Goal: Information Seeking & Learning: Find specific fact

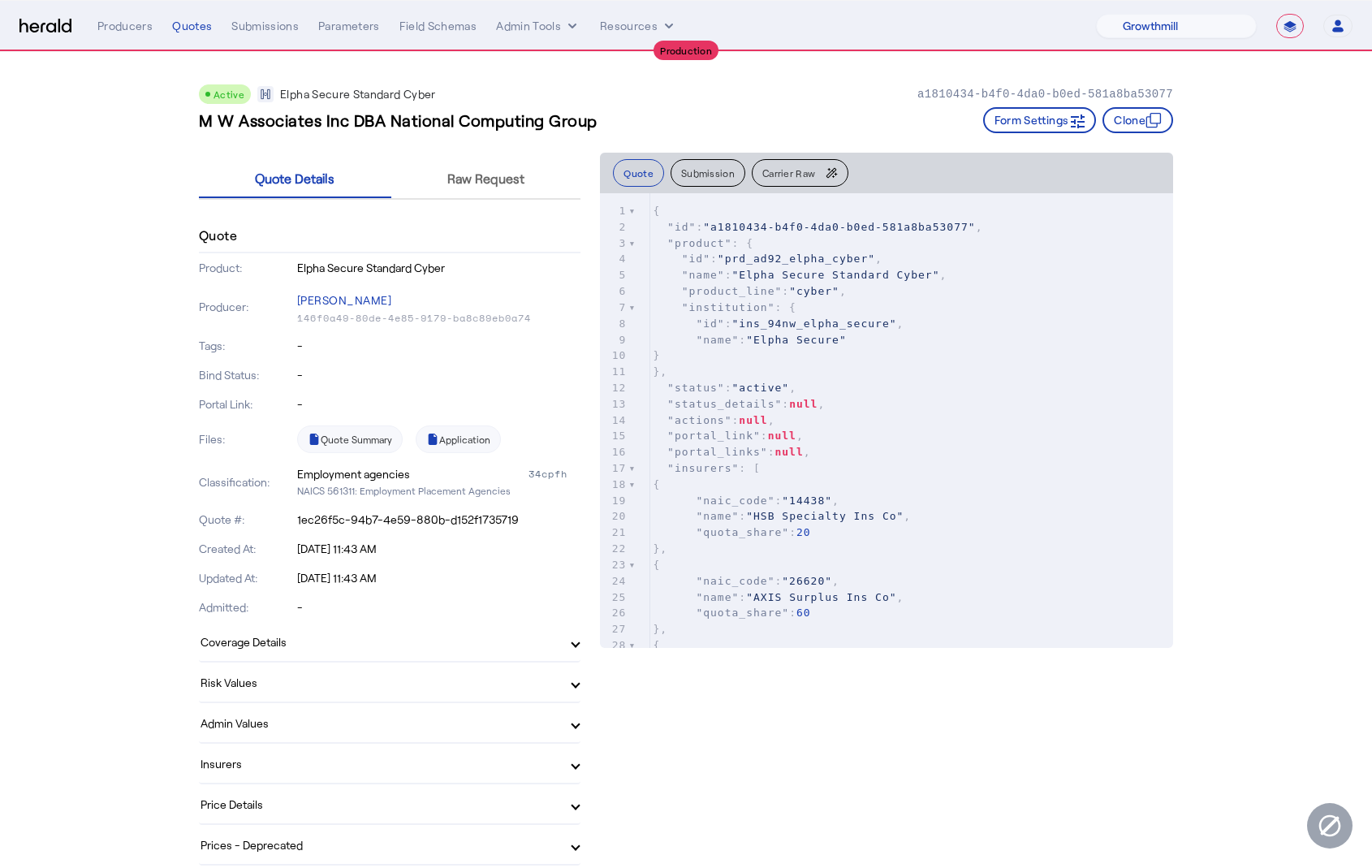
select select "pfm_z9k1_growthmill"
select select "**********"
click at [298, 27] on div "Producers Quotes Submissions Parameters Field Schemas Admin Tools Resources" at bounding box center [596, 27] width 998 height 17
click at [260, 23] on div "Submissions" at bounding box center [265, 27] width 67 height 17
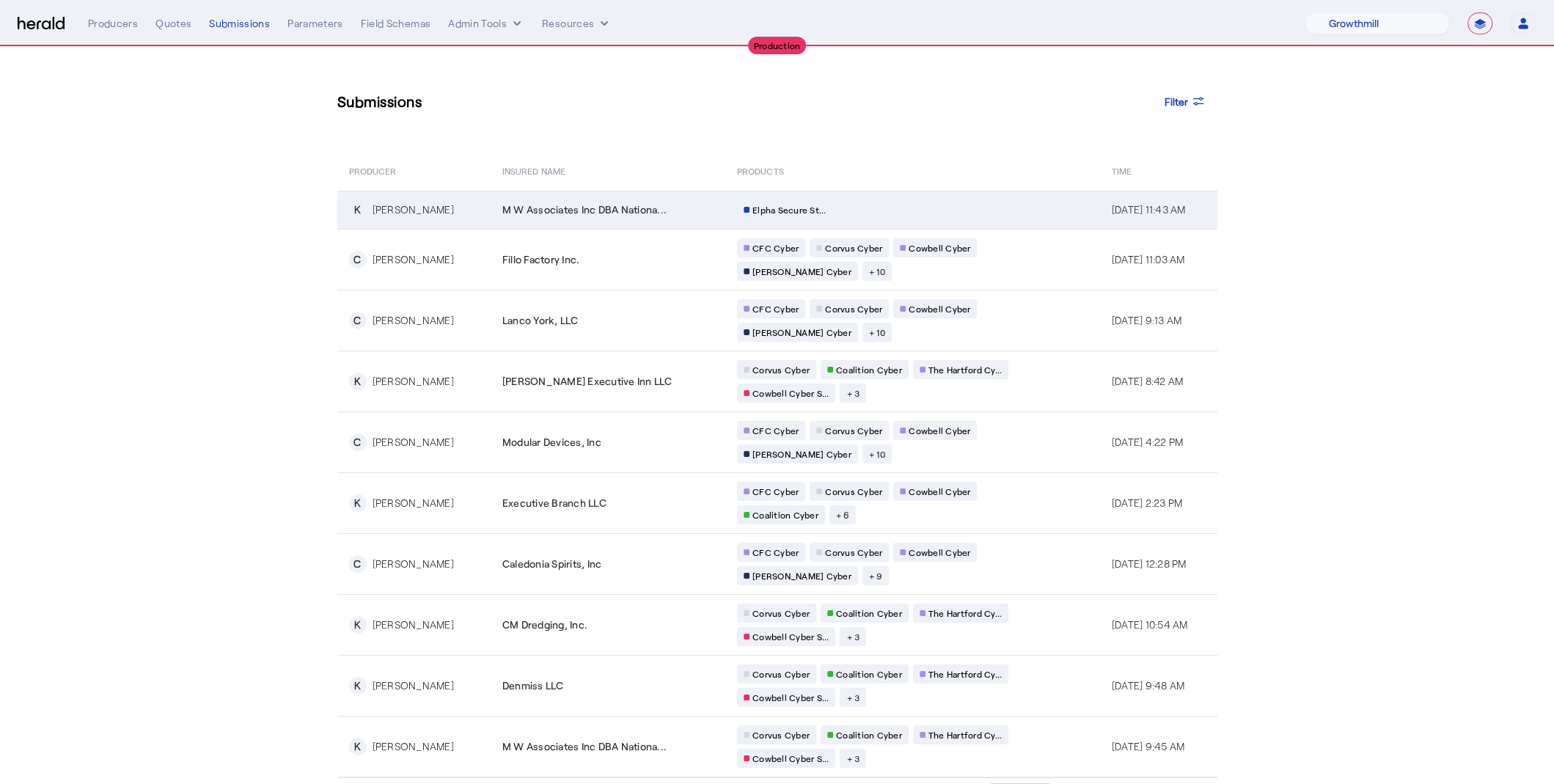
click at [627, 219] on td "M W Associates Inc DBA Nationa..." at bounding box center [607, 209] width 235 height 38
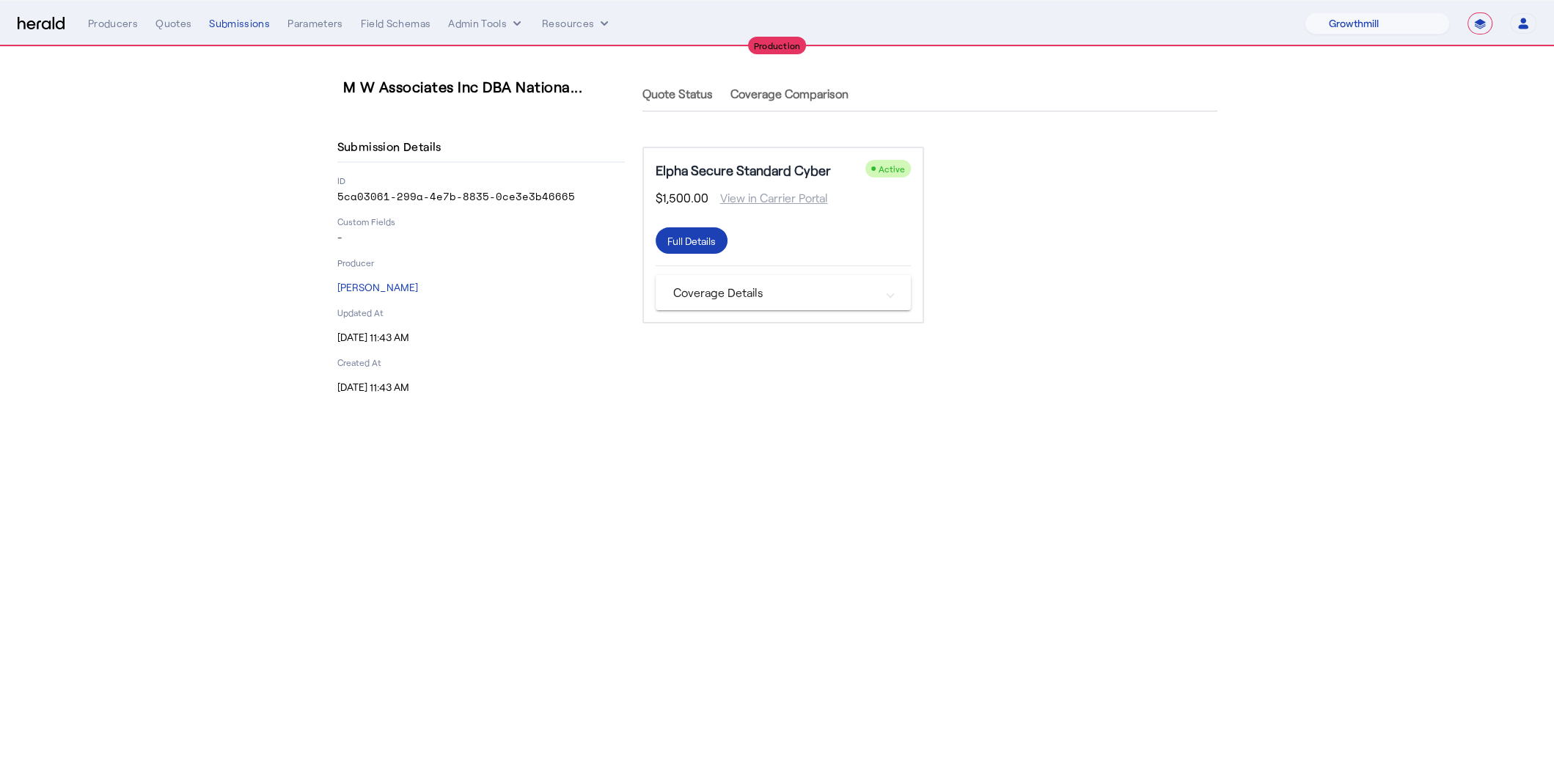
drag, startPoint x: 565, startPoint y: 202, endPoint x: 332, endPoint y: 196, distance: 233.1
click at [332, 196] on div "M W Associates Inc DBA Nationa... Submission Details ID 5ca03061-299a-4e7b-8835…" at bounding box center [777, 235] width 939 height 377
copy p "5ca03061-299a-4e7b-8835-0ce3e3b46665"
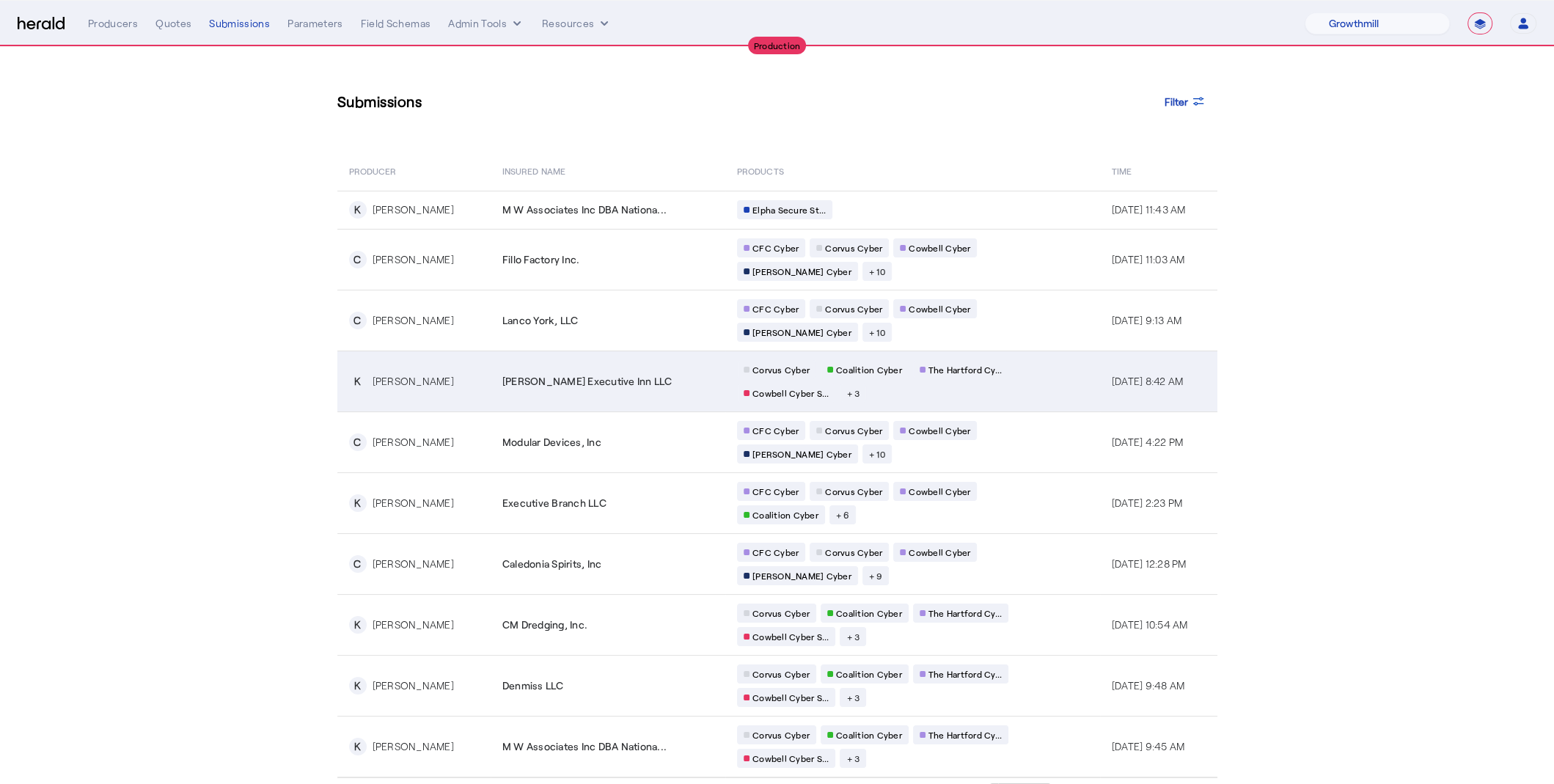
click at [469, 389] on td "K [PERSON_NAME]" at bounding box center [414, 381] width 153 height 61
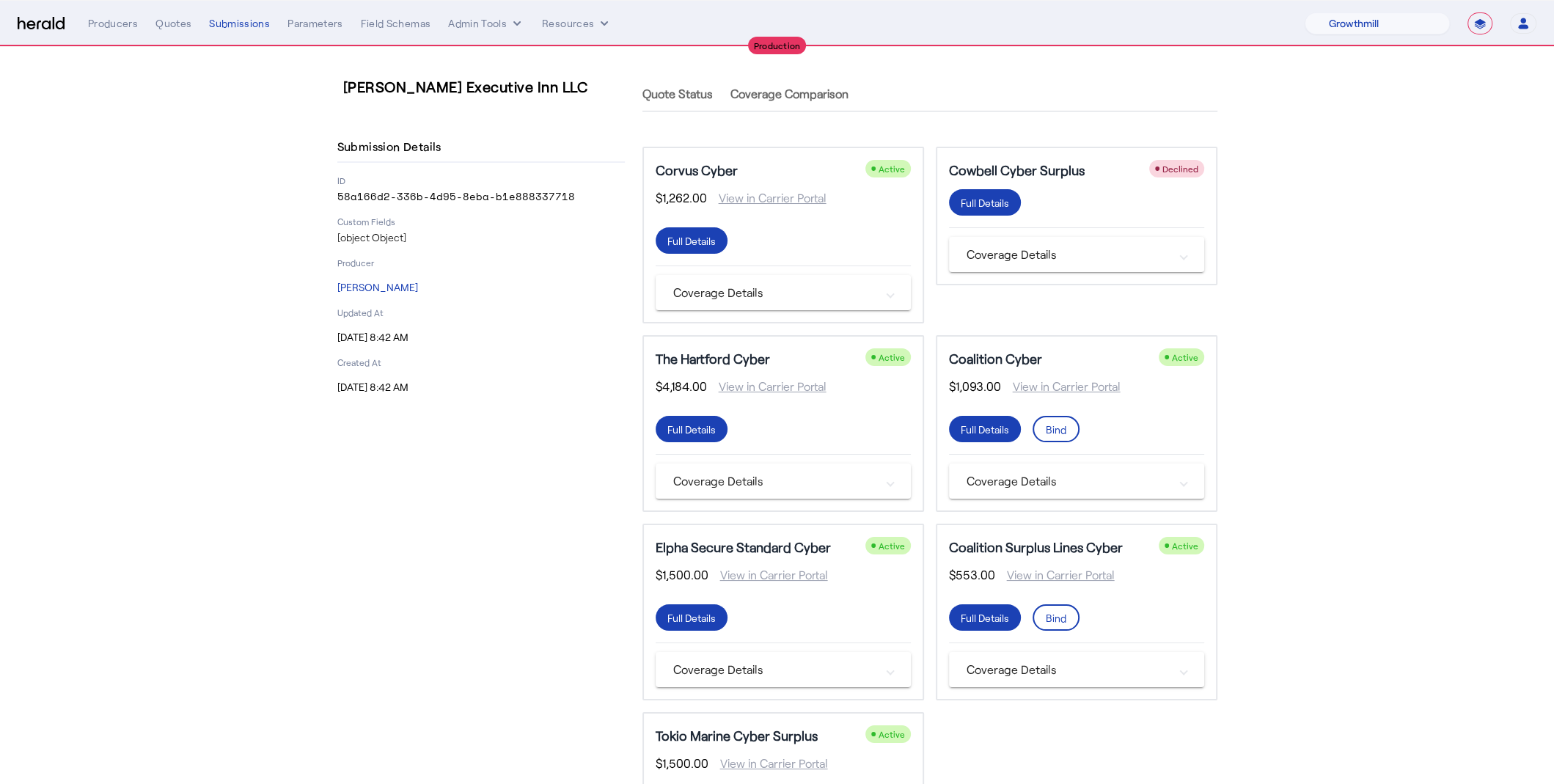
drag, startPoint x: 566, startPoint y: 200, endPoint x: 336, endPoint y: 199, distance: 230.0
click at [336, 199] on div "[PERSON_NAME] Executive Inn LLC Submission Details ID 58a166d2-336b-4d95-8eba-b…" at bounding box center [777, 483] width 939 height 871
copy p "58a166d2-336b-4d95-8eba-b1e888337718"
click at [229, 19] on div "Submissions" at bounding box center [239, 24] width 61 height 15
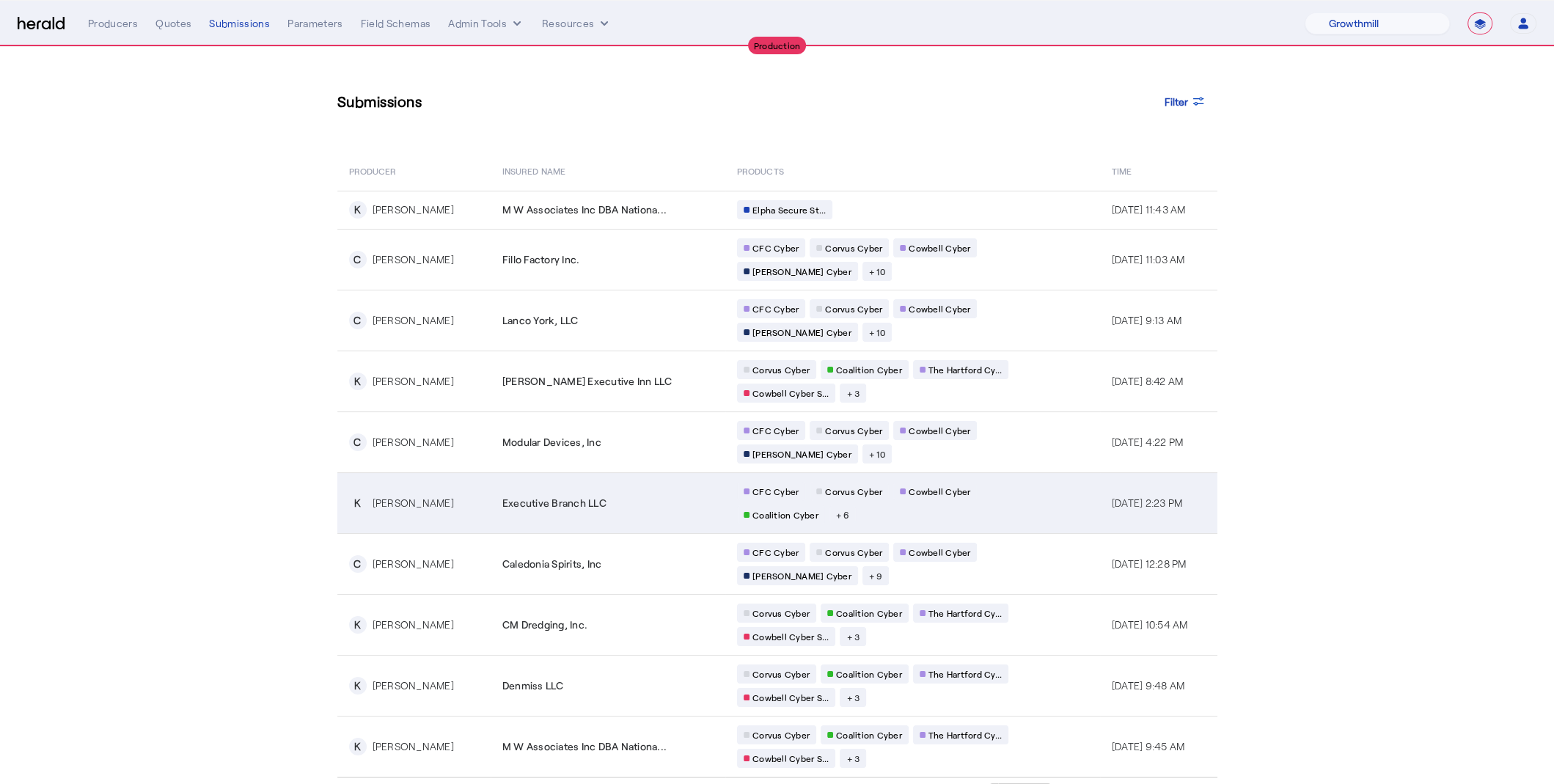
click at [412, 495] on div "[PERSON_NAME]" at bounding box center [413, 503] width 82 height 15
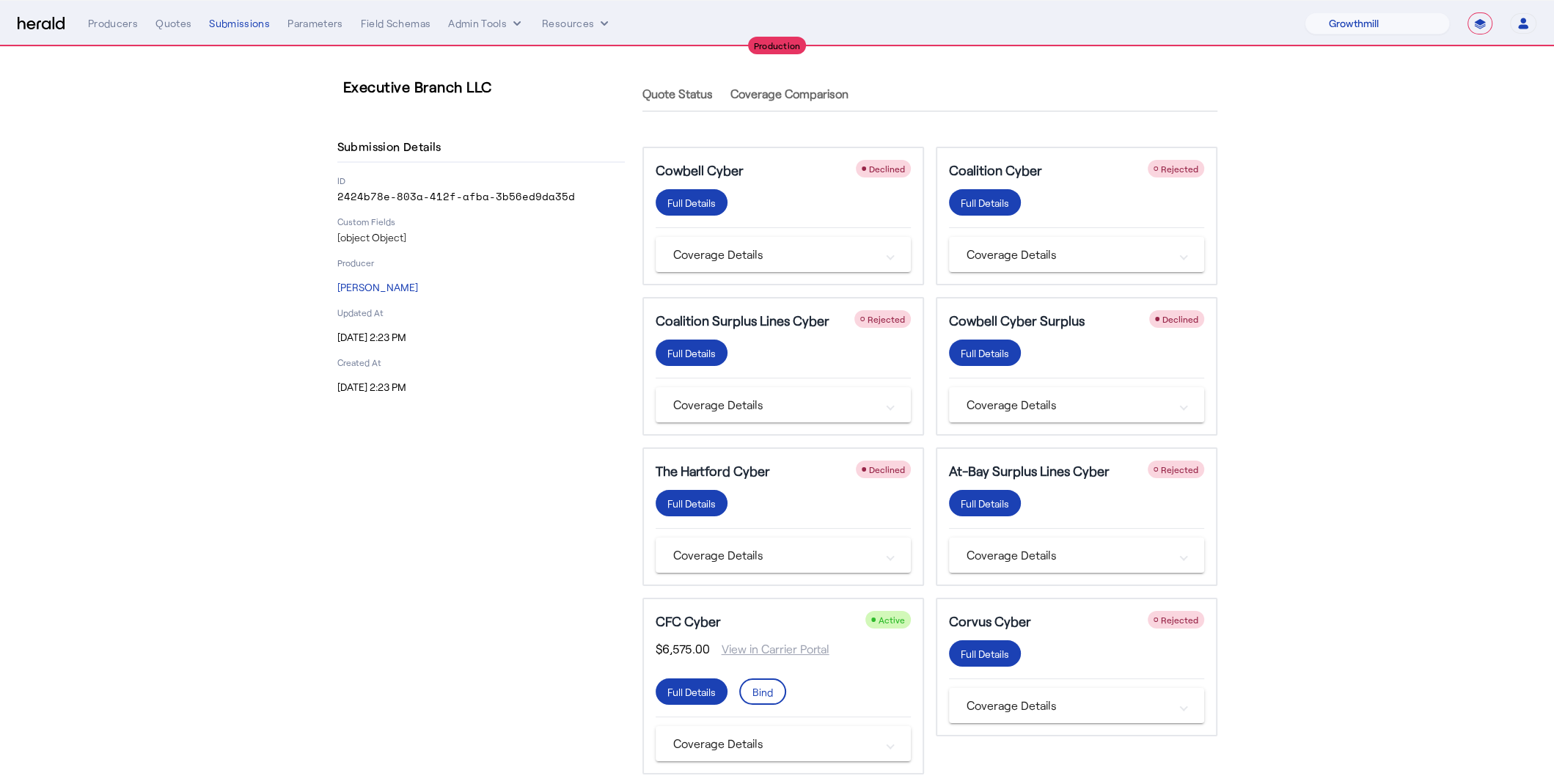
drag, startPoint x: 567, startPoint y: 193, endPoint x: 334, endPoint y: 193, distance: 233.0
click at [334, 193] on div "Executive Branch LLC Submission Details ID 2424b78e-803a-412f-afba-3b56ed9da35d…" at bounding box center [777, 519] width 939 height 945
click at [232, 22] on div "Submissions" at bounding box center [239, 24] width 61 height 15
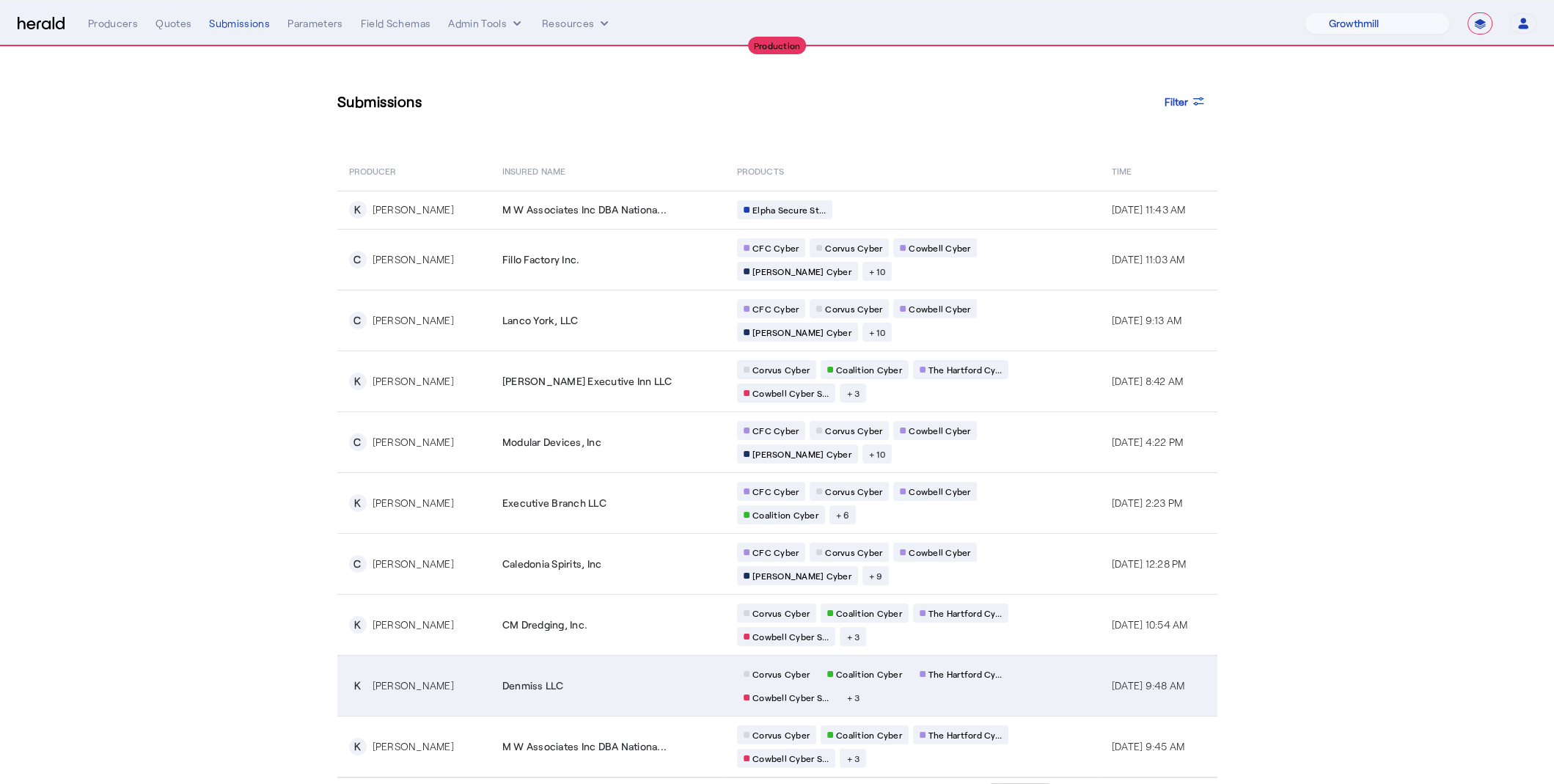
click at [549, 678] on span "Denmiss LLC" at bounding box center [533, 686] width 61 height 15
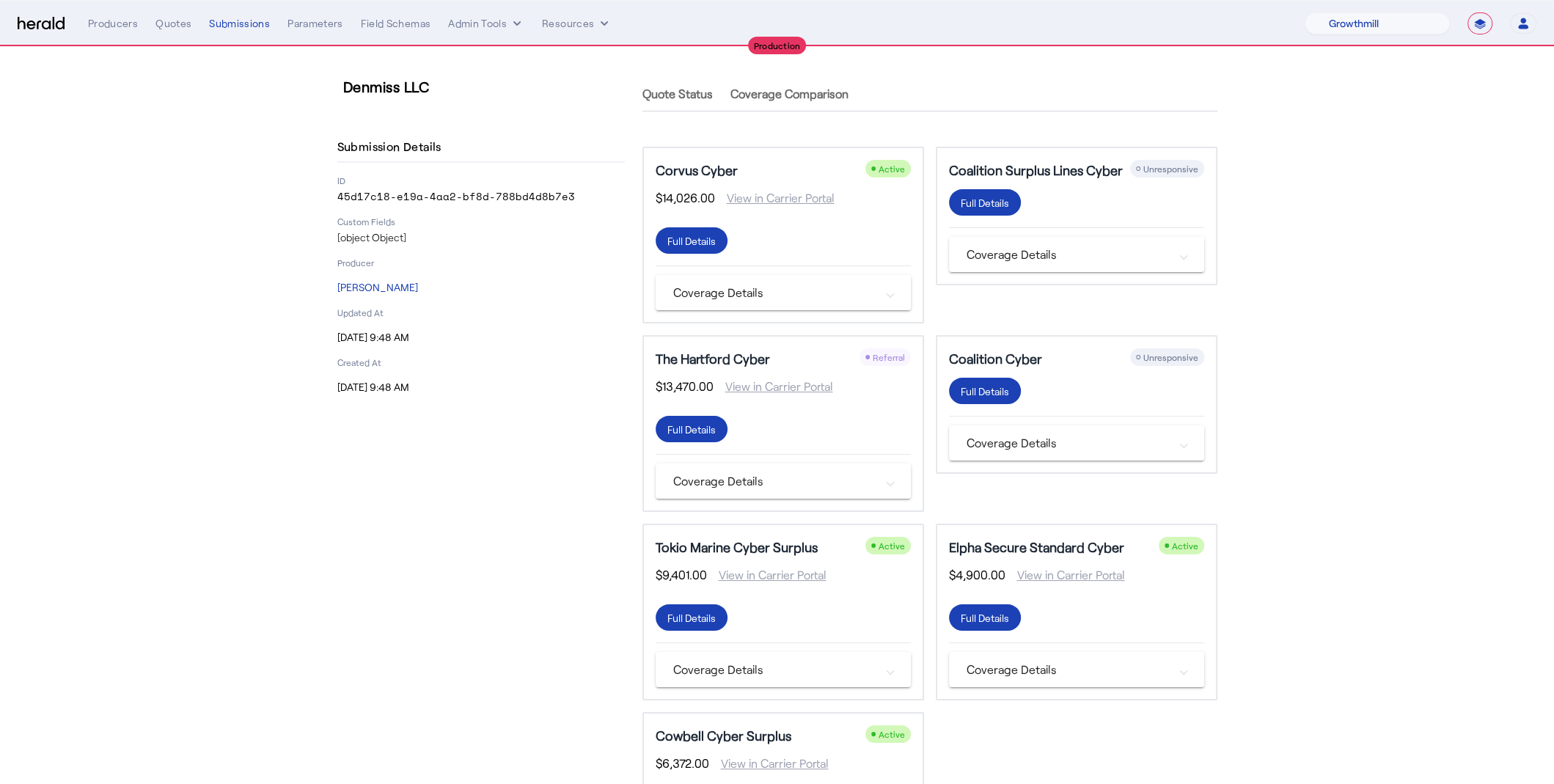
scroll to position [1, 0]
drag, startPoint x: 571, startPoint y: 192, endPoint x: 329, endPoint y: 192, distance: 242.0
click at [329, 192] on div "Denmiss LLC Submission Details ID 45d17c18-e19a-4aa2-bf8d-788bd4d8b7e3 Custom F…" at bounding box center [777, 482] width 939 height 871
copy p "45d17c18-e19a-4aa2-bf8d-788bd4d8b7e3"
click at [247, 20] on div "Submissions" at bounding box center [239, 24] width 61 height 15
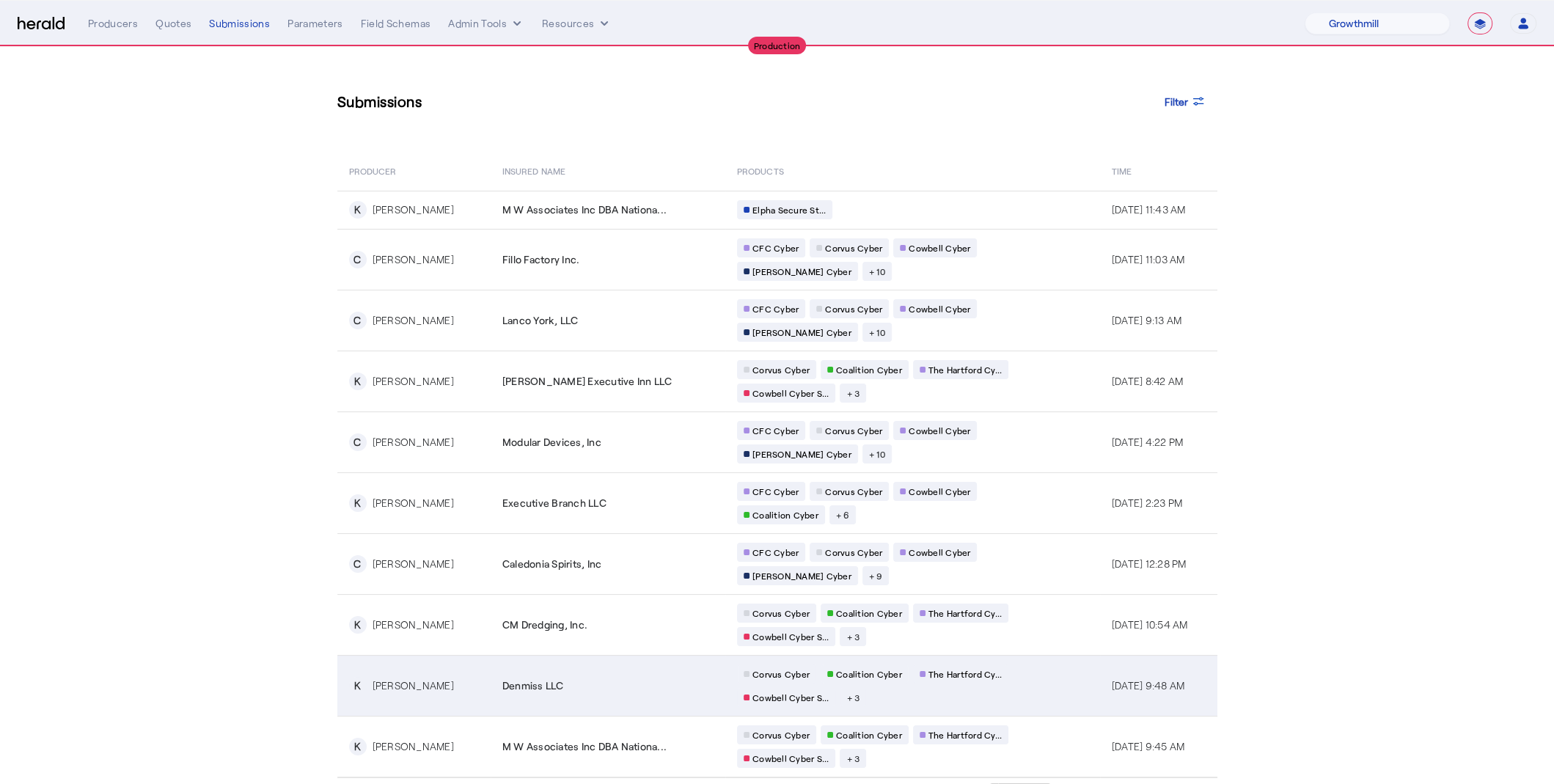
scroll to position [22, 0]
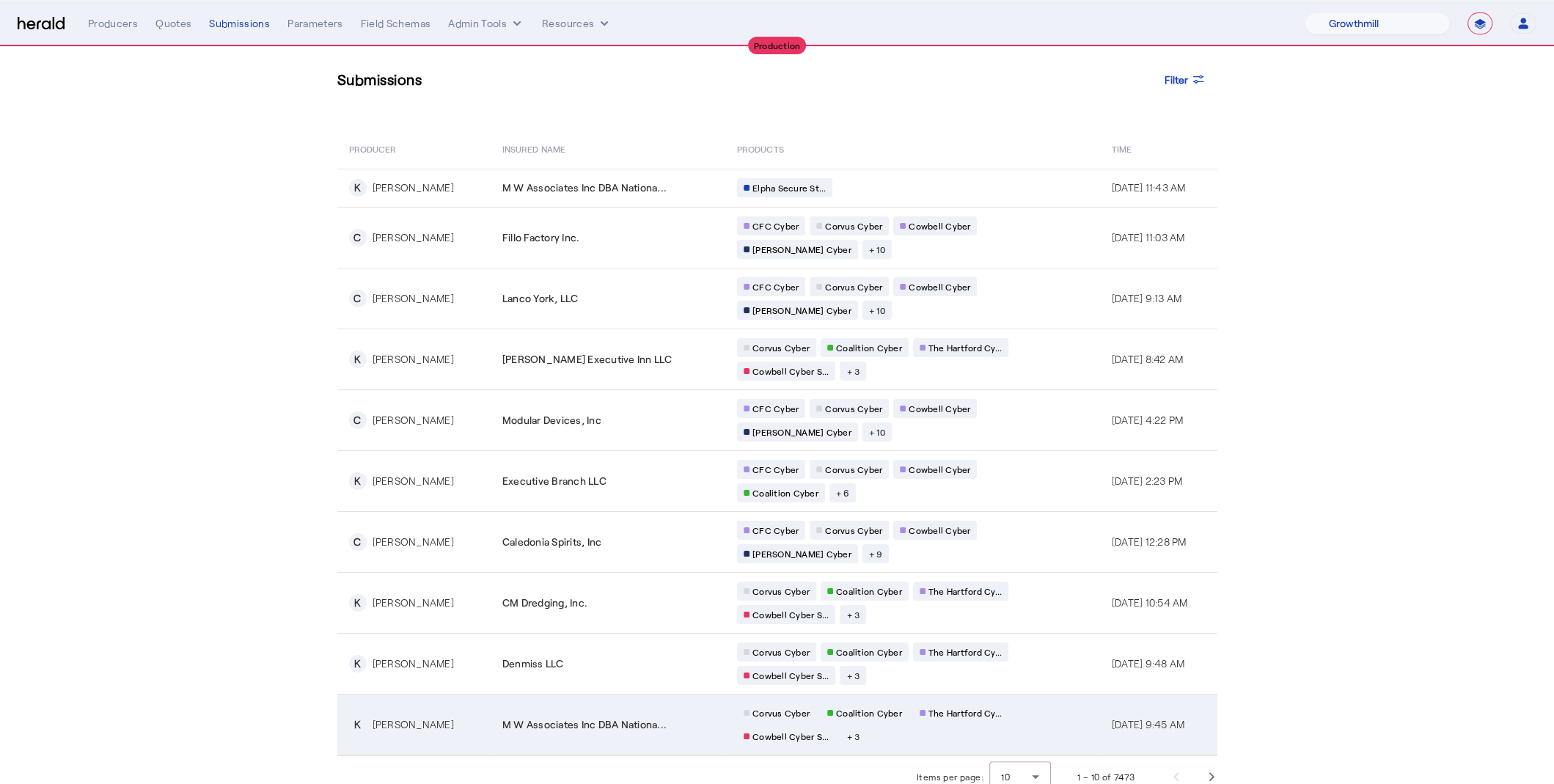
click at [490, 695] on td "M W Associates Inc DBA Nationa..." at bounding box center [607, 724] width 235 height 61
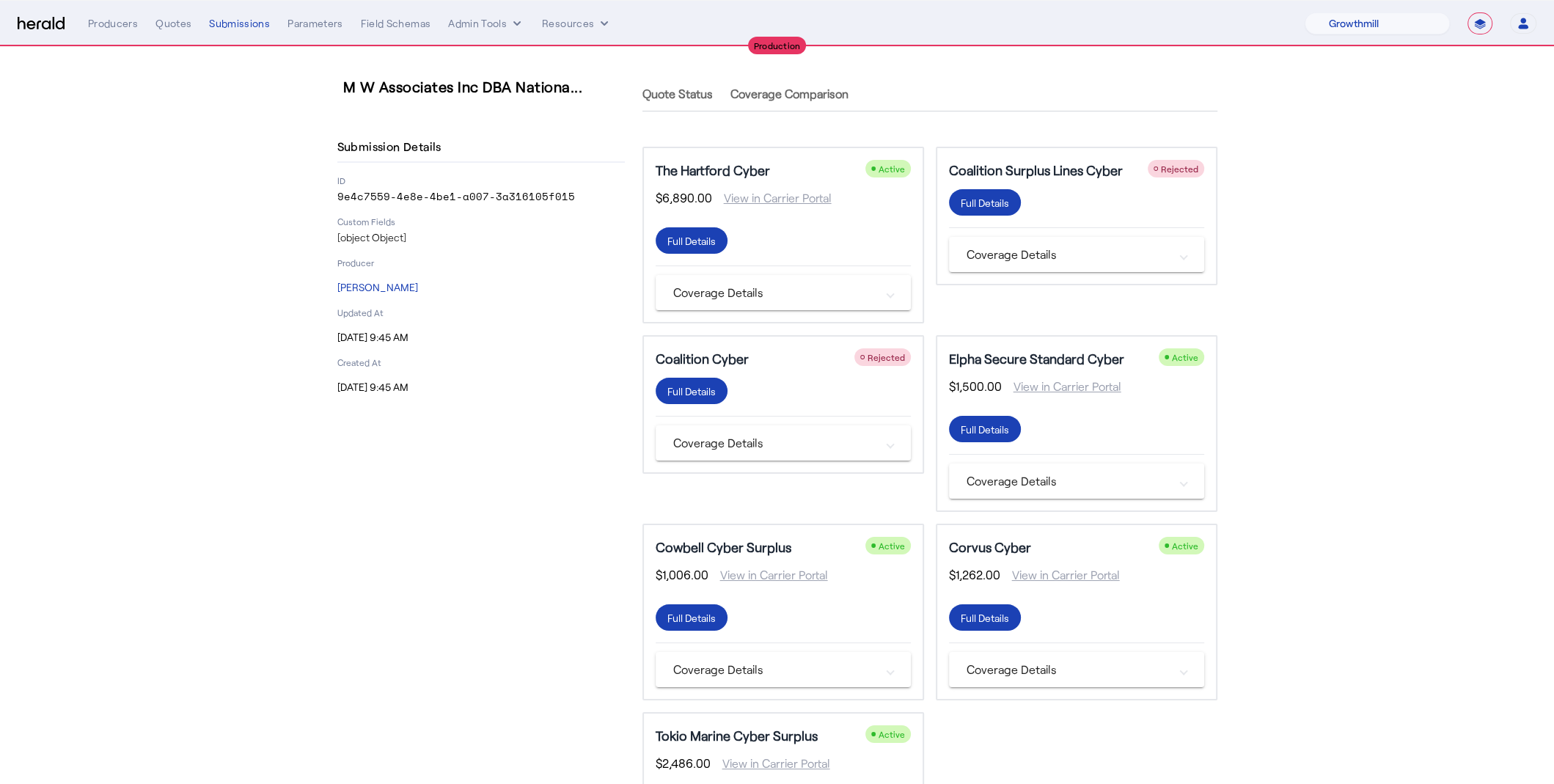
drag, startPoint x: 568, startPoint y: 195, endPoint x: 316, endPoint y: 192, distance: 252.0
click at [316, 193] on div "M W Associates Inc DBA Nationa... Submission Details ID 9e4c7559-4e8e-4be1-a007…" at bounding box center [777, 483] width 939 height 871
copy p "9e4c7559-4e8e-4be1-a007-3a316105f015"
click at [228, 25] on div "Submissions" at bounding box center [239, 24] width 61 height 15
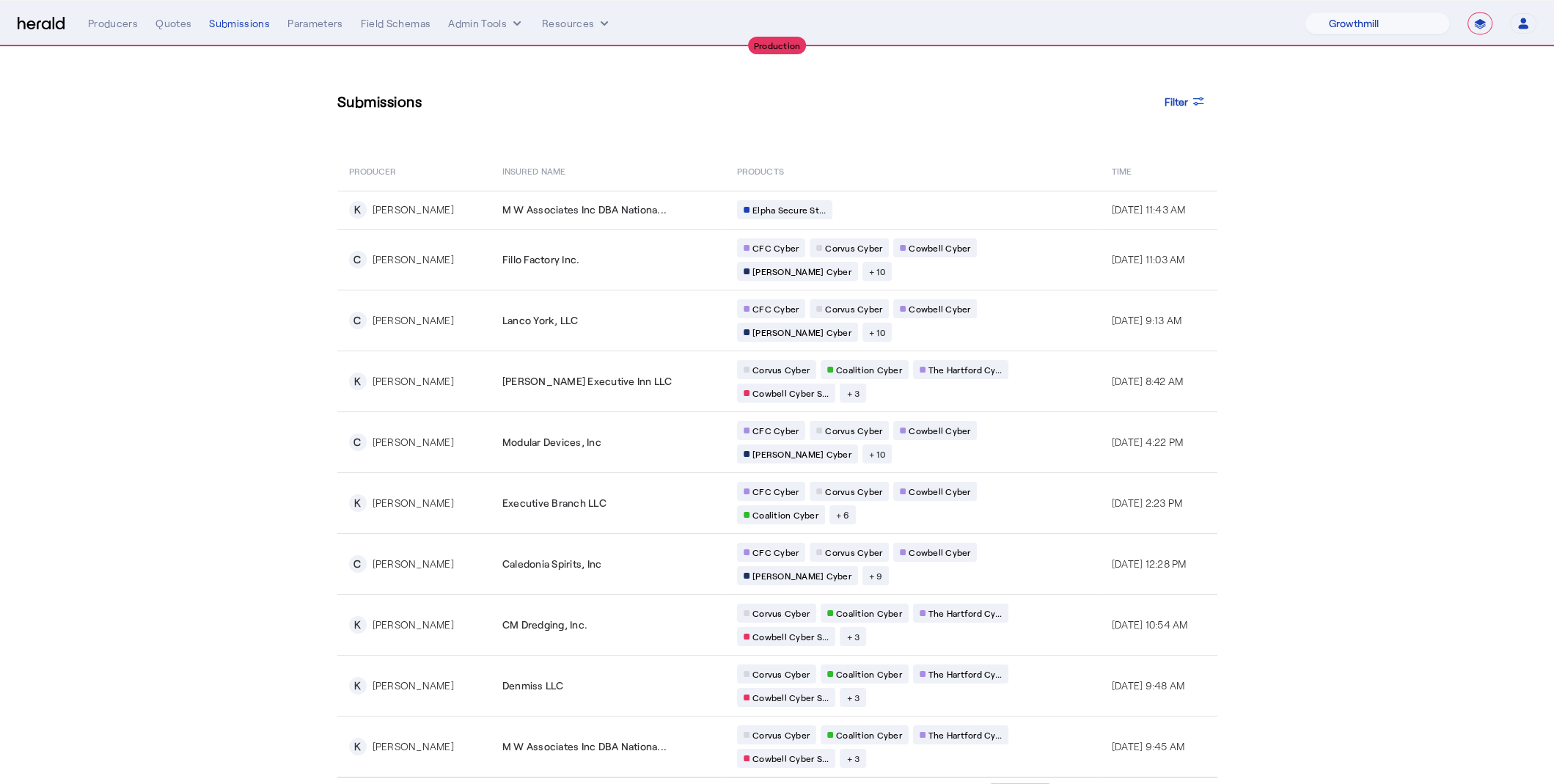
scroll to position [22, 0]
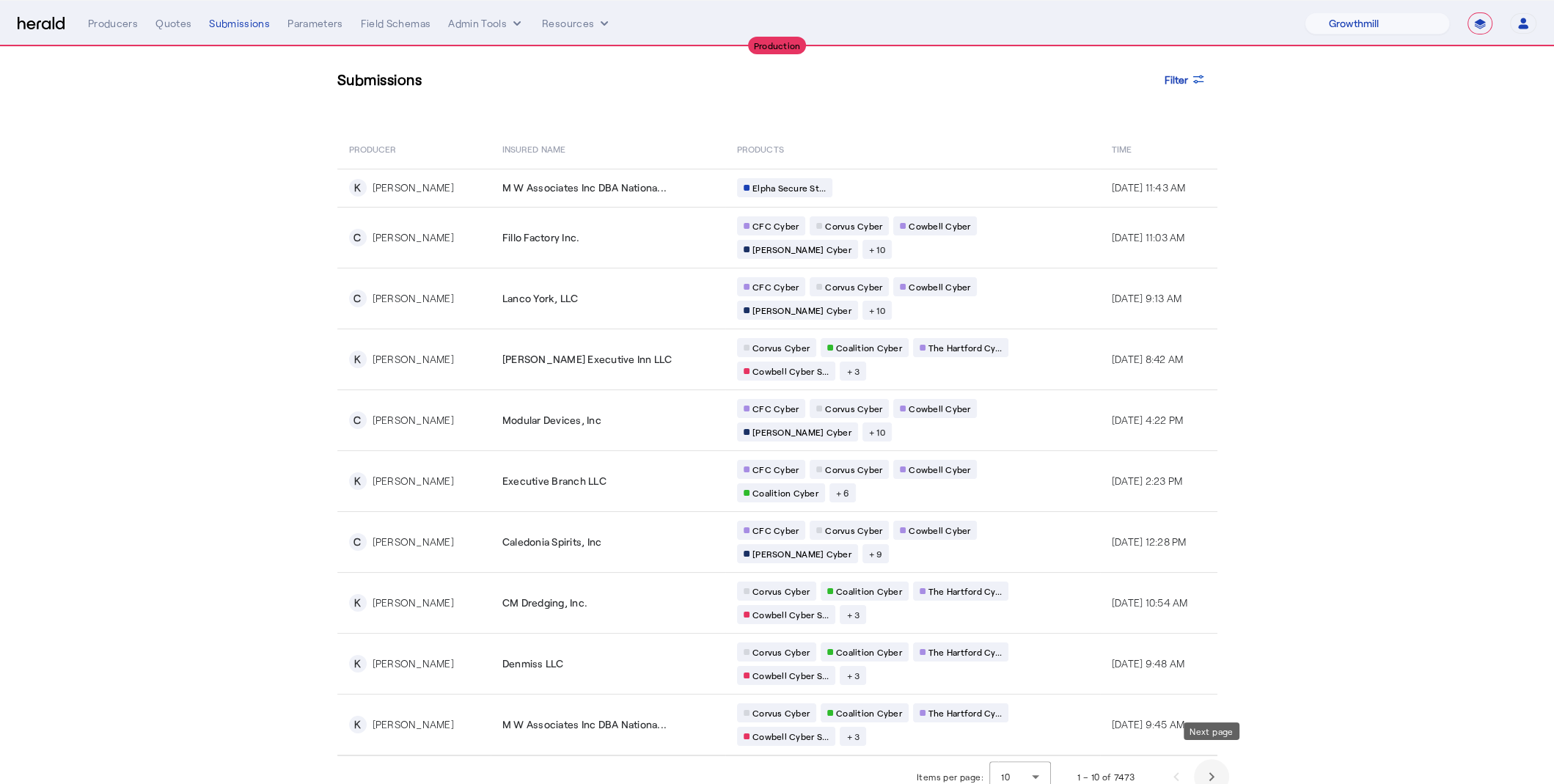
click at [1205, 764] on span "Next page" at bounding box center [1211, 776] width 35 height 35
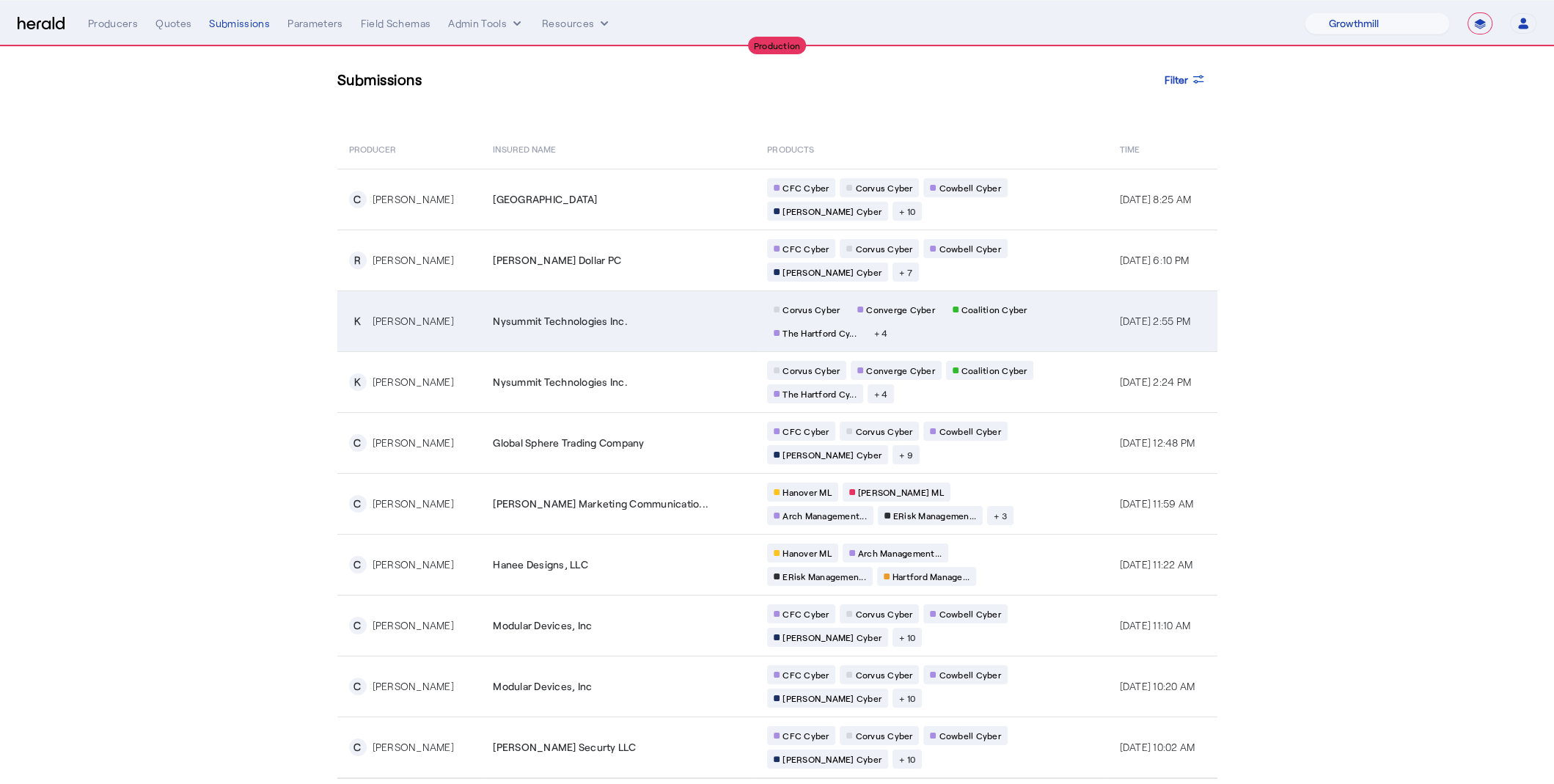
click at [511, 315] on span "Nysummit Technologies Inc." at bounding box center [560, 322] width 135 height 15
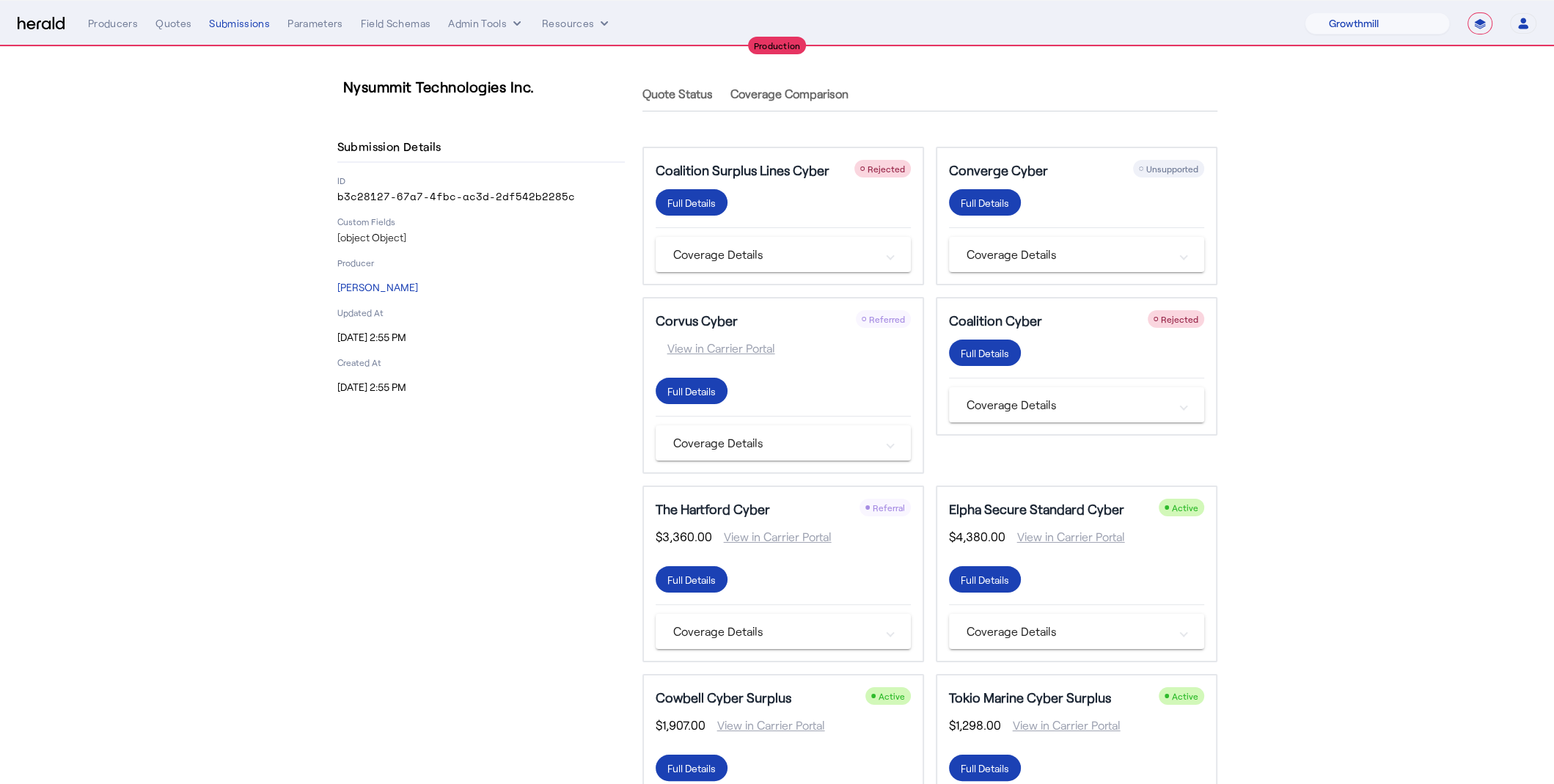
drag, startPoint x: 586, startPoint y: 199, endPoint x: 309, endPoint y: 196, distance: 277.0
click at [309, 196] on div "Nysummit Technologies Inc. Submission Details ID b3c28127-67a7-4fbc-ac3d-2df542…" at bounding box center [777, 463] width 939 height 833
copy p "b3c28127-67a7-4fbc-ac3d-2df542b2285c"
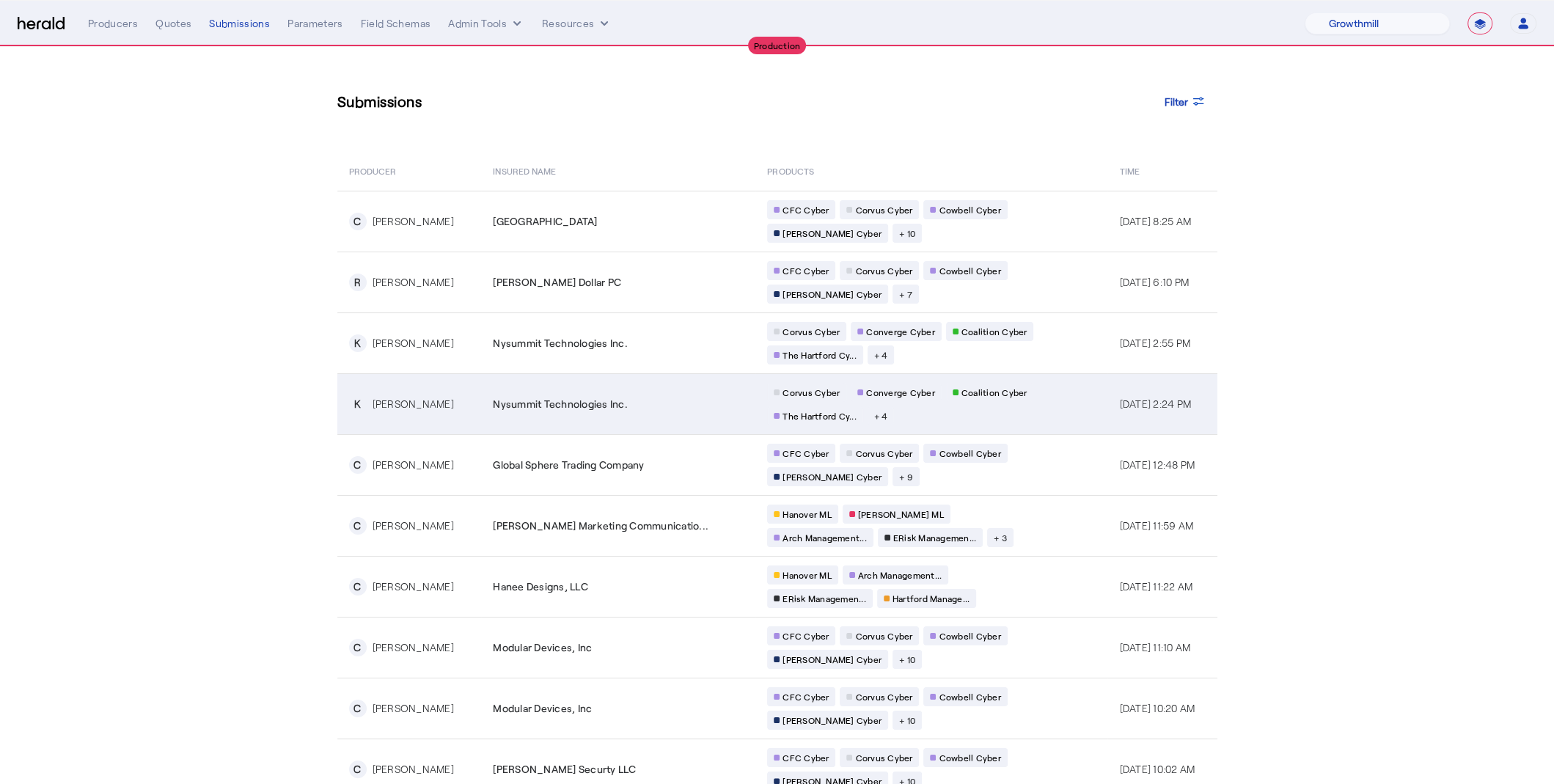
click at [559, 380] on td "Nysummit Technologies Inc." at bounding box center [618, 403] width 274 height 61
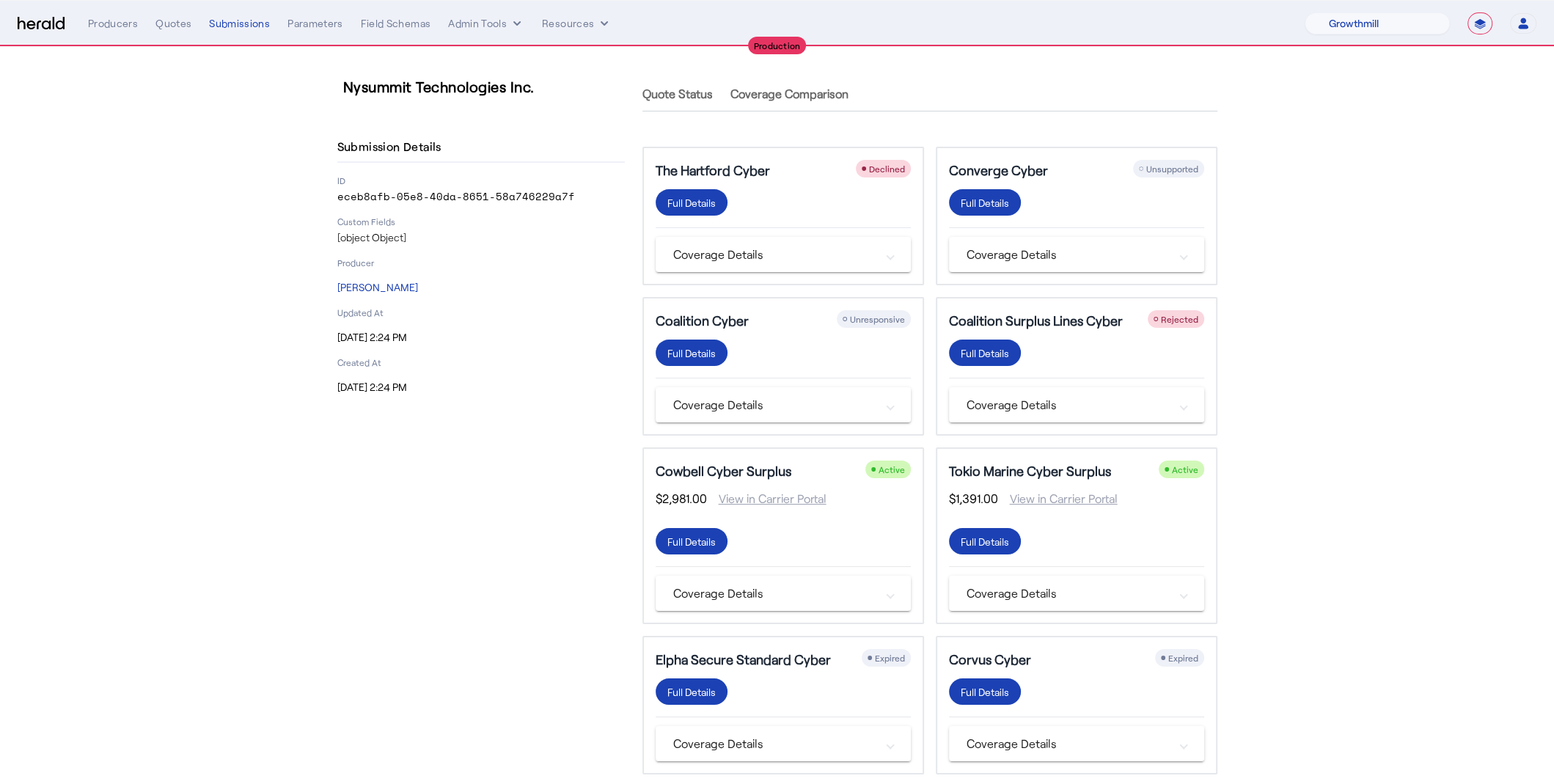
drag, startPoint x: 577, startPoint y: 193, endPoint x: 273, endPoint y: 192, distance: 304.0
click at [273, 192] on section "Nysummit Technologies Inc. Submission Details ID eceb8afb-05e8-40da-8651-58a746…" at bounding box center [777, 426] width 1554 height 757
copy p "eceb8afb-05e8-40da-8651-58a746229a7f"
click at [169, 36] on nav "**********" at bounding box center [777, 23] width 1554 height 46
click at [215, 31] on div "**********" at bounding box center [812, 23] width 1448 height 22
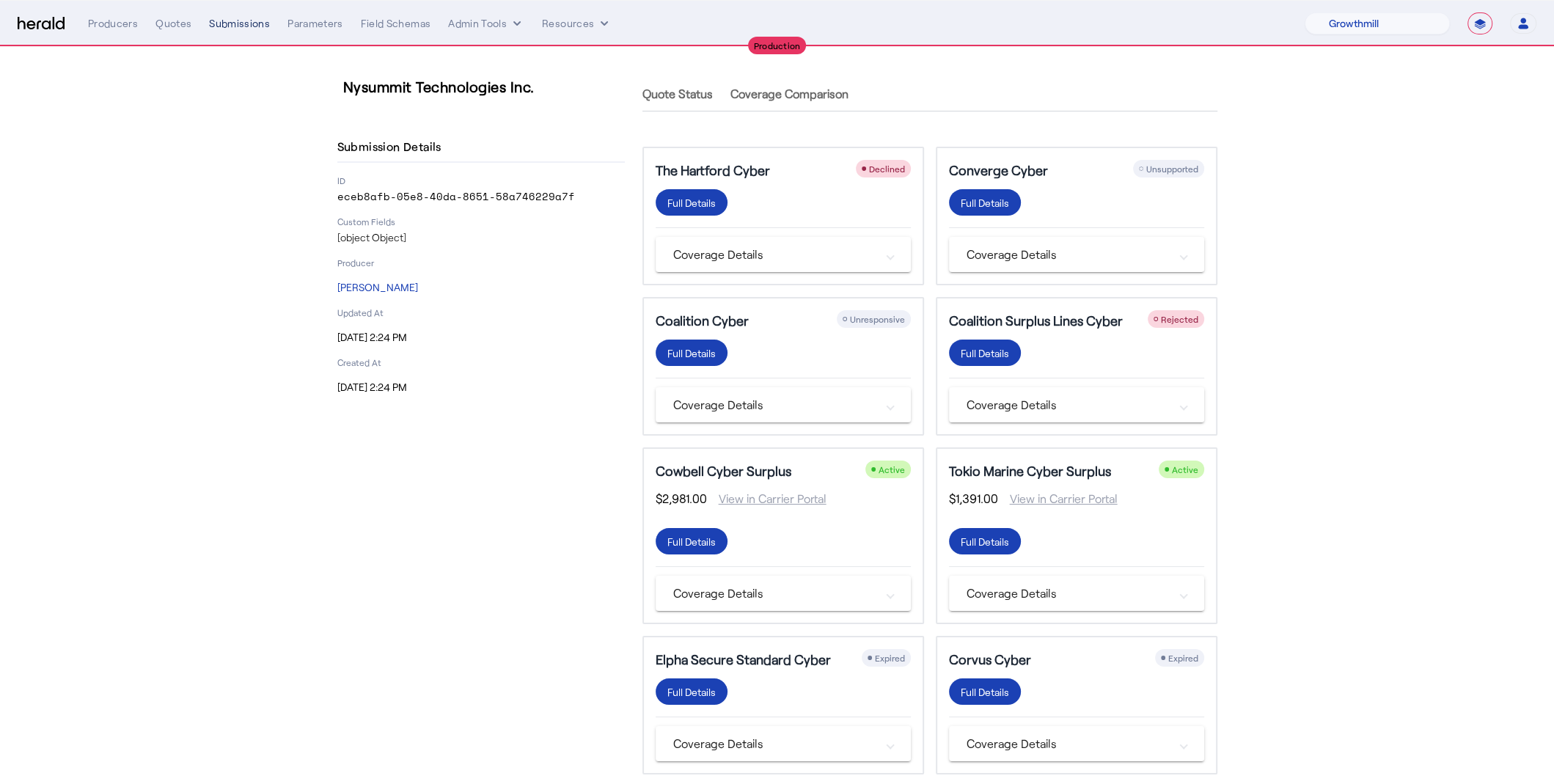
click at [219, 19] on div "Submissions" at bounding box center [239, 24] width 61 height 15
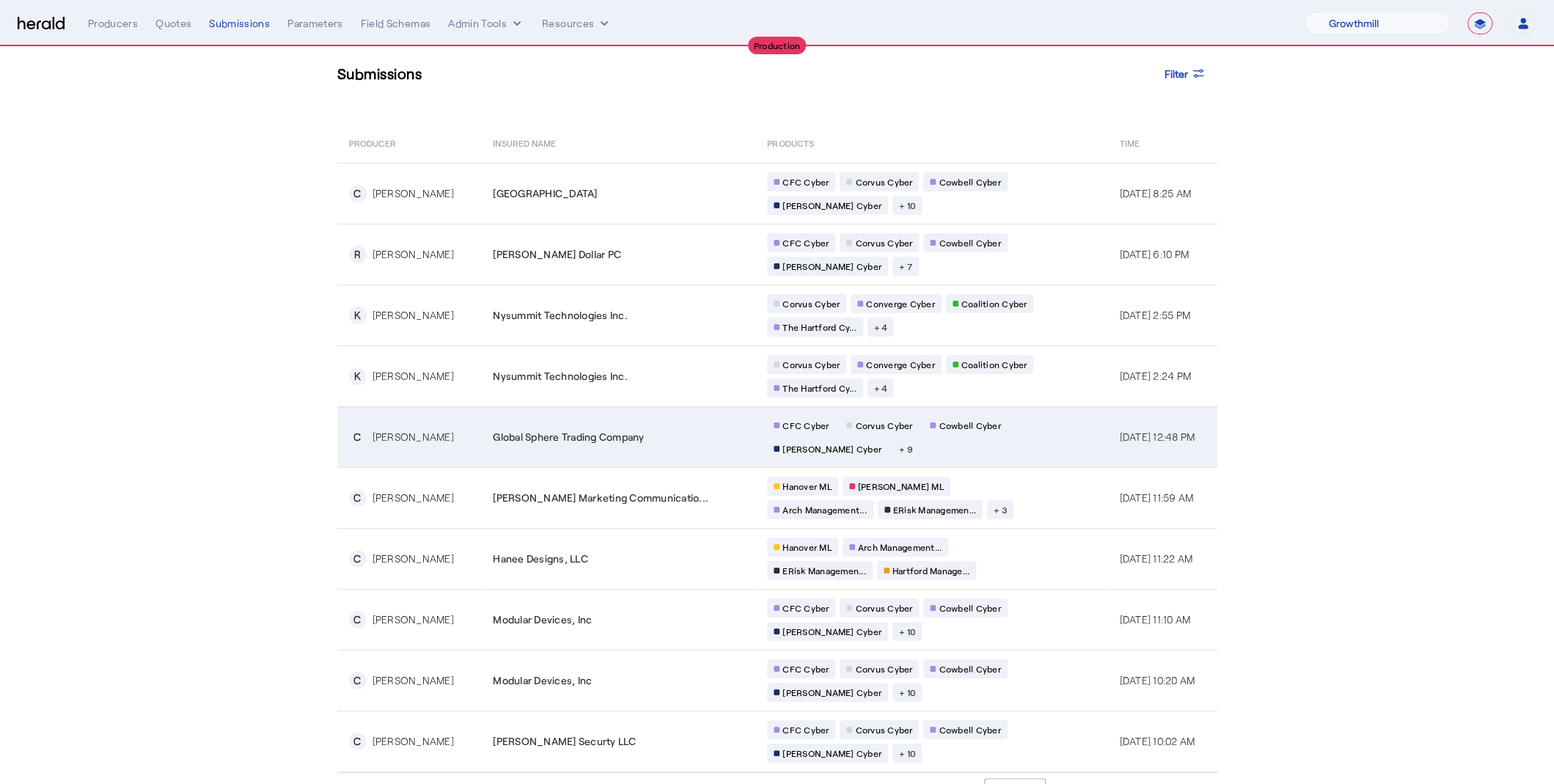
scroll to position [43, 0]
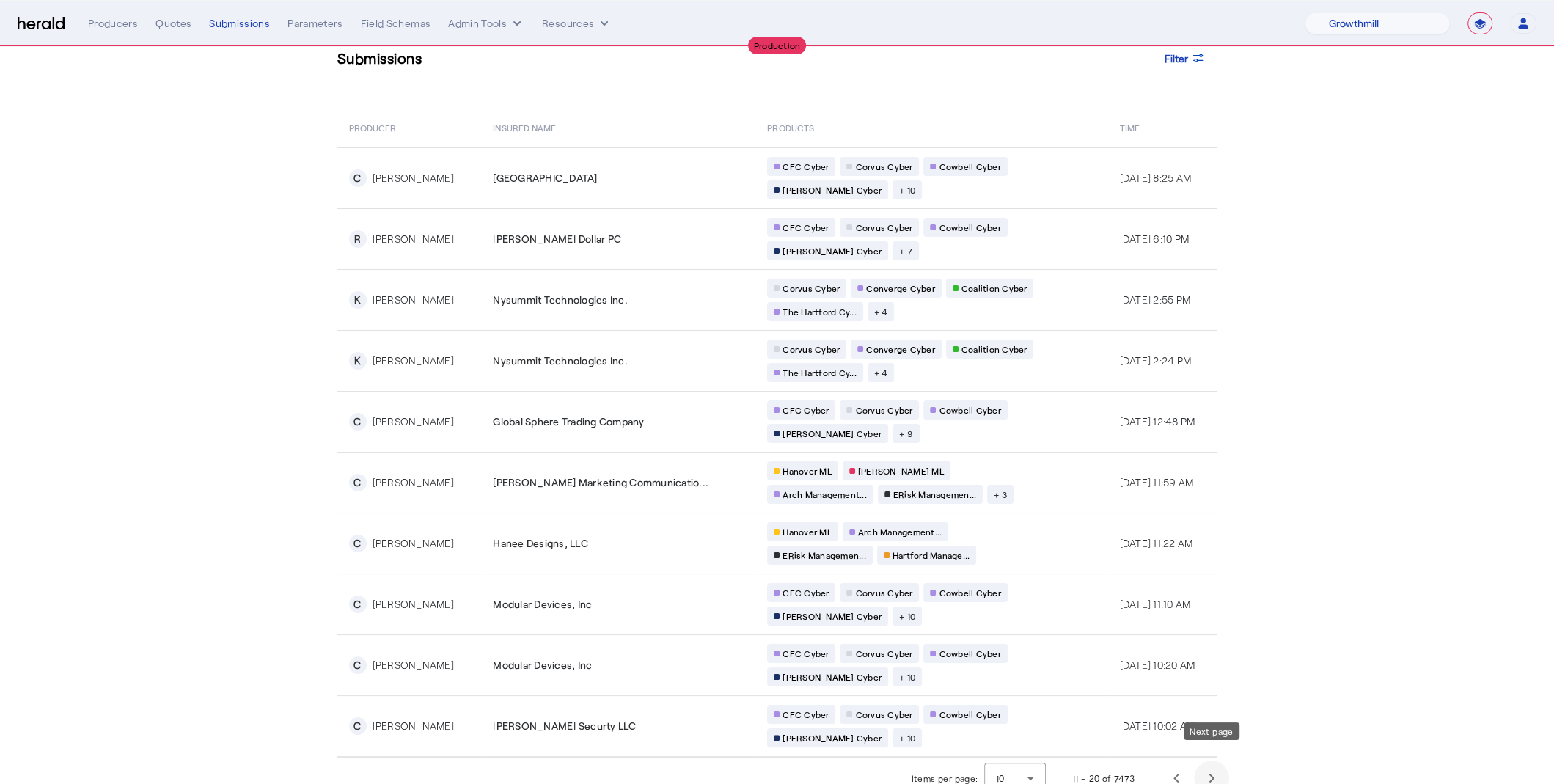
click at [1205, 760] on span "Next page" at bounding box center [1211, 777] width 35 height 35
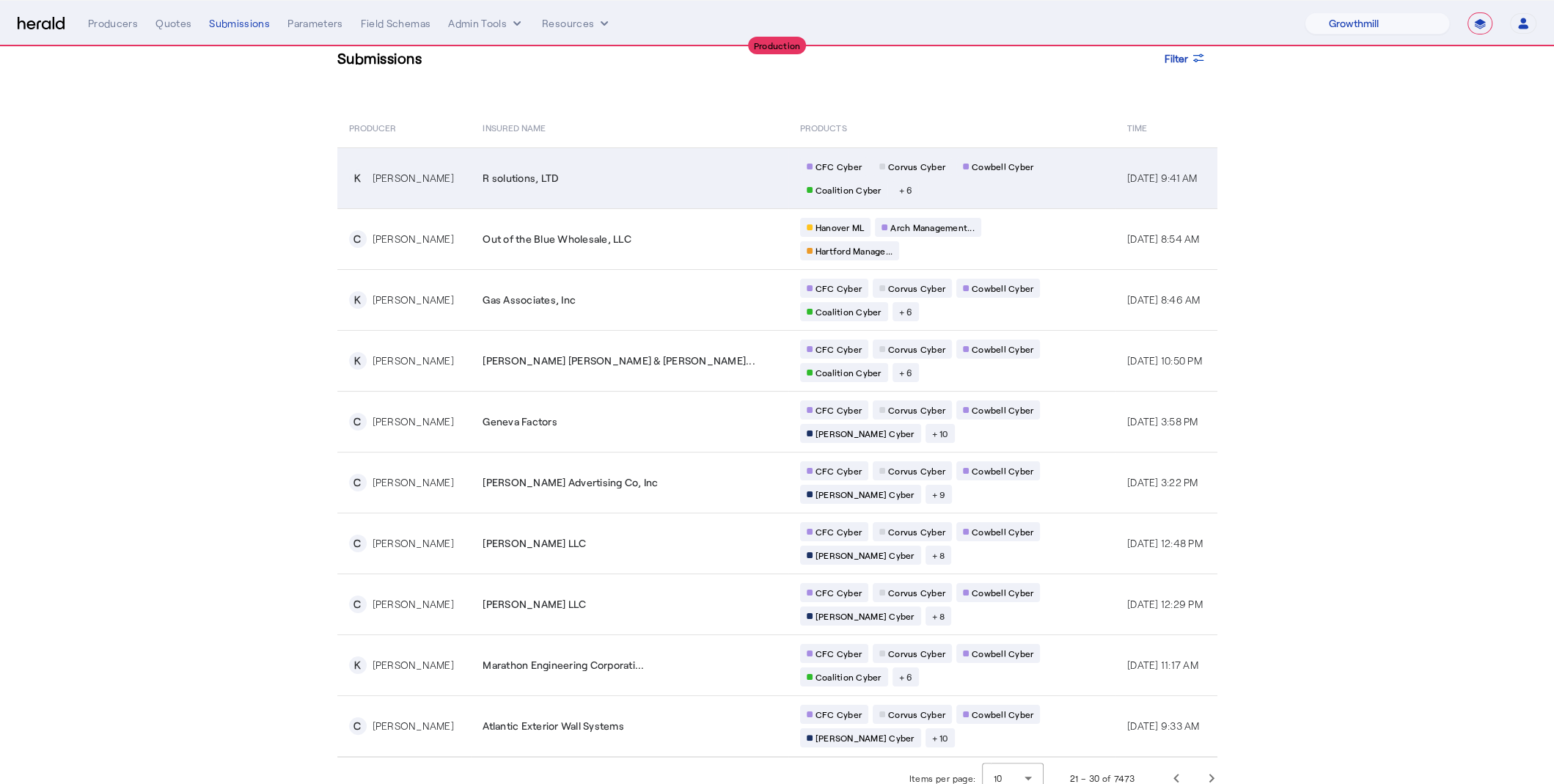
drag, startPoint x: 576, startPoint y: 190, endPoint x: 478, endPoint y: 190, distance: 98.0
click at [478, 190] on td "R solutions, LTD" at bounding box center [629, 178] width 317 height 61
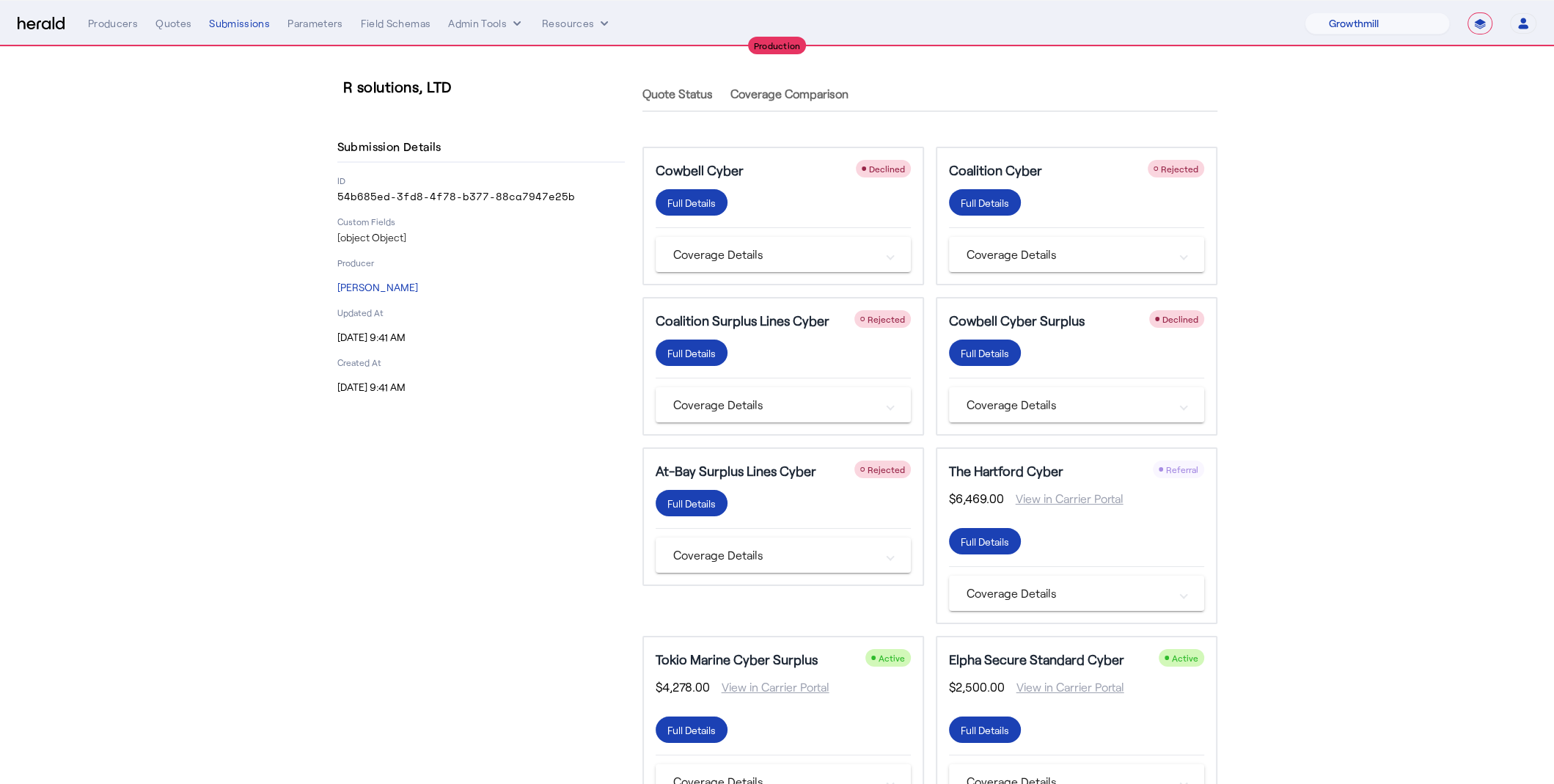
drag, startPoint x: 576, startPoint y: 193, endPoint x: 323, endPoint y: 193, distance: 253.0
click at [323, 193] on div "R solutions, LTD Submission Details ID 54b685ed-3fd8-4f78-b377-88ca7947e25b Cus…" at bounding box center [777, 539] width 939 height 983
copy p "54b685ed-3fd8-4f78-b377-88ca7947e25b"
click at [217, 26] on div "Submissions" at bounding box center [239, 24] width 61 height 15
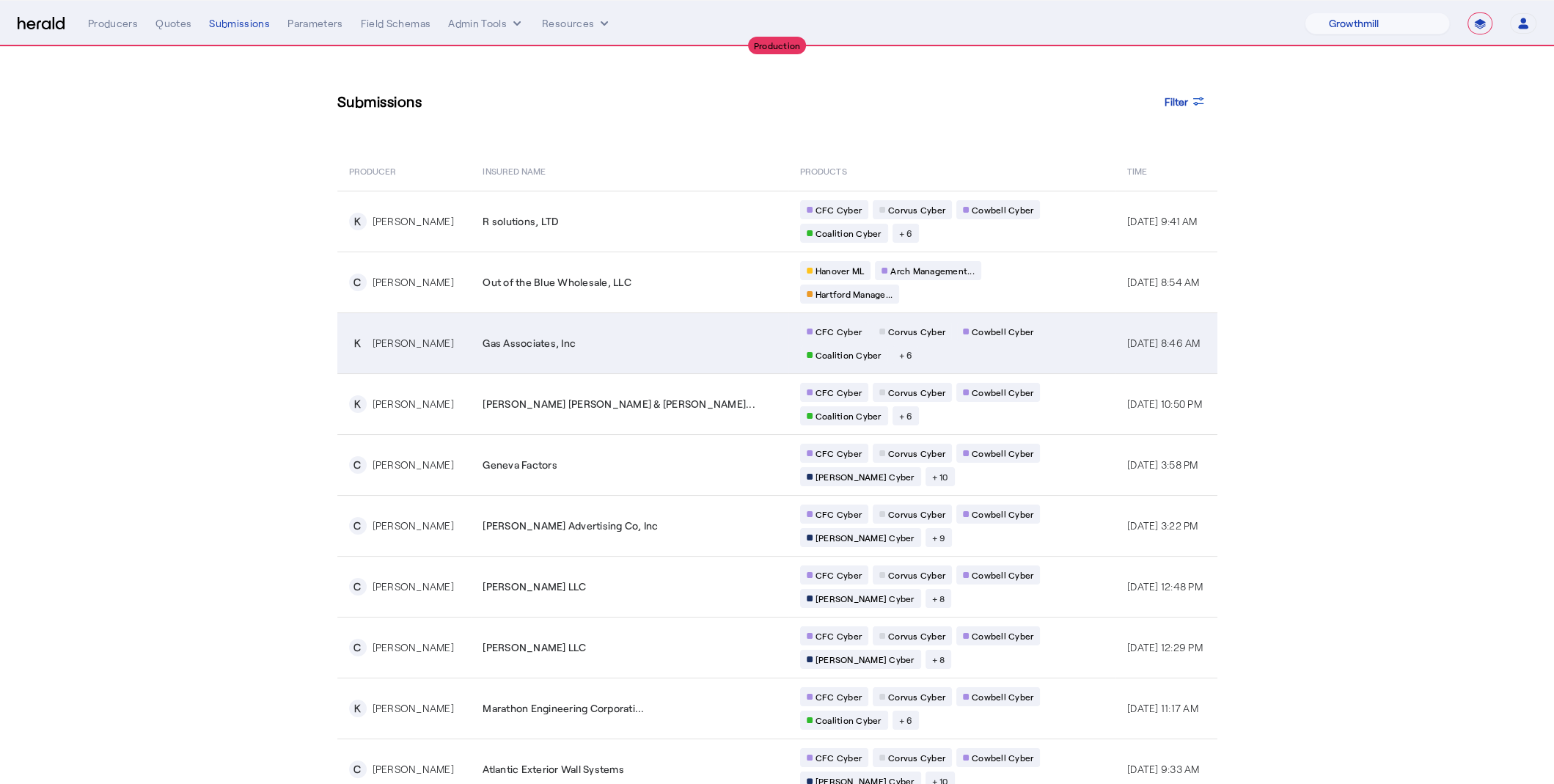
click at [437, 341] on div "[PERSON_NAME]" at bounding box center [413, 343] width 82 height 15
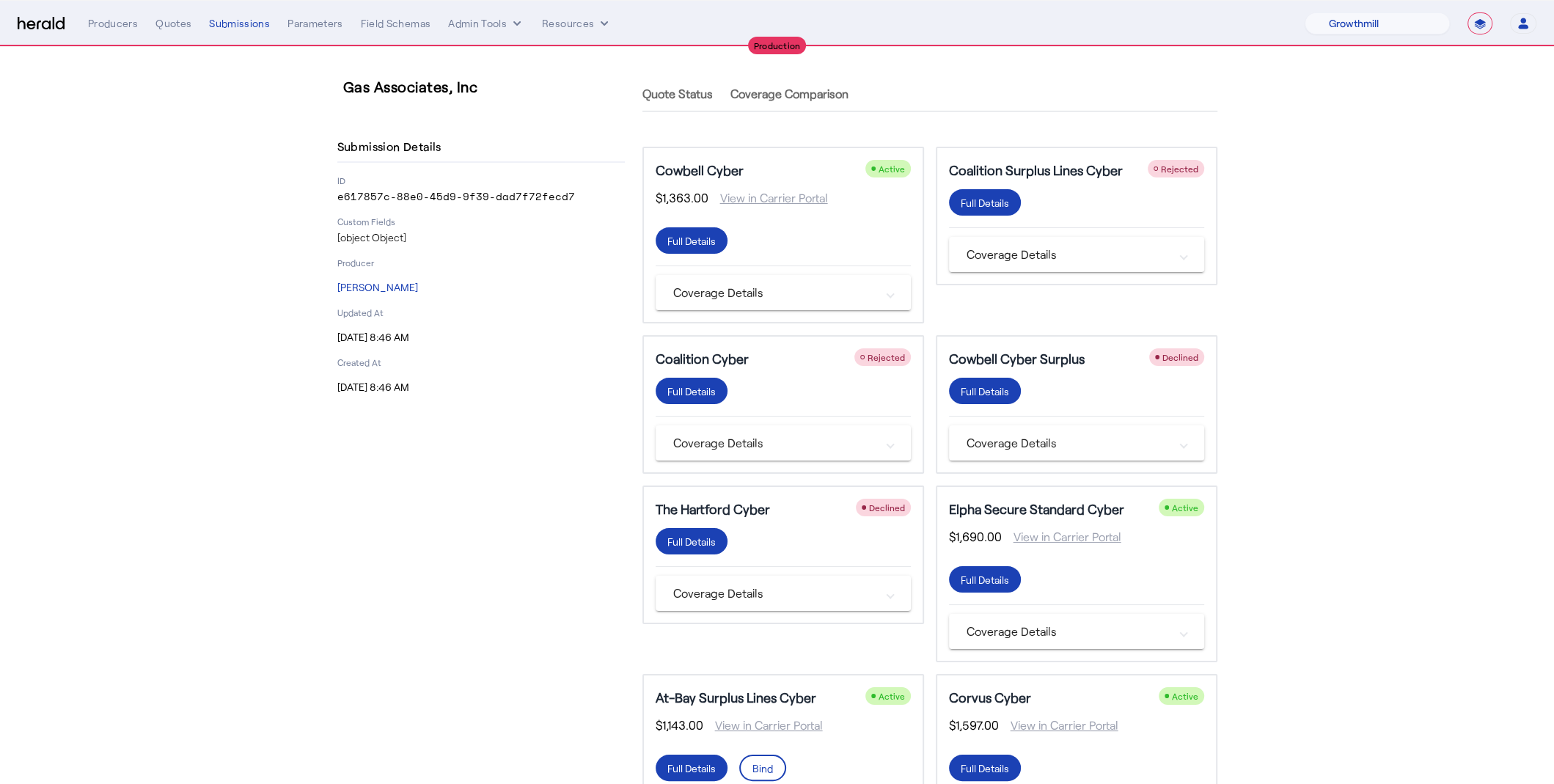
drag, startPoint x: 568, startPoint y: 197, endPoint x: 322, endPoint y: 197, distance: 246.0
click at [322, 197] on div "Gas Associates, Inc Submission Details ID e617857c-88e0-45d9-9f39-dad7f72fecd7 …" at bounding box center [777, 539] width 939 height 983
copy p "e617857c-88e0-45d9-9f39-dad7f72fecd7"
click at [226, 15] on div "**********" at bounding box center [812, 23] width 1448 height 22
click at [225, 15] on div "**********" at bounding box center [812, 23] width 1448 height 22
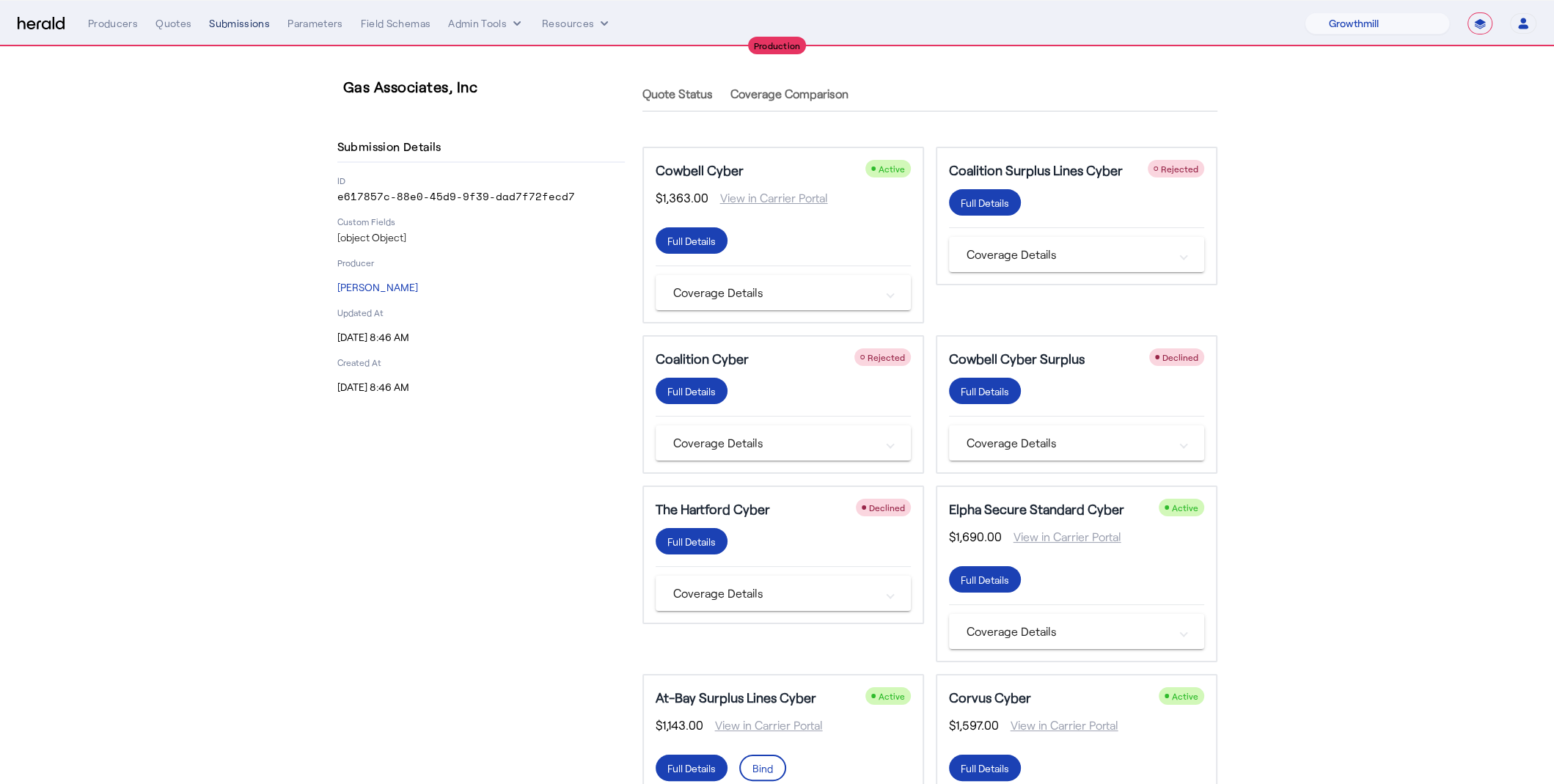
click at [236, 24] on div "Submissions" at bounding box center [239, 24] width 61 height 15
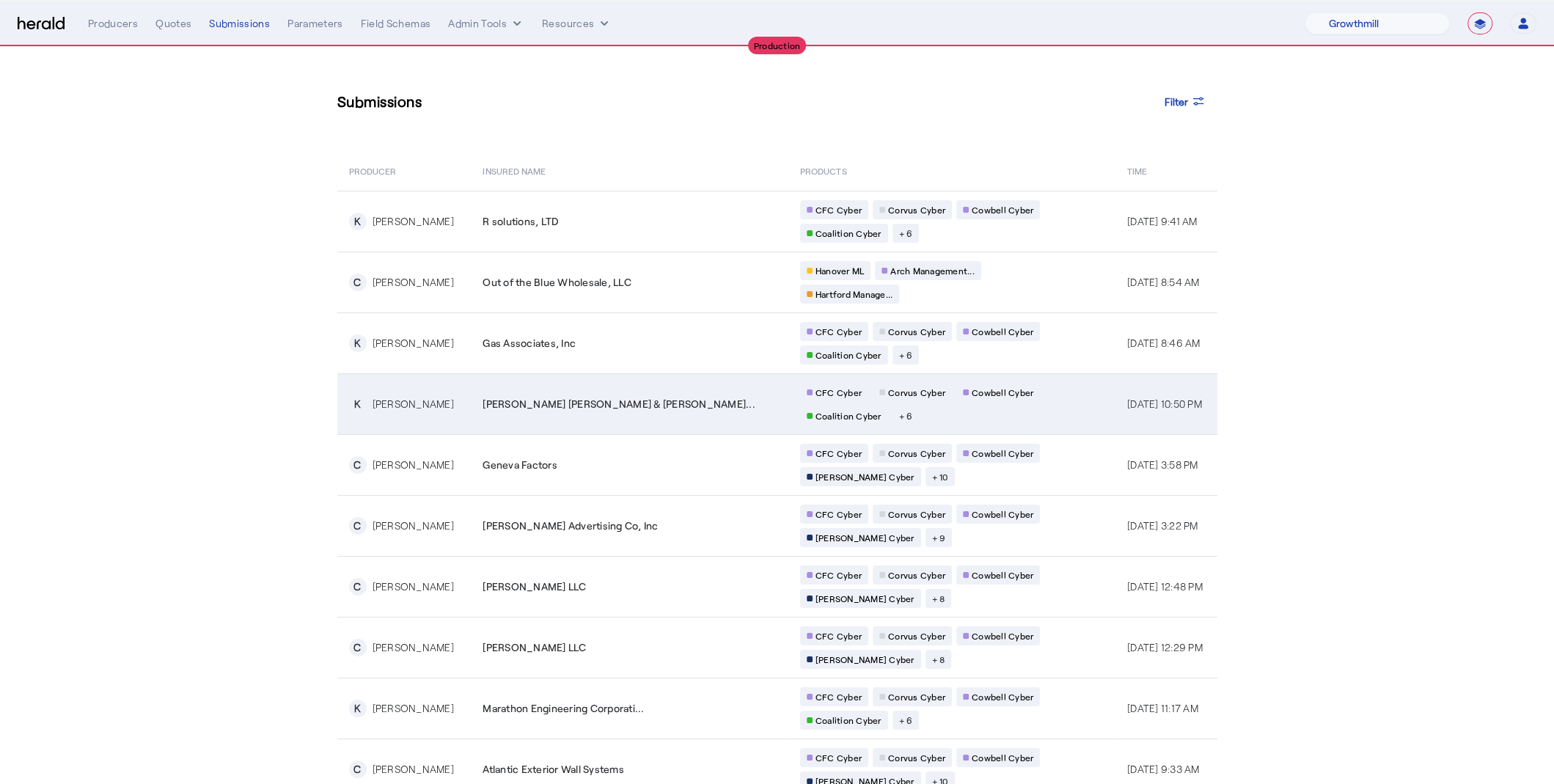
click at [427, 385] on td "K [PERSON_NAME]" at bounding box center [404, 403] width 134 height 61
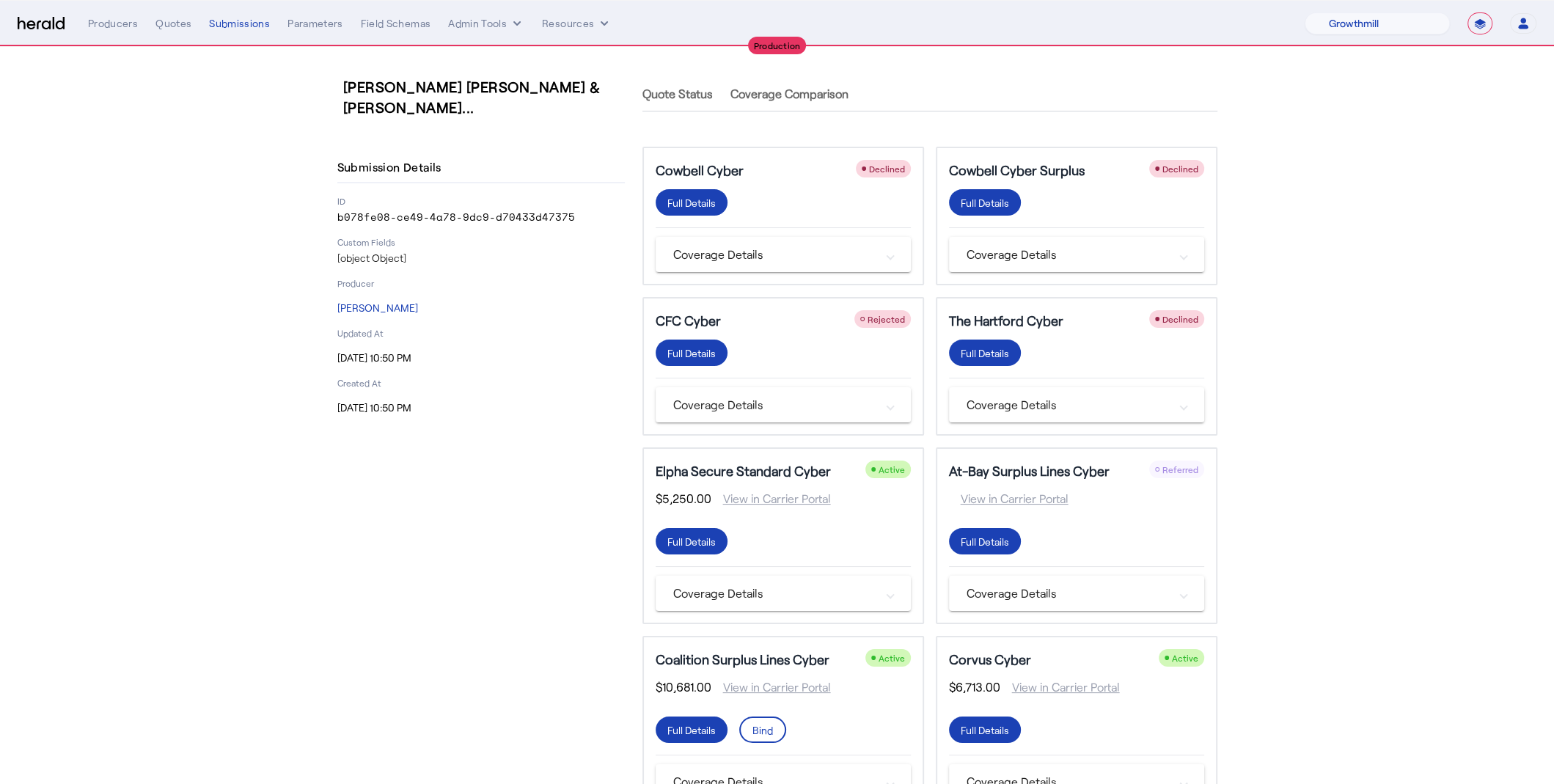
drag, startPoint x: 582, startPoint y: 199, endPoint x: 311, endPoint y: 199, distance: 271.0
click at [311, 199] on div "[PERSON_NAME] [PERSON_NAME] & [PERSON_NAME]... Submission Details ID b078fe08-c…" at bounding box center [777, 539] width 939 height 983
copy p "b078fe08-ce49-4a78-9dc9-d70433d47375"
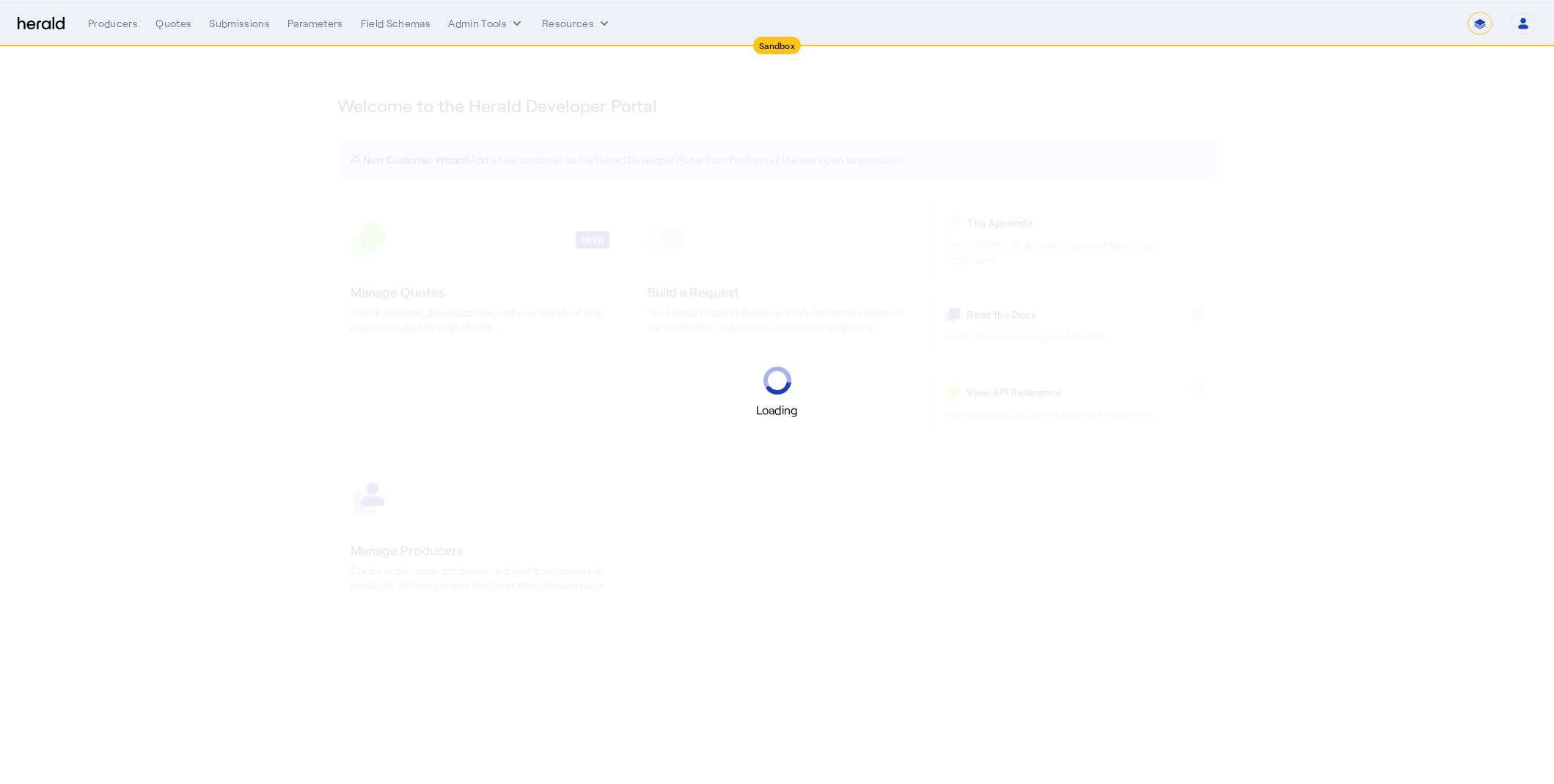
select select "*******"
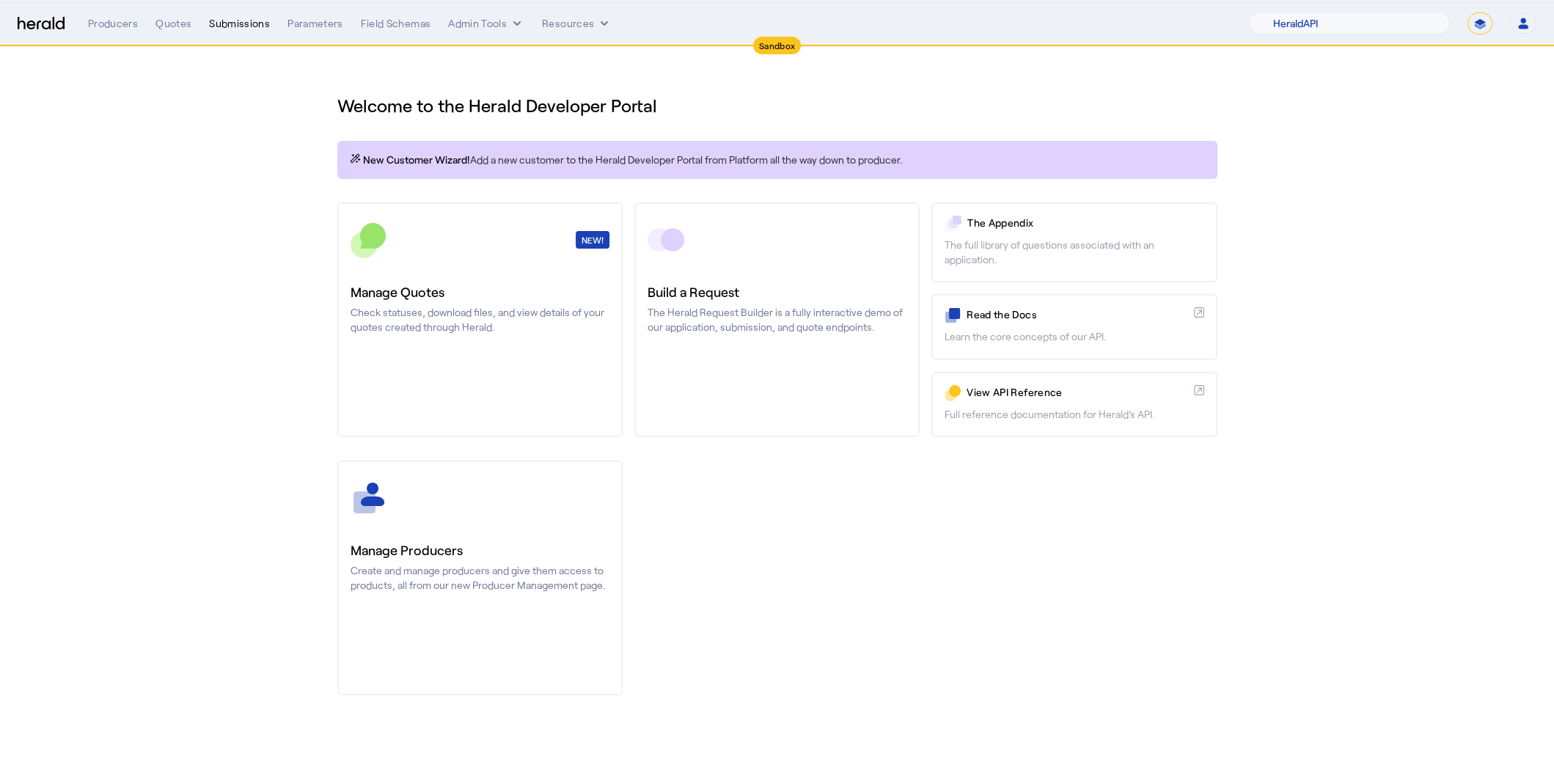
click at [247, 19] on div "Submissions" at bounding box center [239, 24] width 61 height 15
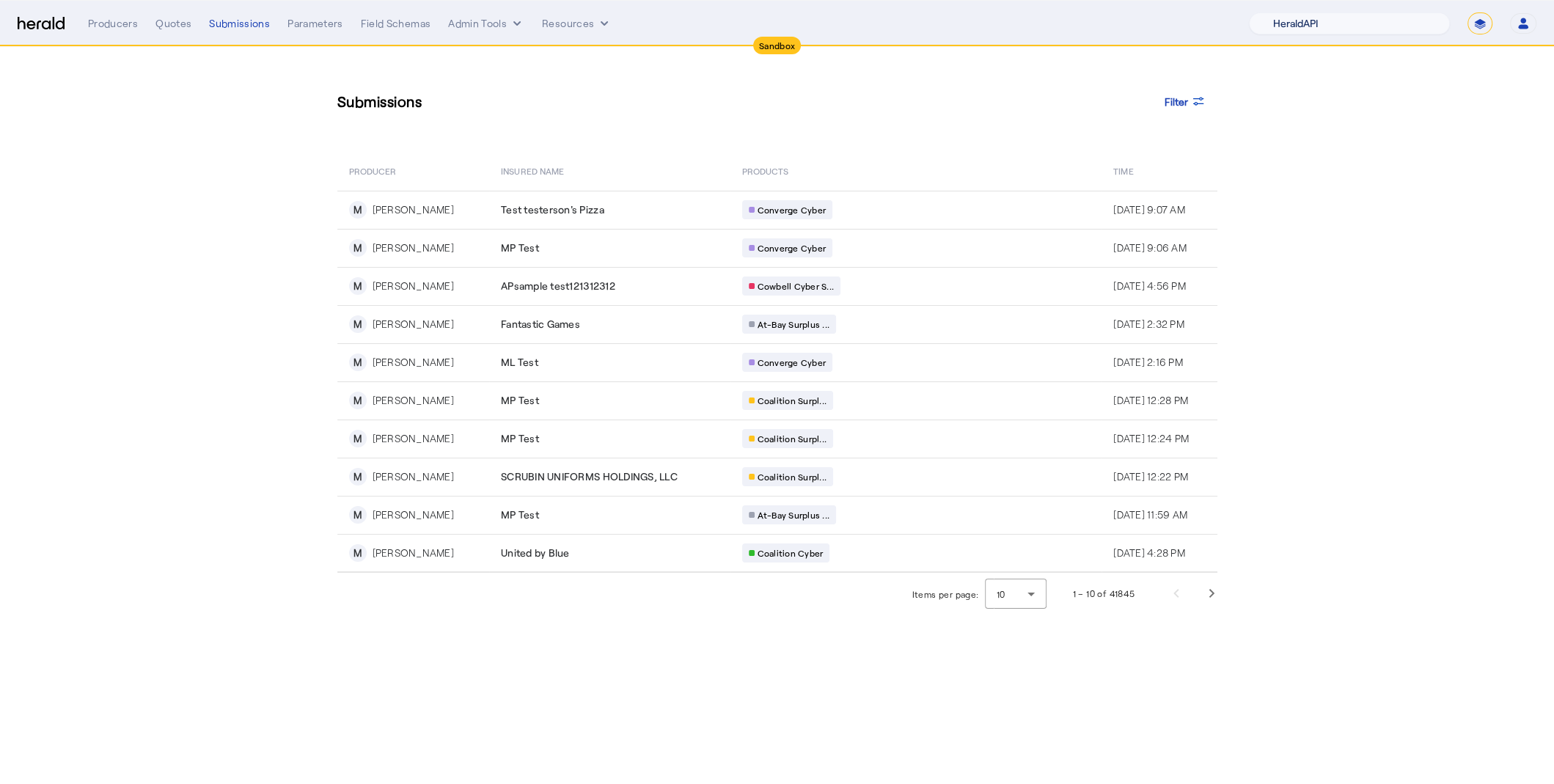
click at [1361, 19] on select "1Fort Acrisure Acturis Affinity Advisors Affinity Risk Agentero AmWins Anzen Ao…" at bounding box center [1349, 23] width 201 height 22
click at [1286, 13] on select "1Fort Acrisure Acturis Affinity Advisors Affinity Risk Agentero AmWins Anzen Ao…" at bounding box center [1349, 23] width 201 height 22
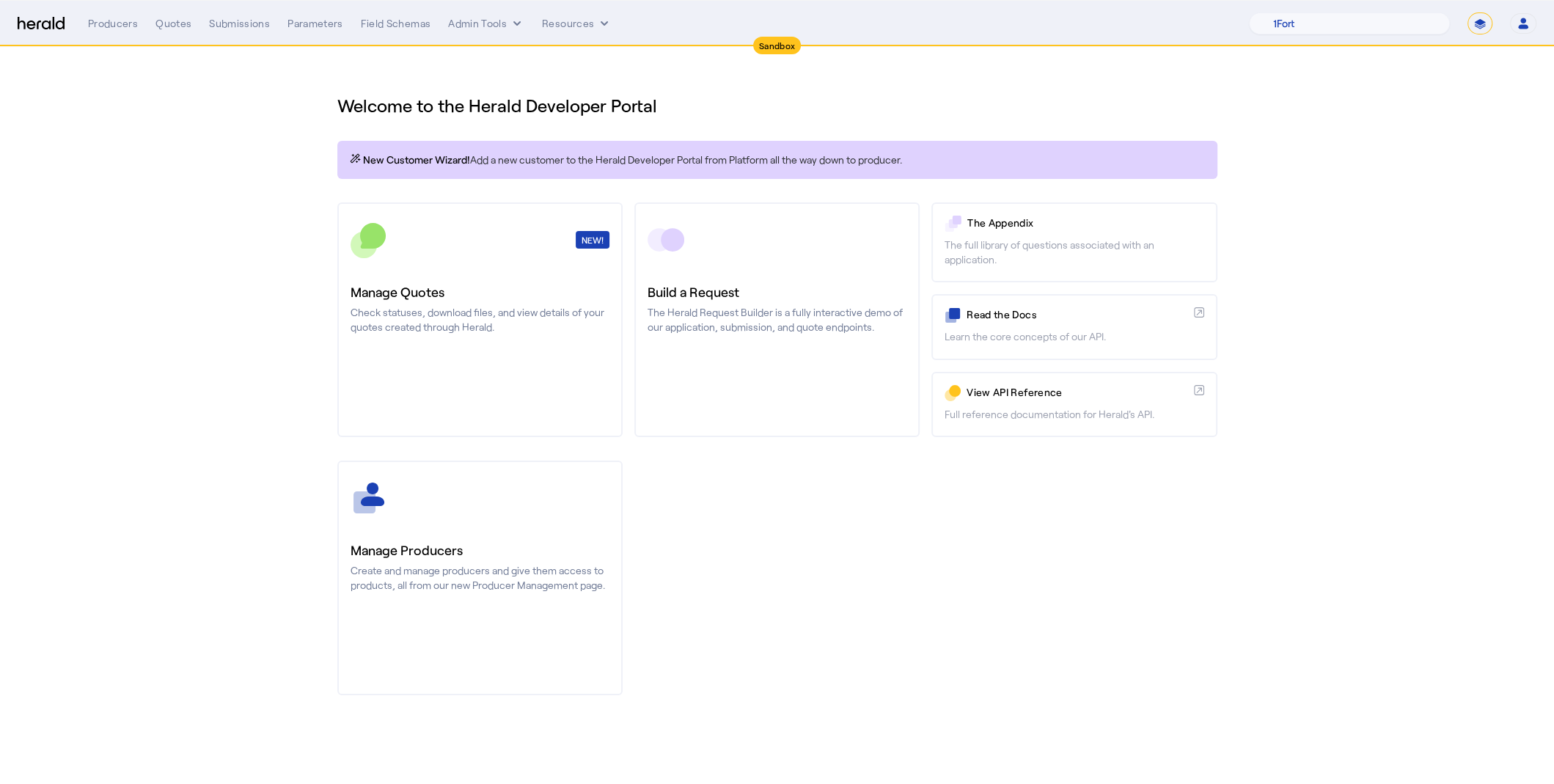
click at [232, 33] on div "Producers Quotes Submissions Parameters Field Schemas Admin Tools Resources 1Fo…" at bounding box center [812, 23] width 1448 height 22
click at [238, 20] on div "Submissions" at bounding box center [239, 24] width 61 height 15
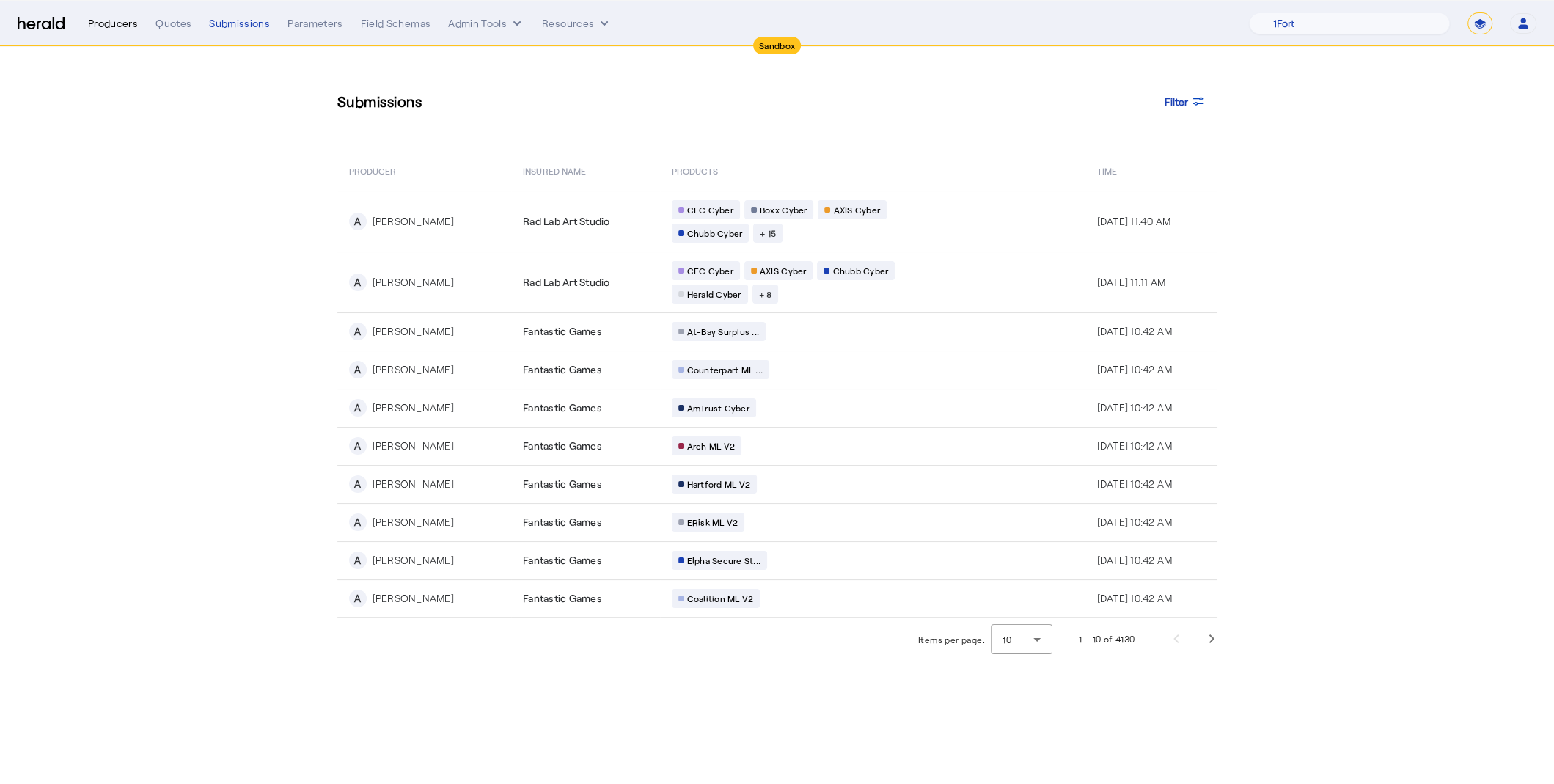
click at [120, 25] on div "Producers" at bounding box center [112, 24] width 50 height 15
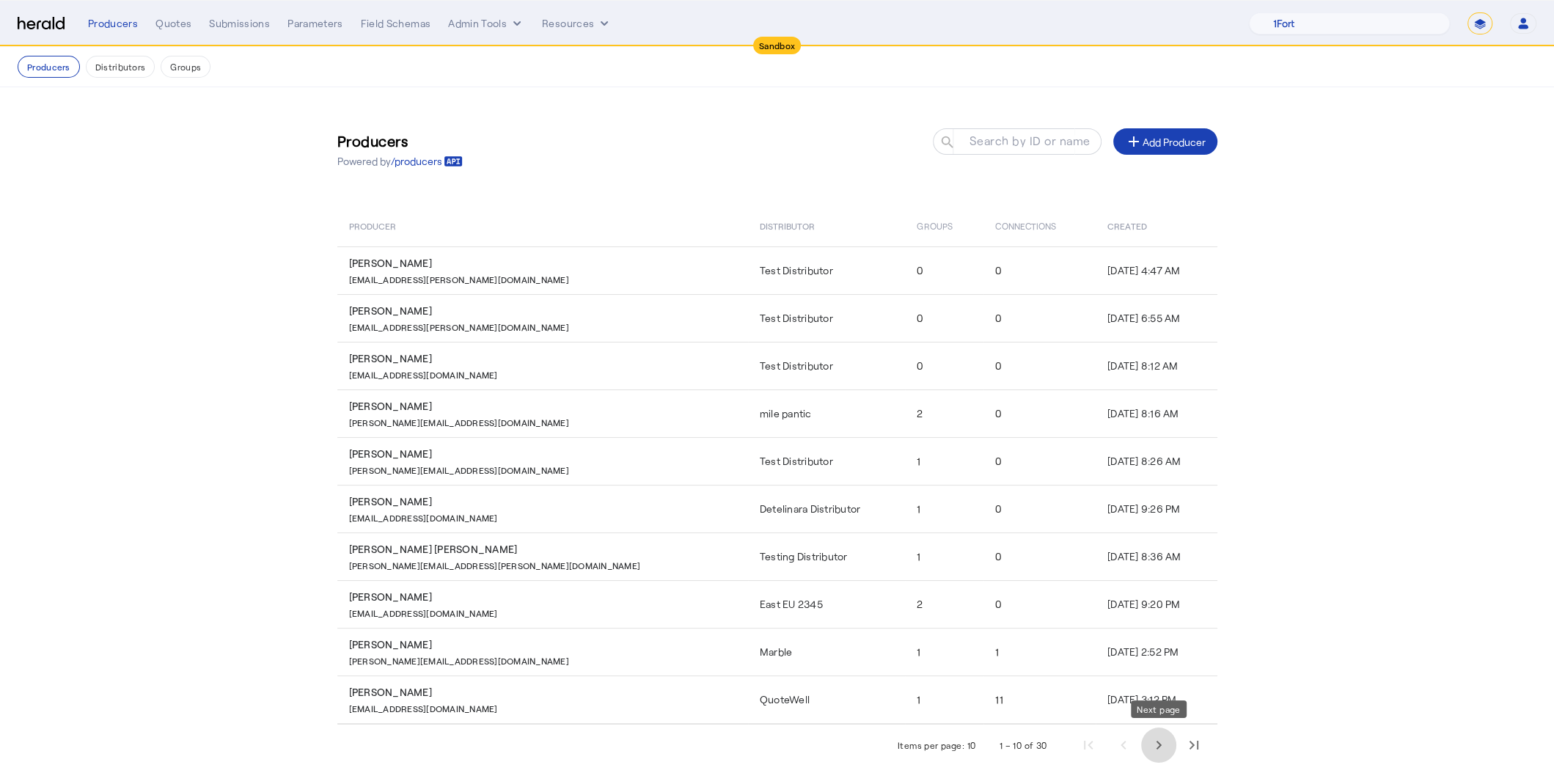
click at [1151, 735] on span "Next page" at bounding box center [1158, 744] width 35 height 35
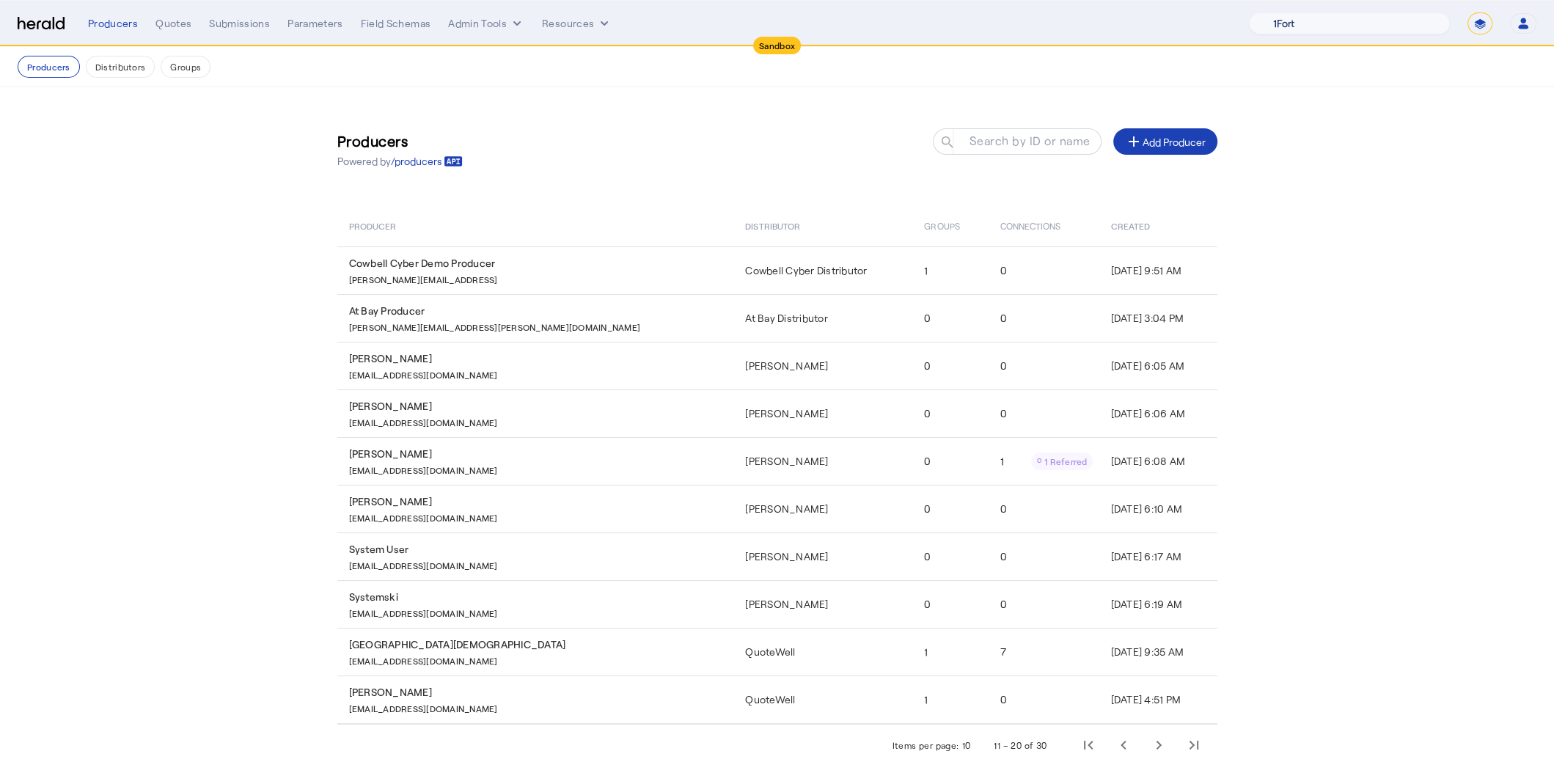
click at [1346, 21] on select "1Fort Acrisure Acturis Affinity Advisors Affinity Risk Agentero AmWins Anzen Ao…" at bounding box center [1349, 23] width 201 height 22
click at [1286, 13] on select "1Fort Acrisure Acturis Affinity Advisors Affinity Risk Agentero AmWins Anzen Ao…" at bounding box center [1349, 23] width 201 height 22
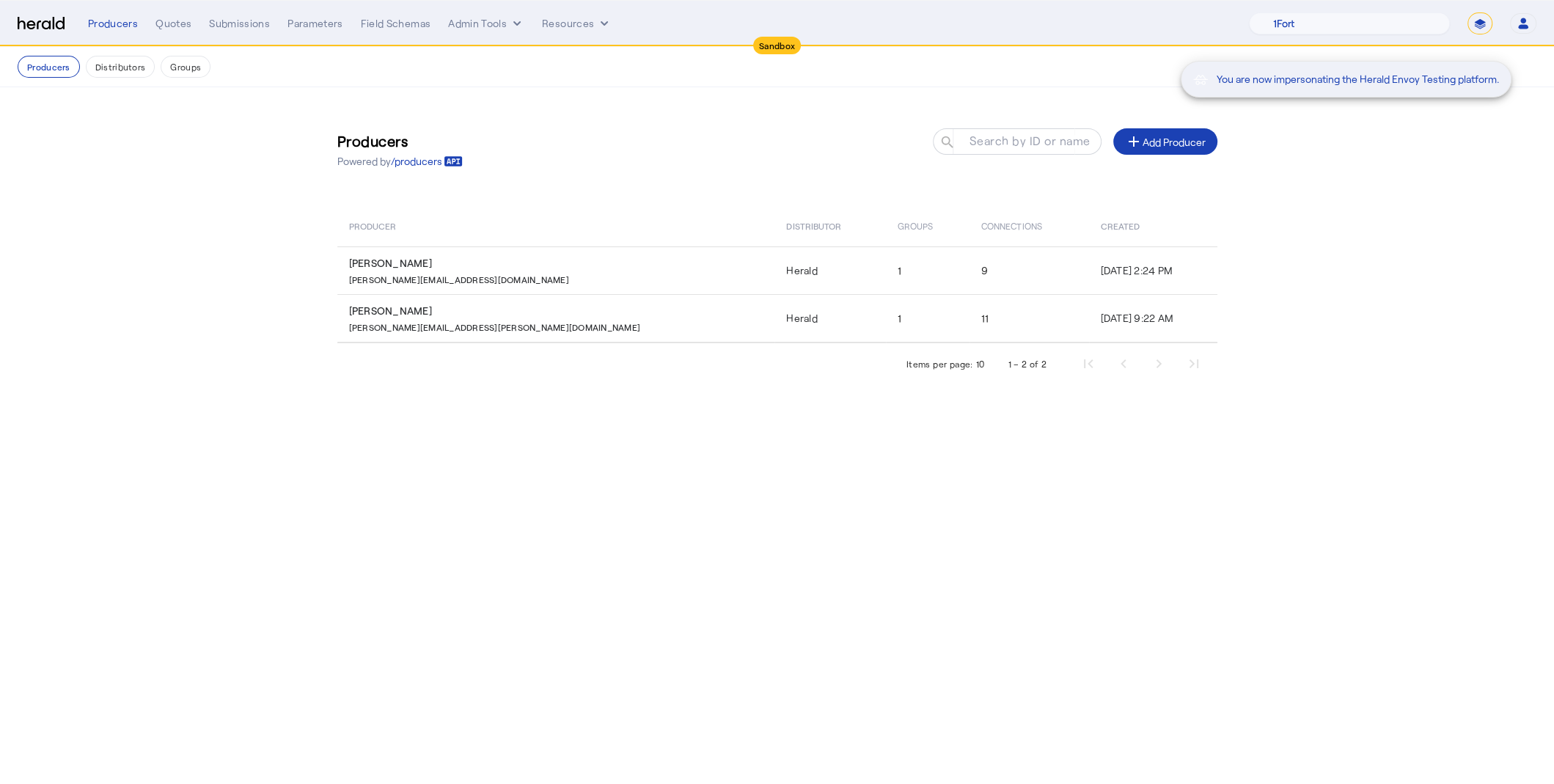
click at [410, 352] on div "You are now impersonating the Herald Envoy Testing platform." at bounding box center [777, 392] width 1554 height 784
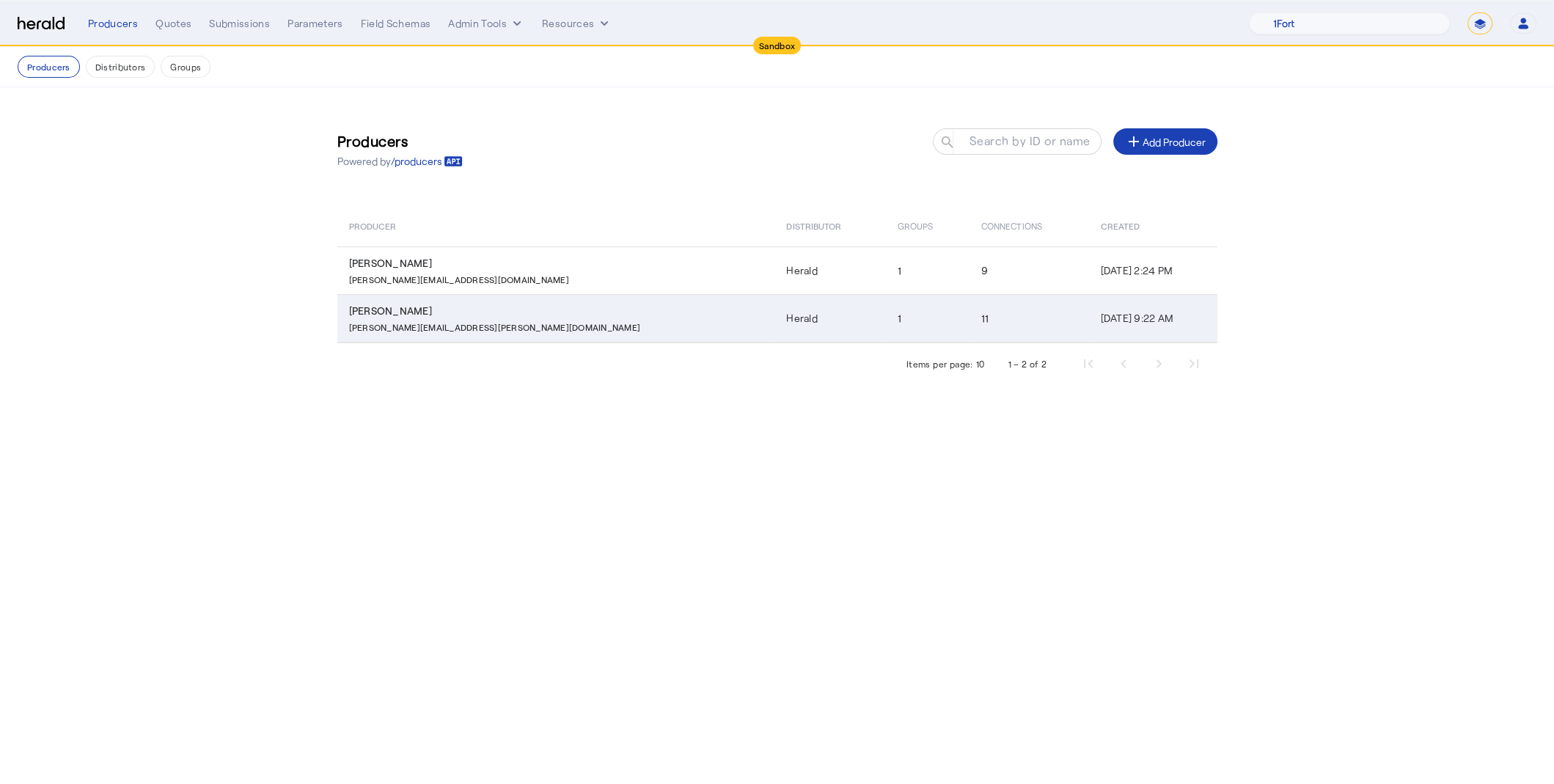
click at [410, 312] on div "Charles Babbage" at bounding box center [559, 311] width 421 height 15
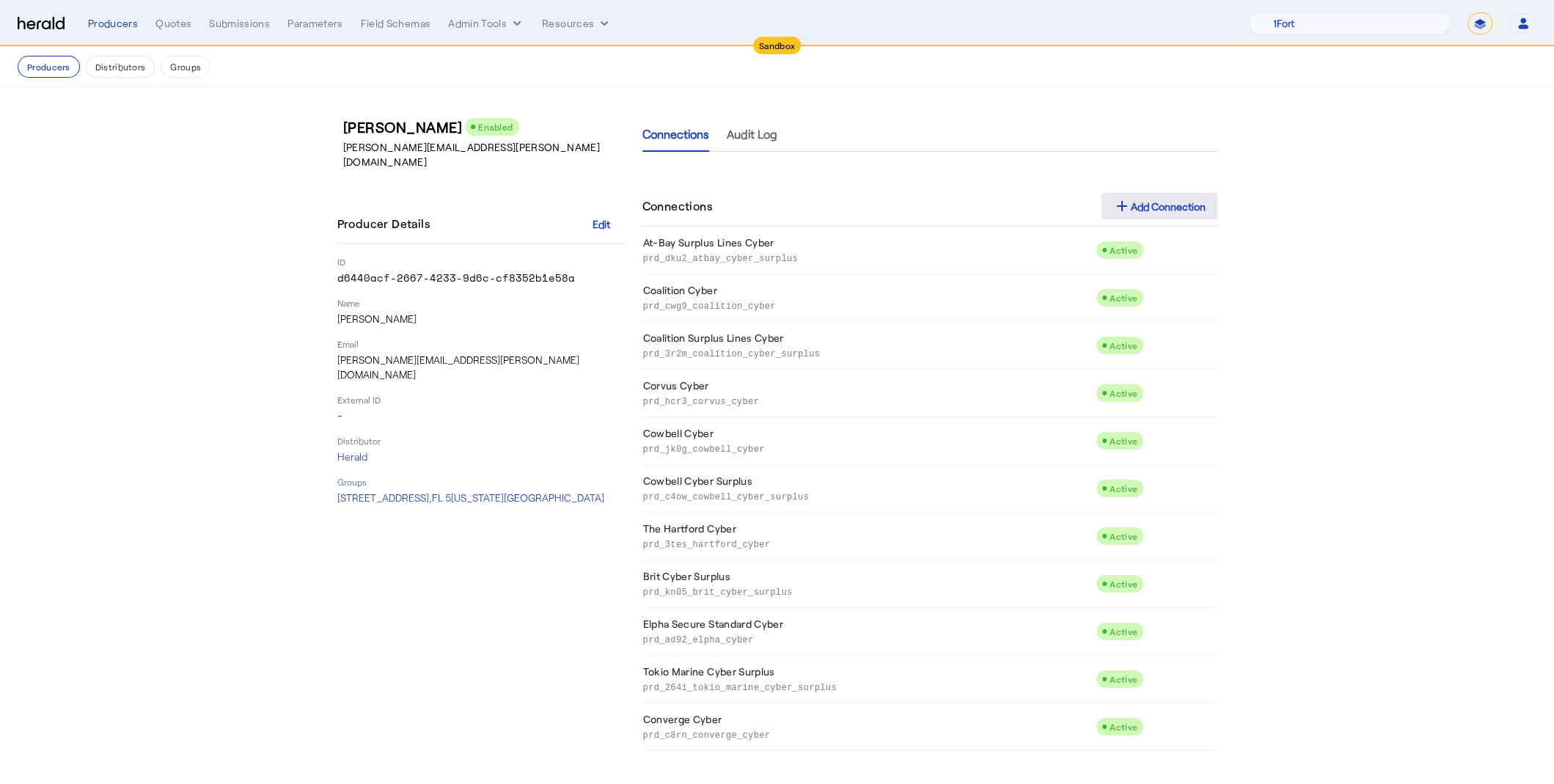
click at [1179, 207] on div "add Add Connection" at bounding box center [1159, 205] width 92 height 17
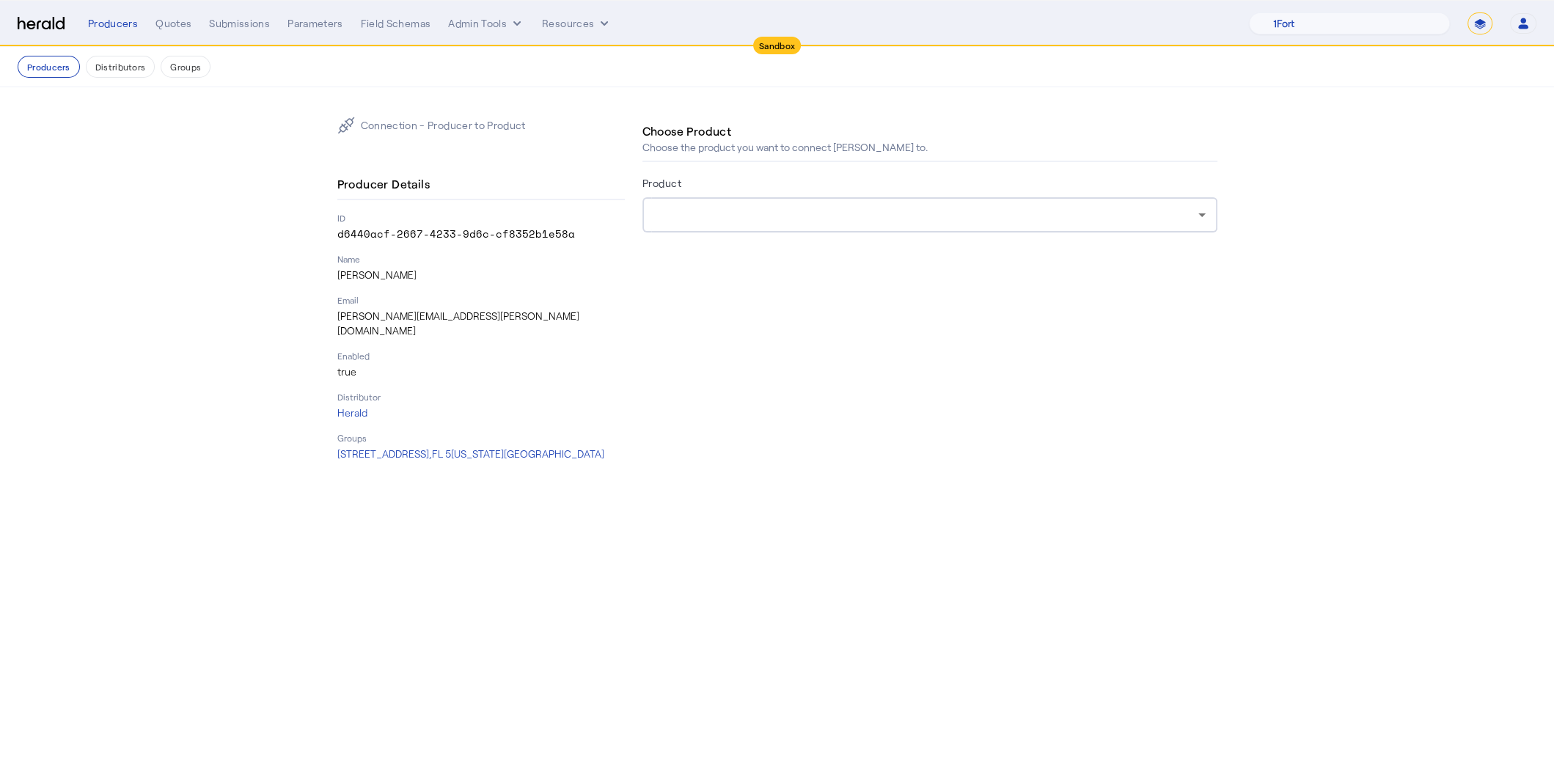
click at [1001, 219] on div at bounding box center [927, 214] width 544 height 17
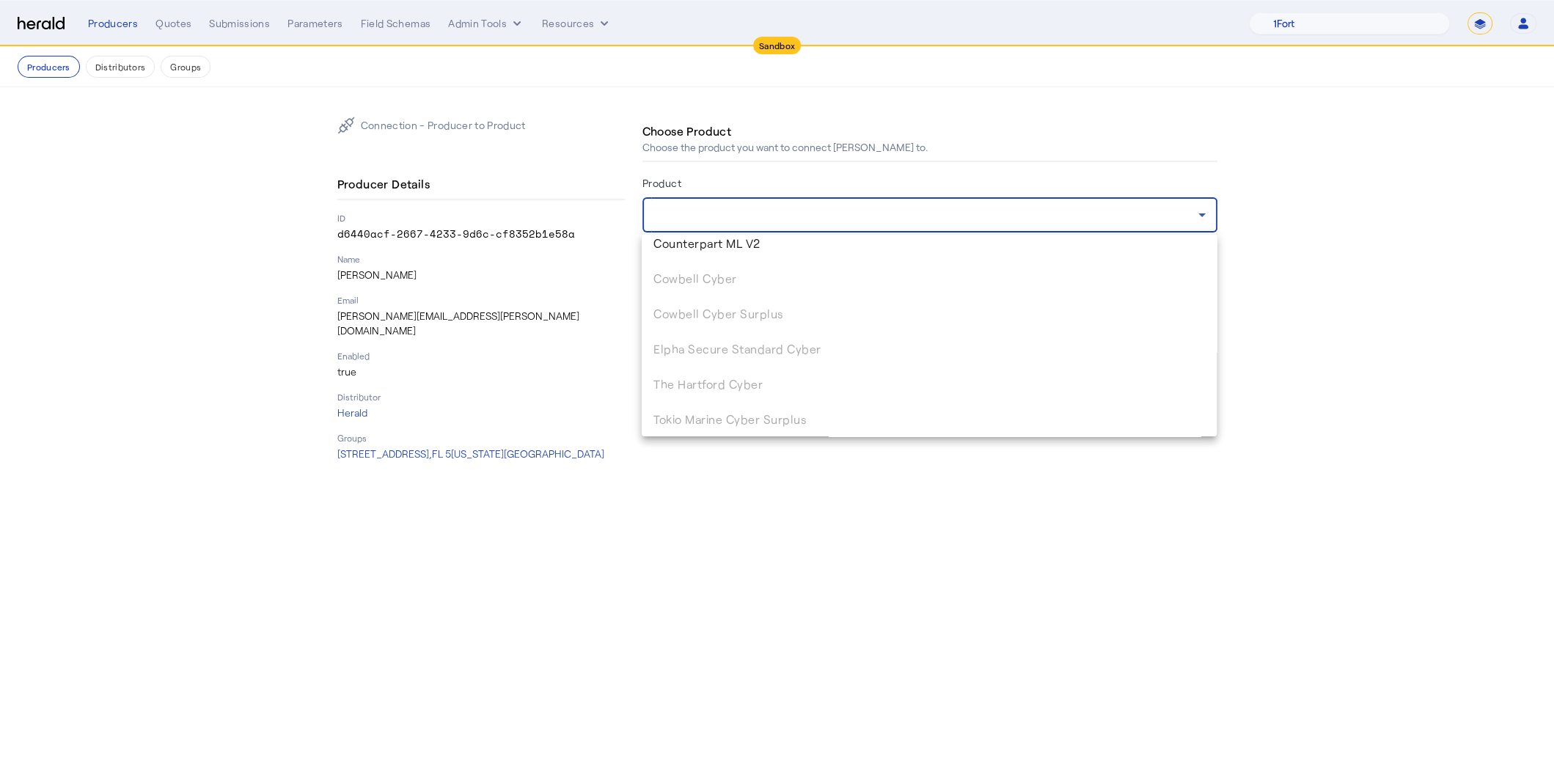
scroll to position [70, 0]
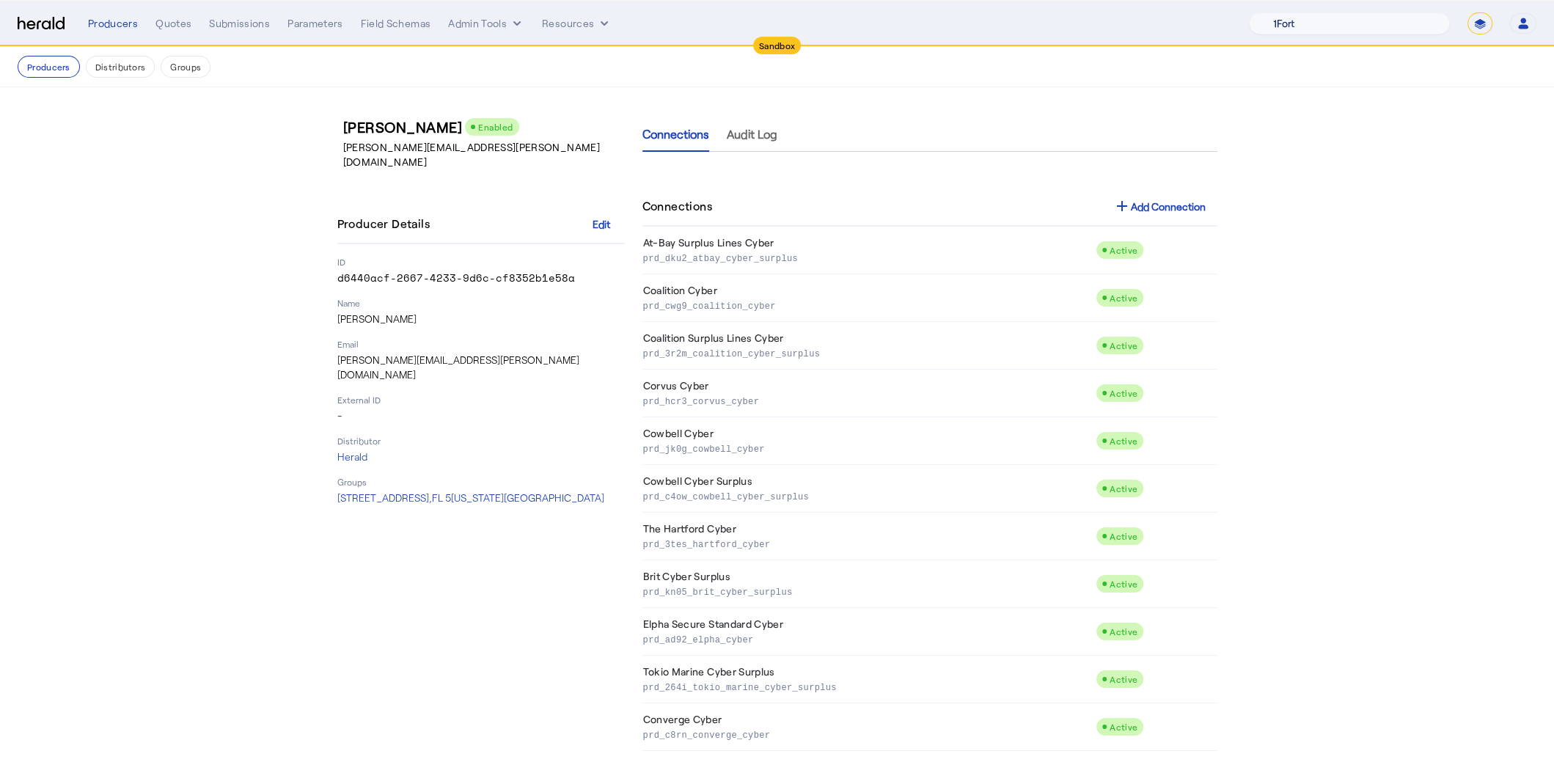
click at [1373, 23] on select "1Fort Acrisure Acturis Affinity Advisors Affinity Risk Agentero AmWins Anzen Ao…" at bounding box center [1349, 23] width 201 height 22
select select "pfm_129z_babbix"
click at [1286, 13] on select "1Fort Acrisure Acturis Affinity Advisors Affinity Risk Agentero AmWins Anzen Ao…" at bounding box center [1349, 23] width 201 height 22
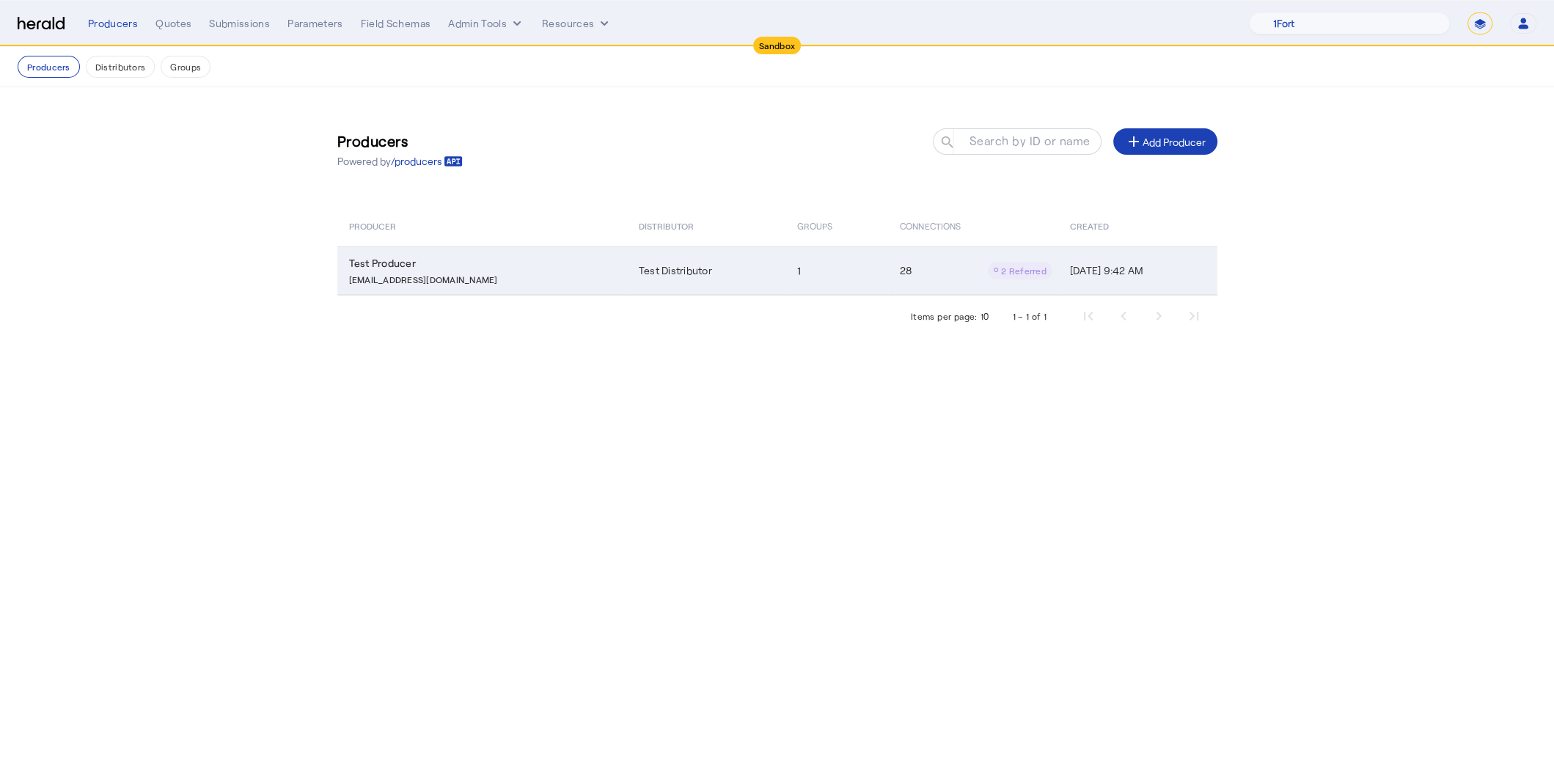
click at [431, 283] on p "testproducer@heraldapi.com" at bounding box center [424, 278] width 149 height 15
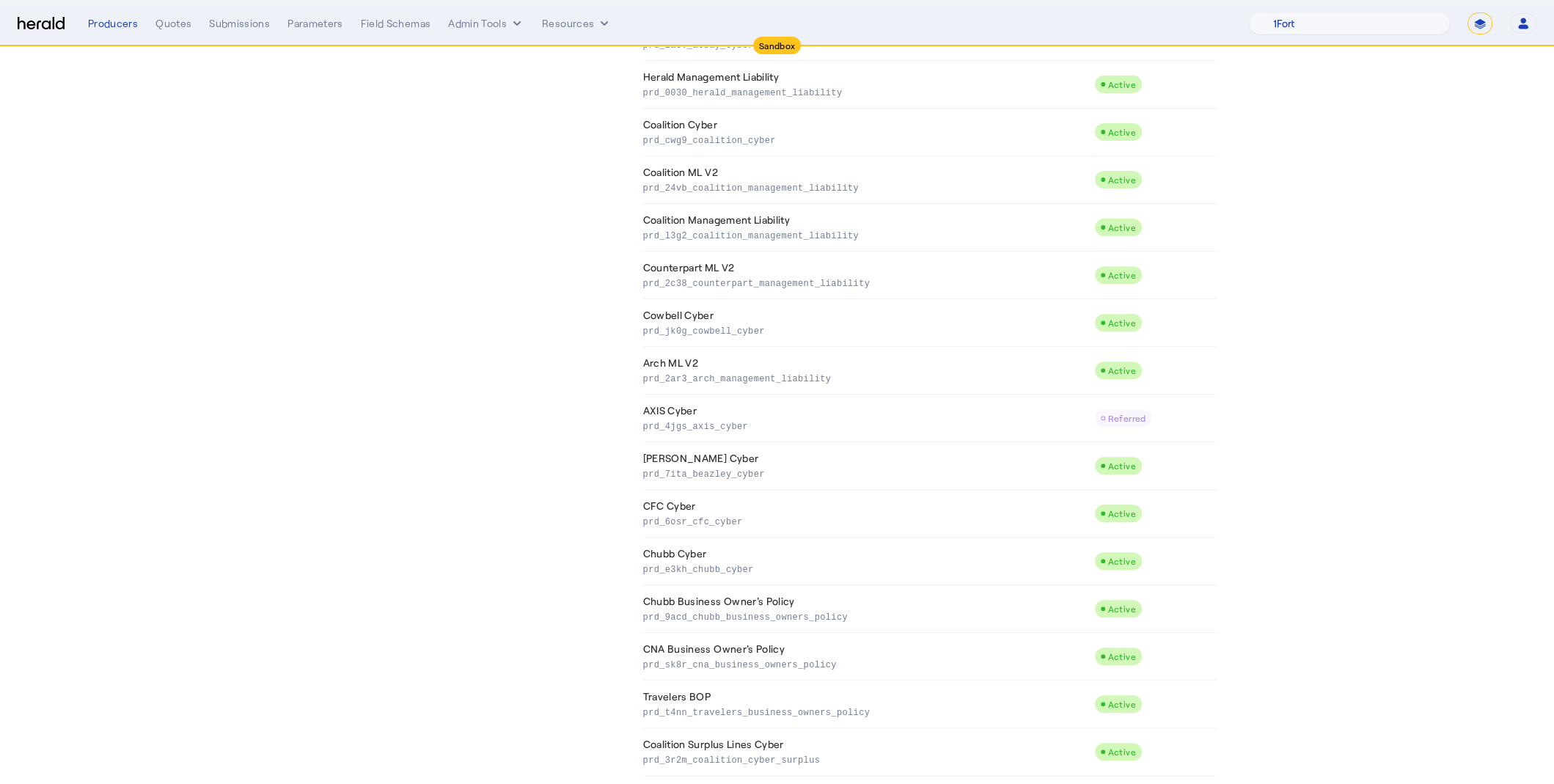
scroll to position [548, 0]
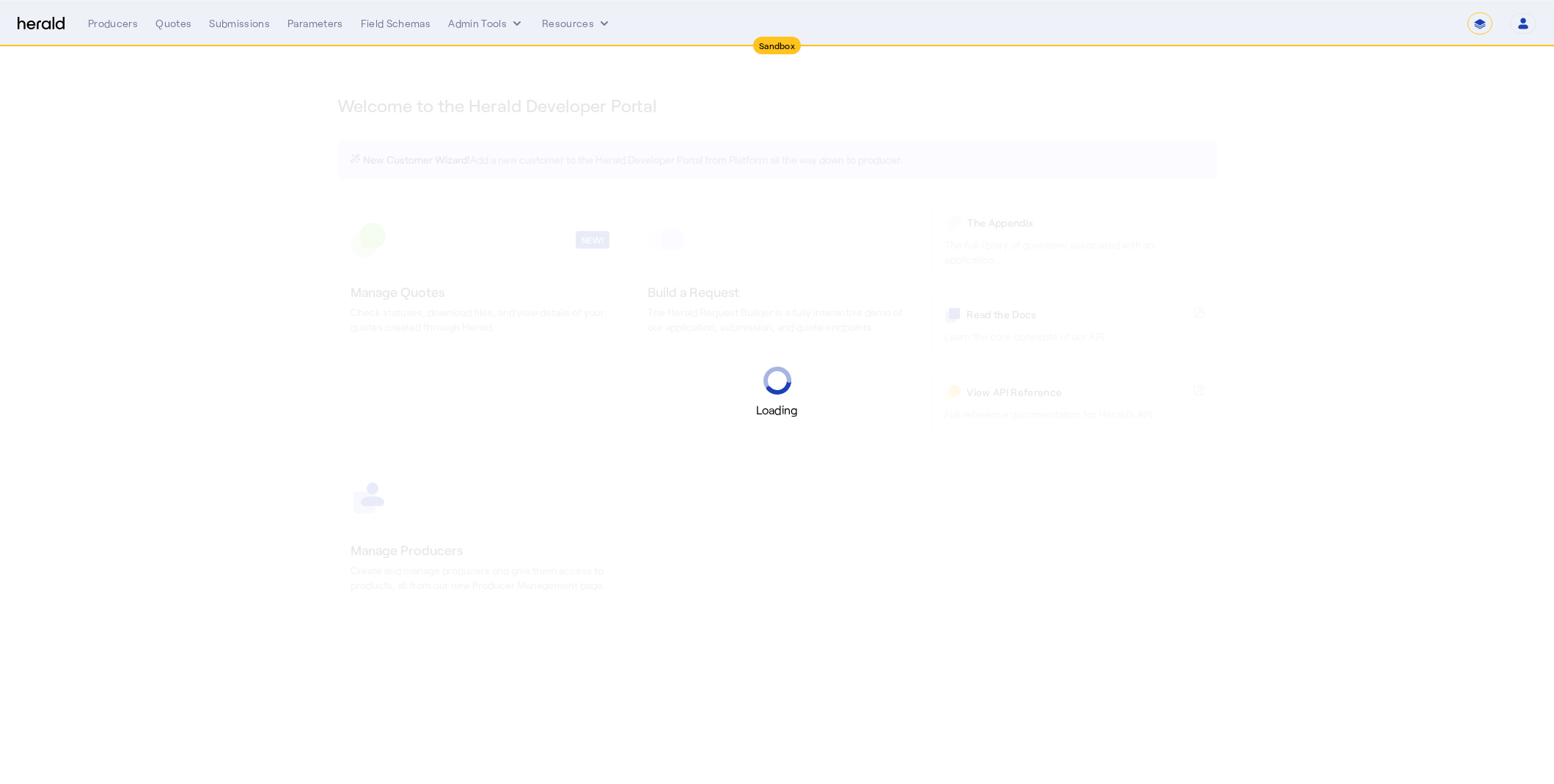
select select "*******"
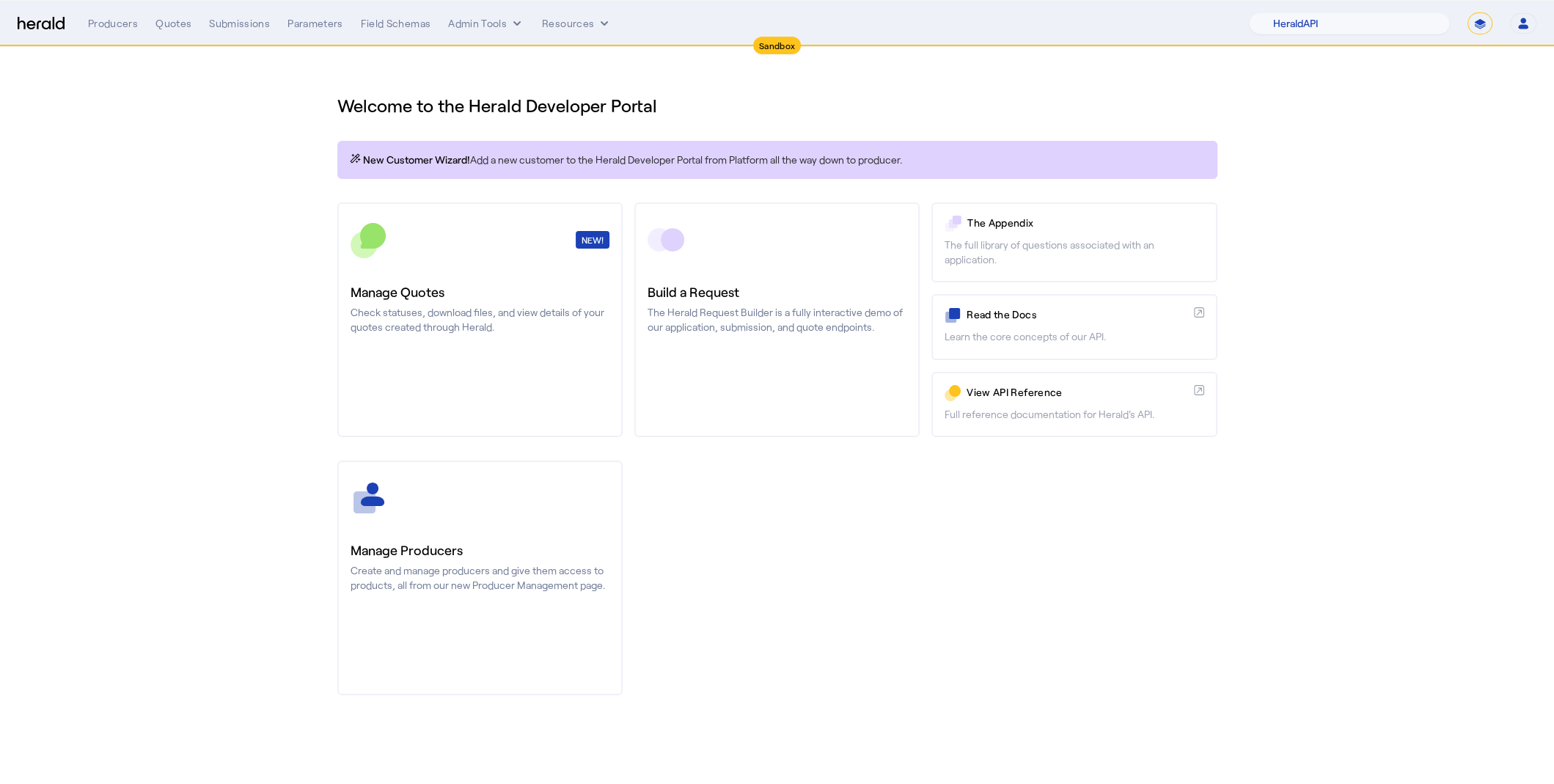
click at [911, 68] on div "Welcome to the Herald Developer Portal New Customer Wizard! Add a new customer …" at bounding box center [777, 386] width 939 height 678
click at [265, 21] on div "Submissions" at bounding box center [239, 24] width 61 height 15
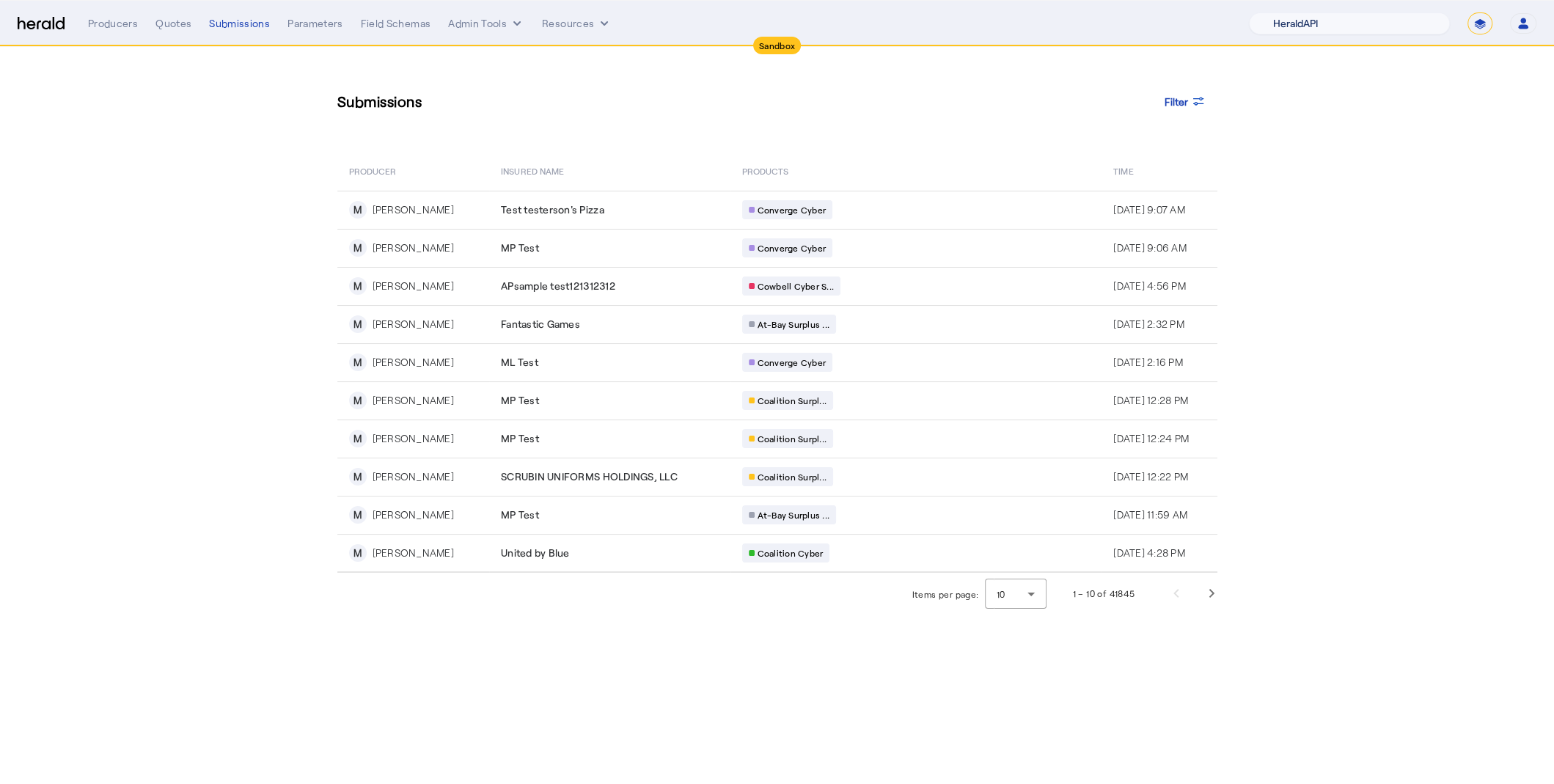
click at [1313, 25] on select "1Fort Acrisure Acturis Affinity Advisors Affinity Risk Agentero AmWins Anzen Ao…" at bounding box center [1349, 23] width 201 height 22
click at [1411, 19] on select "1Fort Acrisure Acturis Affinity Advisors Affinity Risk Agentero AmWins Anzen Ao…" at bounding box center [1349, 23] width 201 height 22
select select "pfm_129z_babbix"
click at [1286, 13] on select "1Fort Acrisure Acturis Affinity Advisors Affinity Risk Agentero AmWins Anzen Ao…" at bounding box center [1349, 23] width 201 height 22
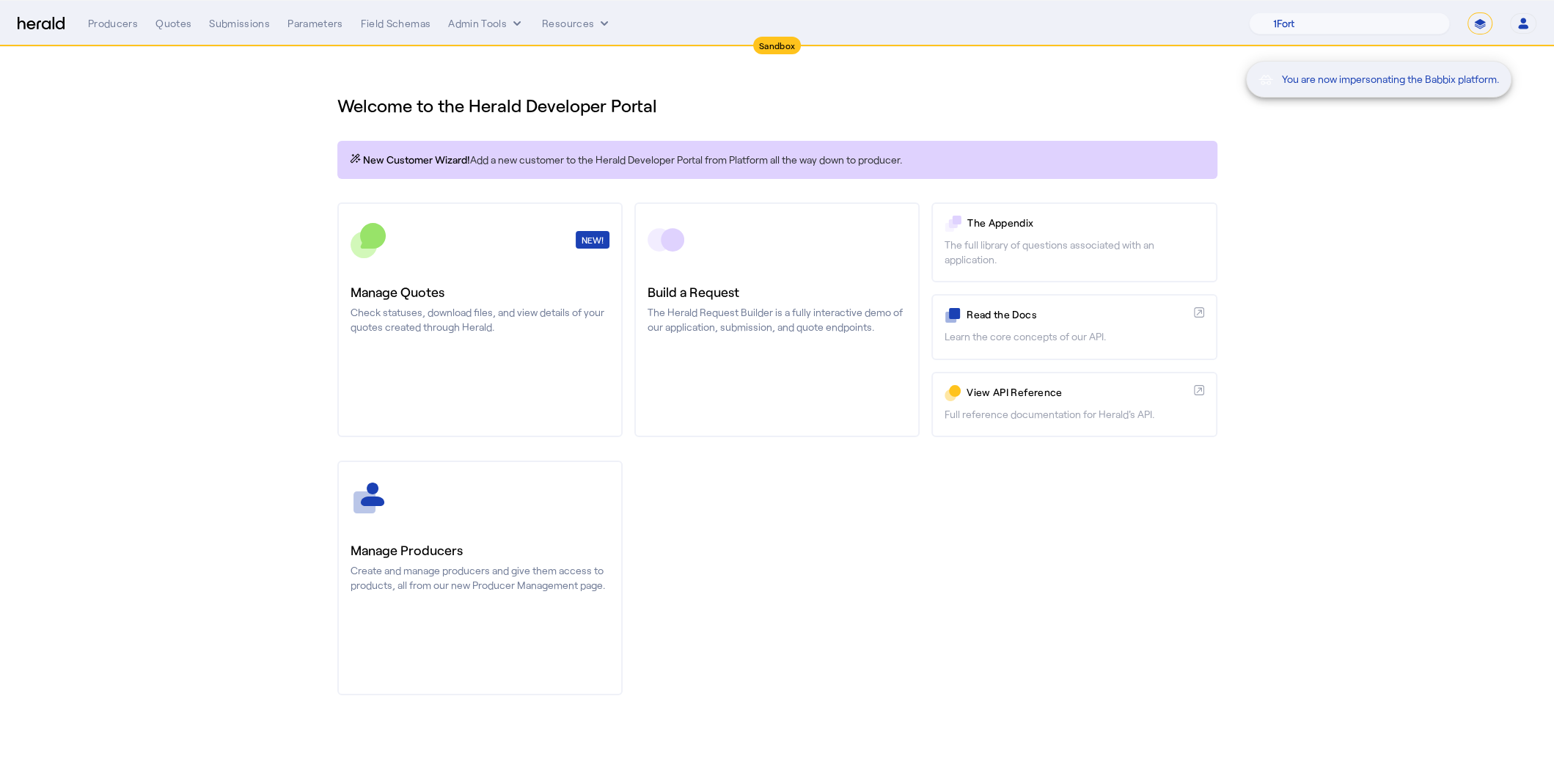
click at [228, 27] on div "You are now impersonating the Babbix platform." at bounding box center [777, 392] width 1554 height 784
click at [235, 19] on div "Submissions" at bounding box center [239, 24] width 61 height 15
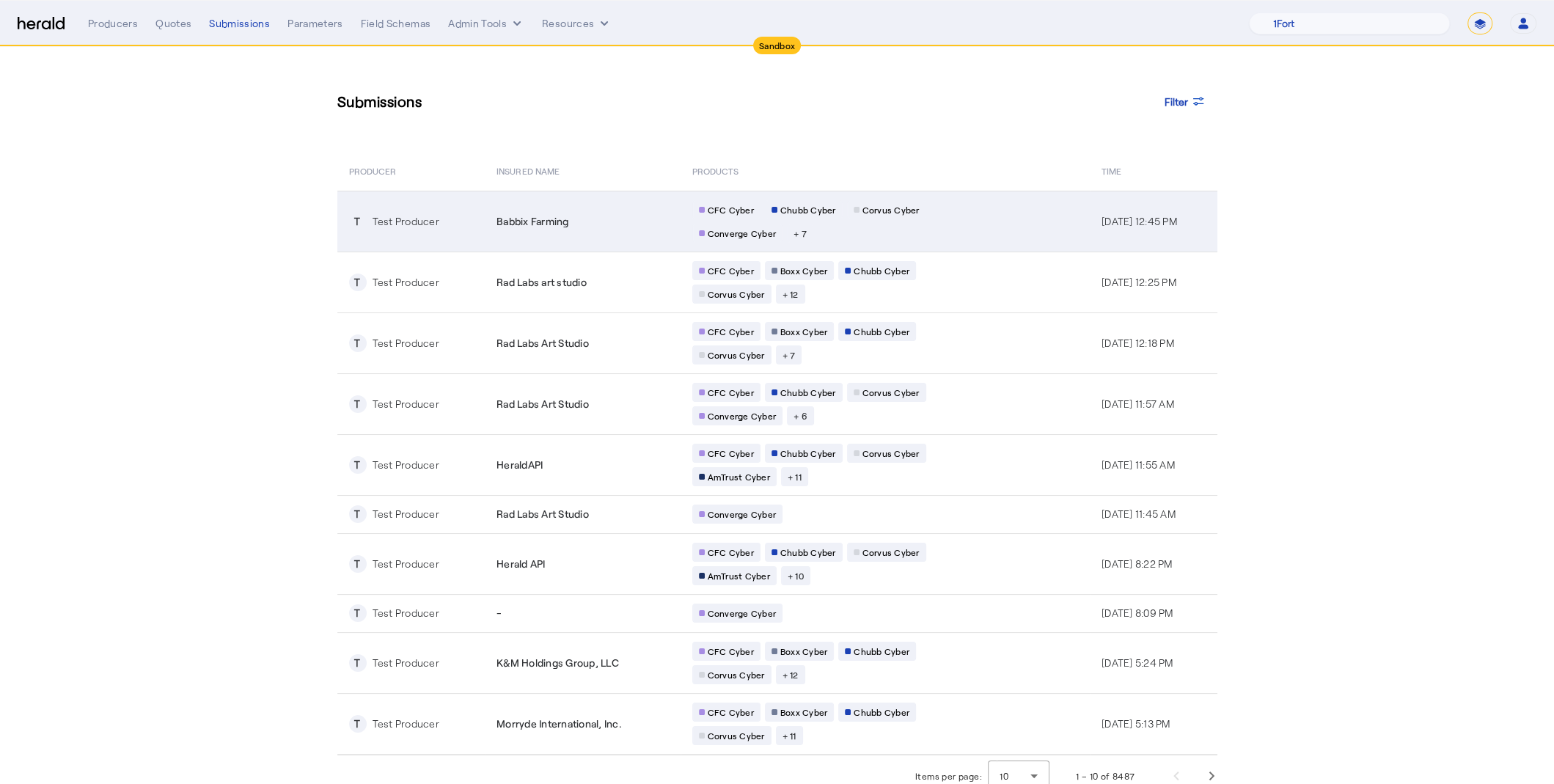
click at [508, 221] on span "Babbix Farming" at bounding box center [532, 222] width 73 height 15
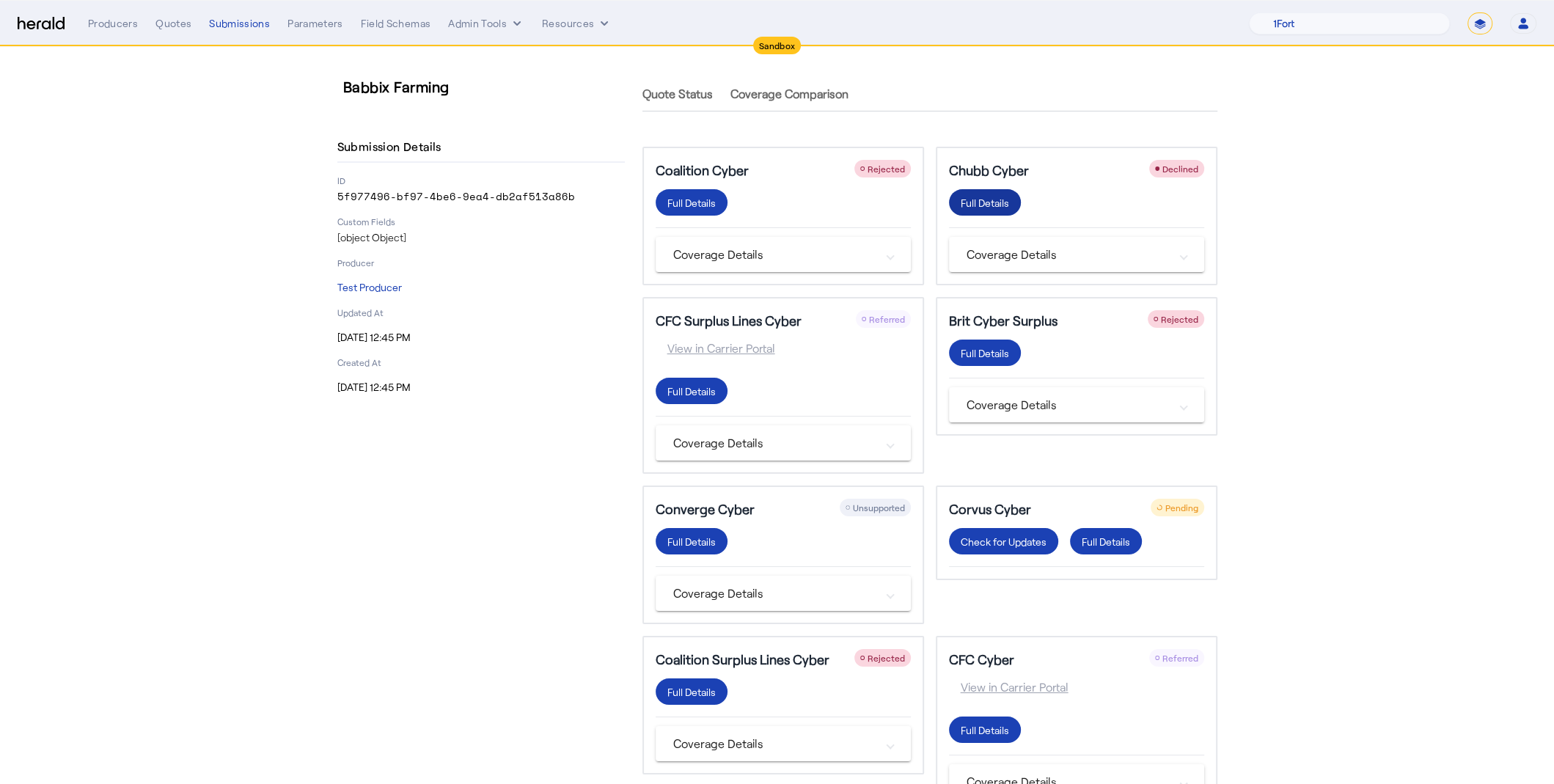
click at [974, 206] on div "Full Details" at bounding box center [984, 202] width 49 height 16
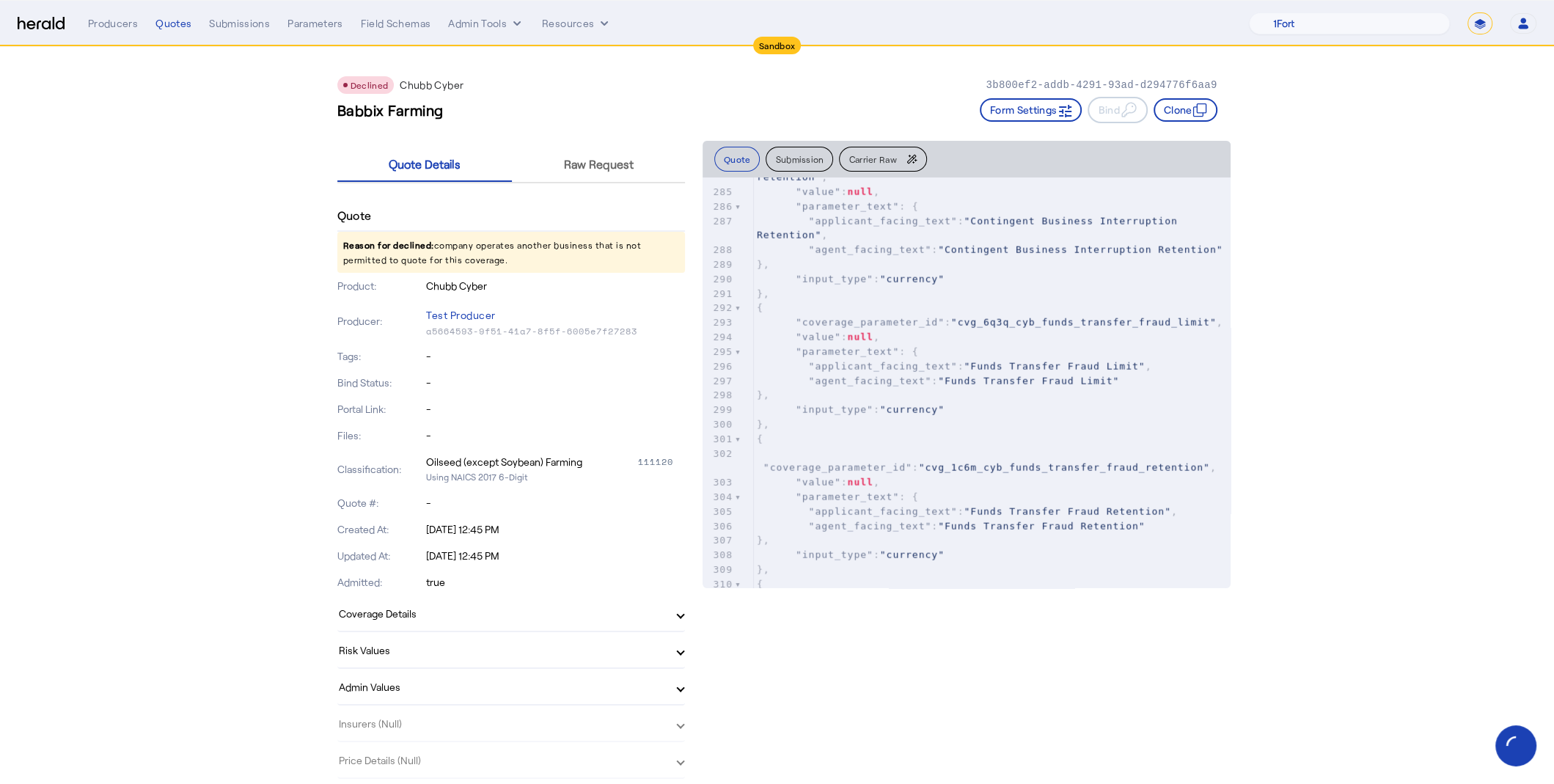
click at [894, 160] on span "Carrier Raw" at bounding box center [873, 159] width 48 height 9
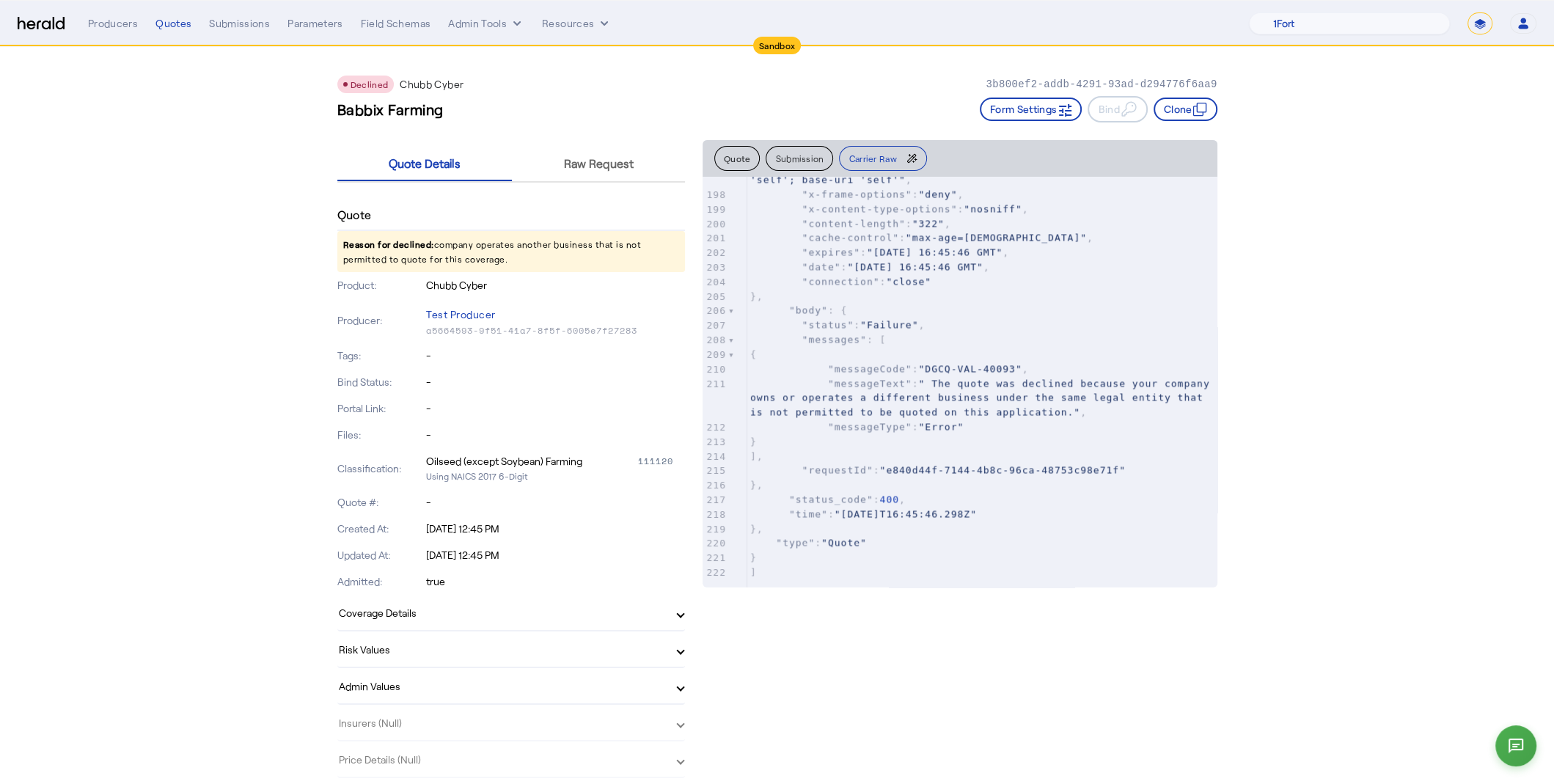
scroll to position [3209, 0]
click at [222, 18] on div "Submissions" at bounding box center [239, 24] width 61 height 15
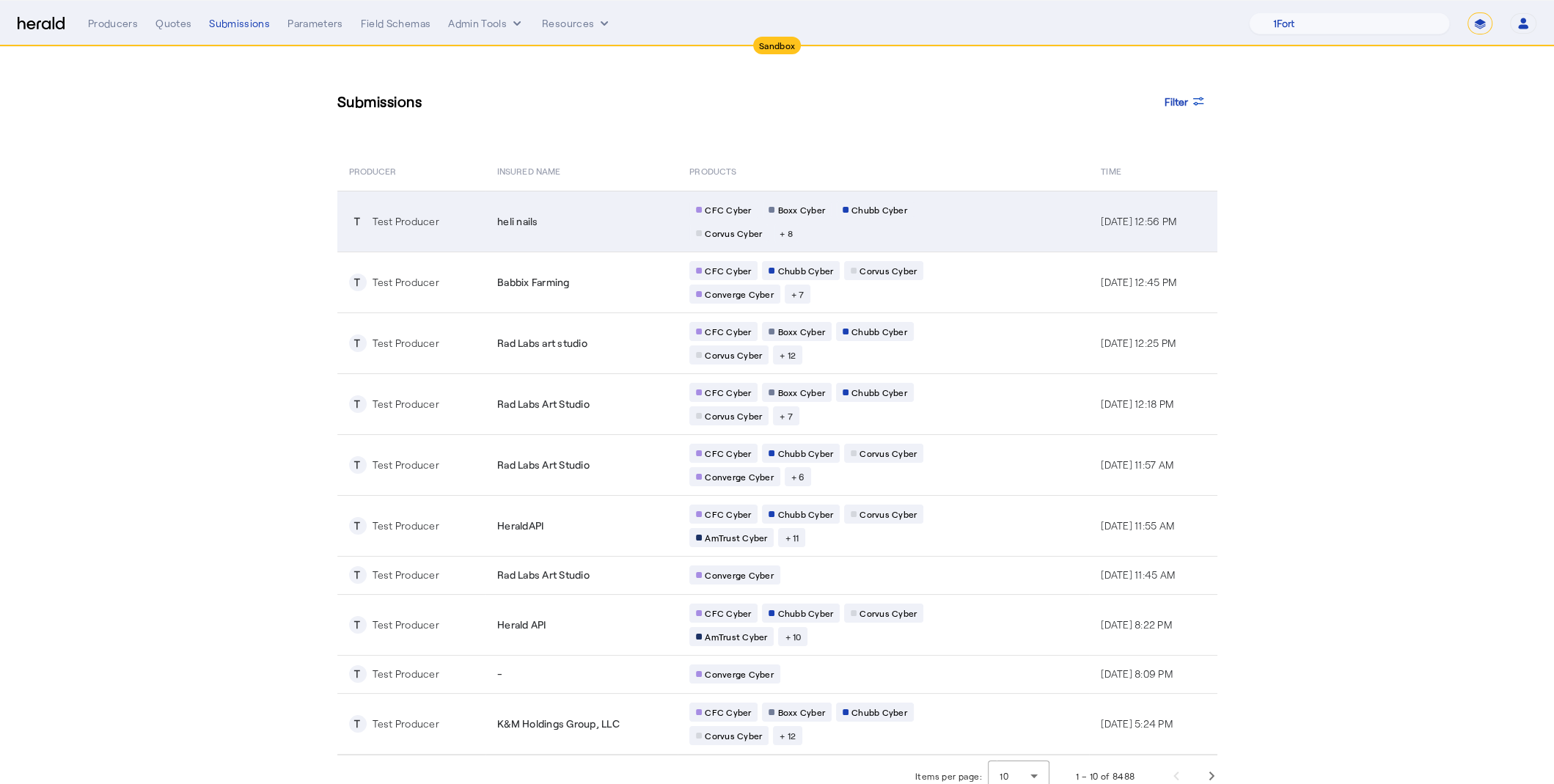
click at [432, 219] on div "Test Producer" at bounding box center [406, 222] width 67 height 15
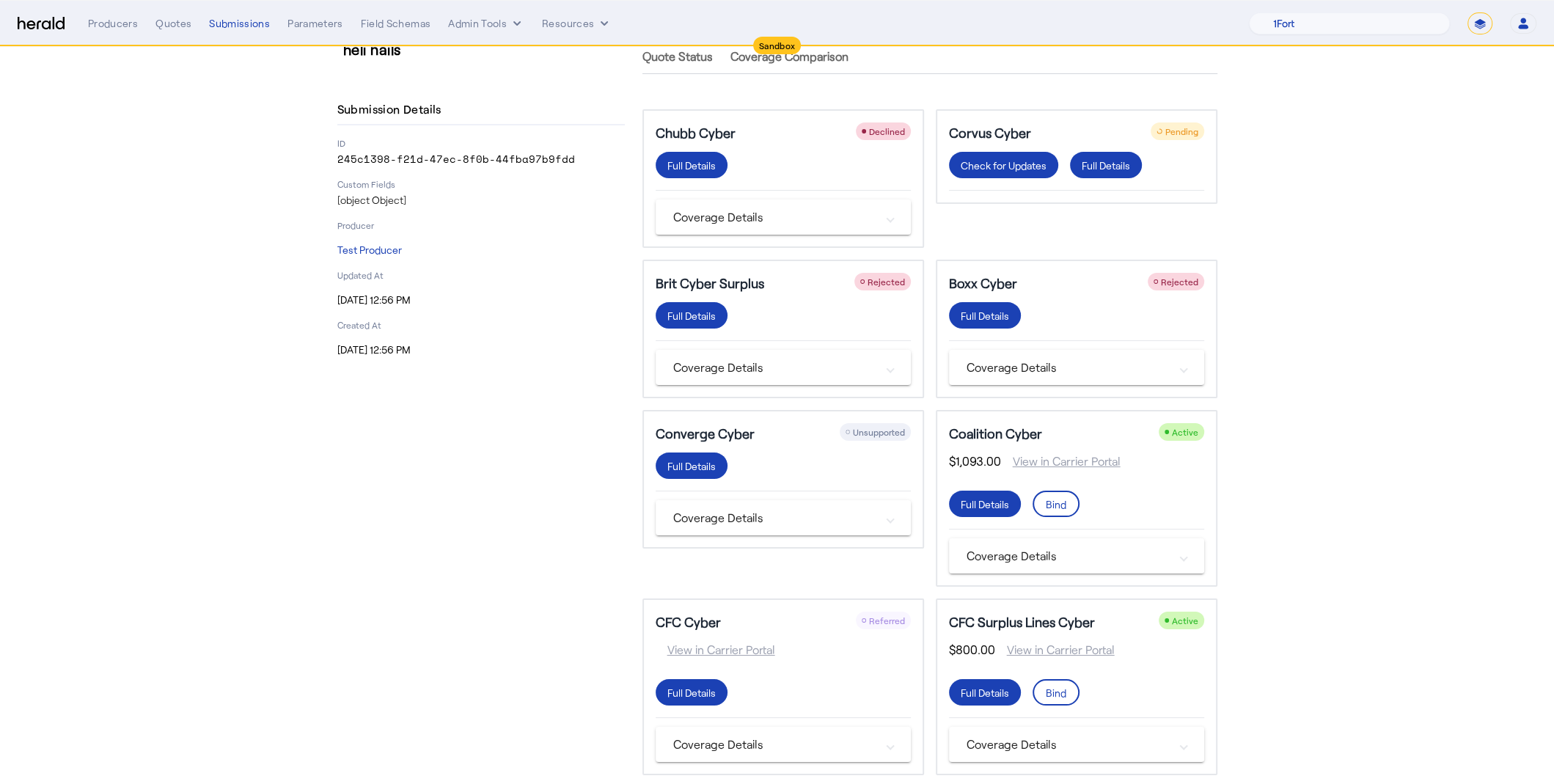
scroll to position [37, 0]
click at [681, 153] on span at bounding box center [692, 166] width 72 height 35
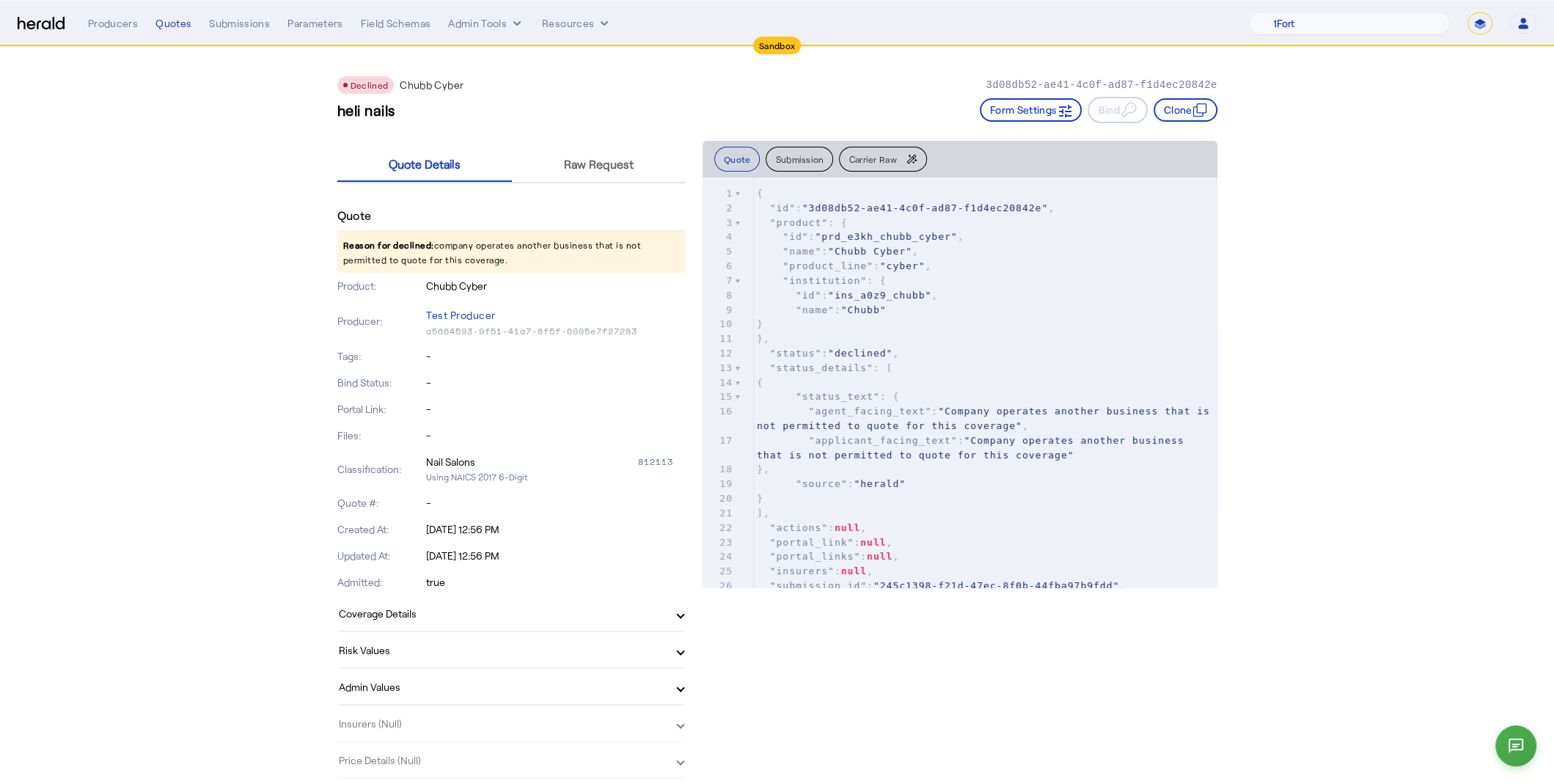
click at [242, 31] on div "Producers Quotes Submissions Parameters Field Schemas Admin Tools Resources 1Fo…" at bounding box center [812, 23] width 1448 height 22
click at [244, 24] on div "Submissions" at bounding box center [239, 24] width 61 height 15
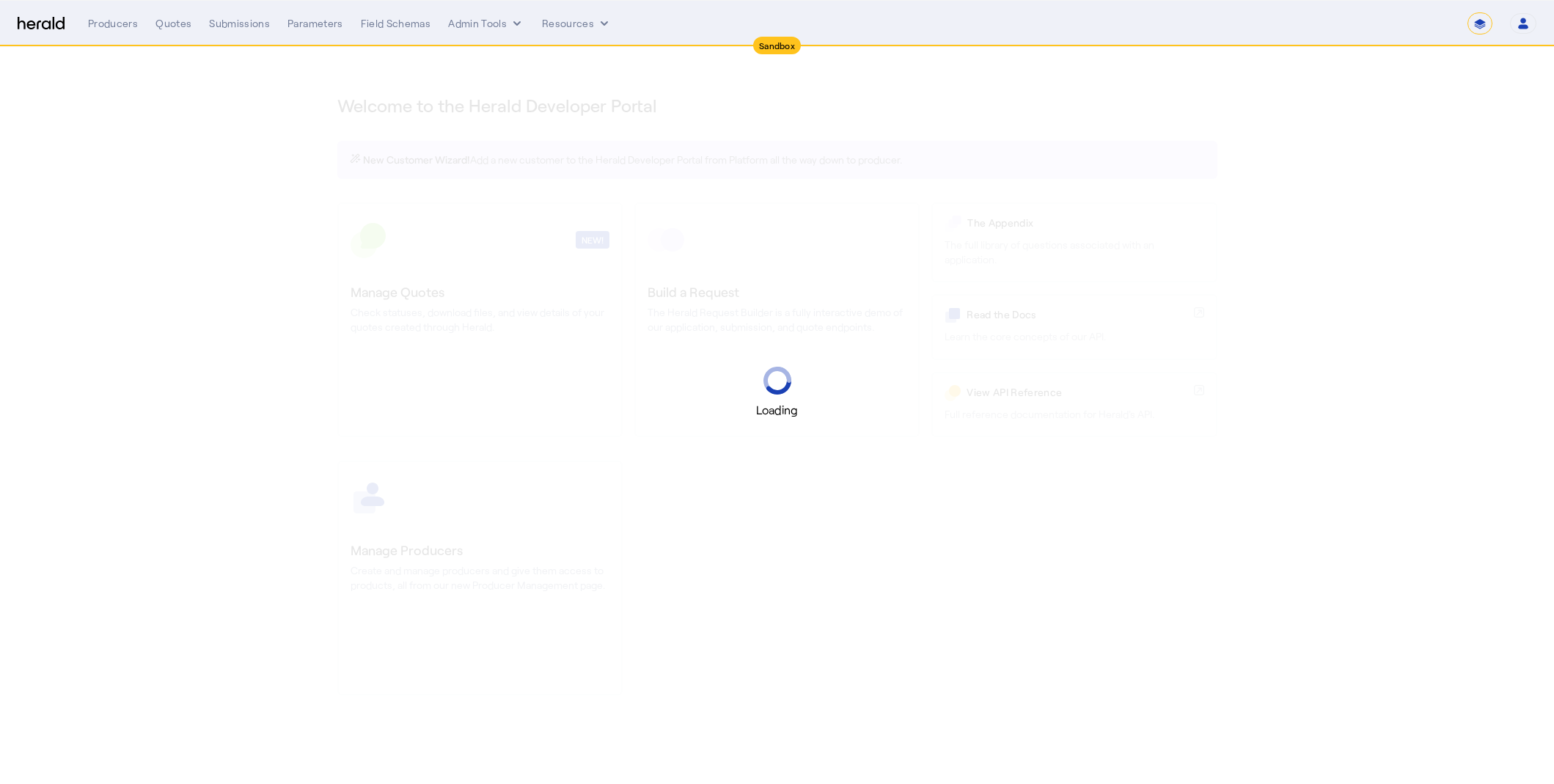
select select "*******"
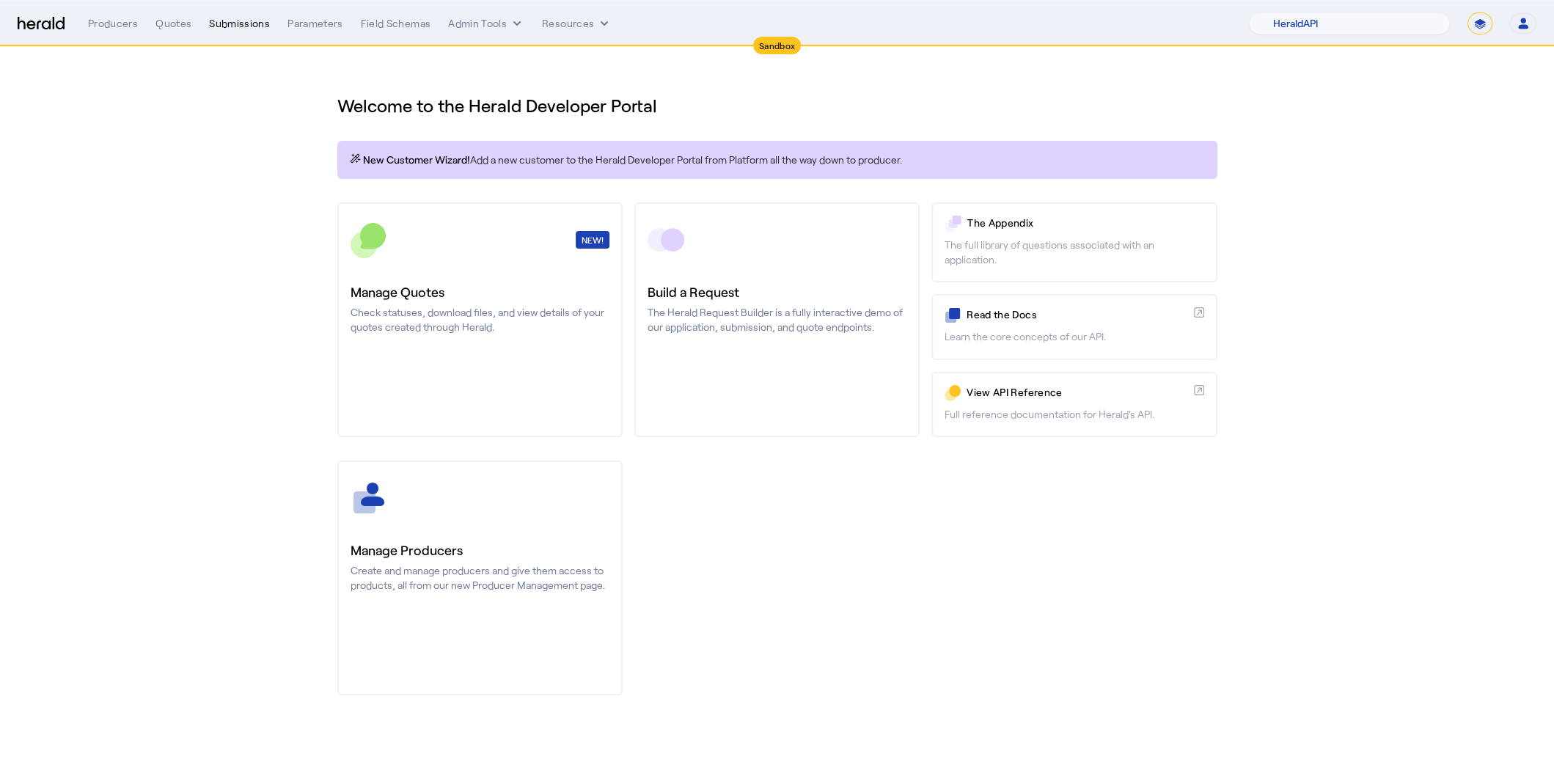
click at [245, 24] on div "Submissions" at bounding box center [239, 24] width 61 height 15
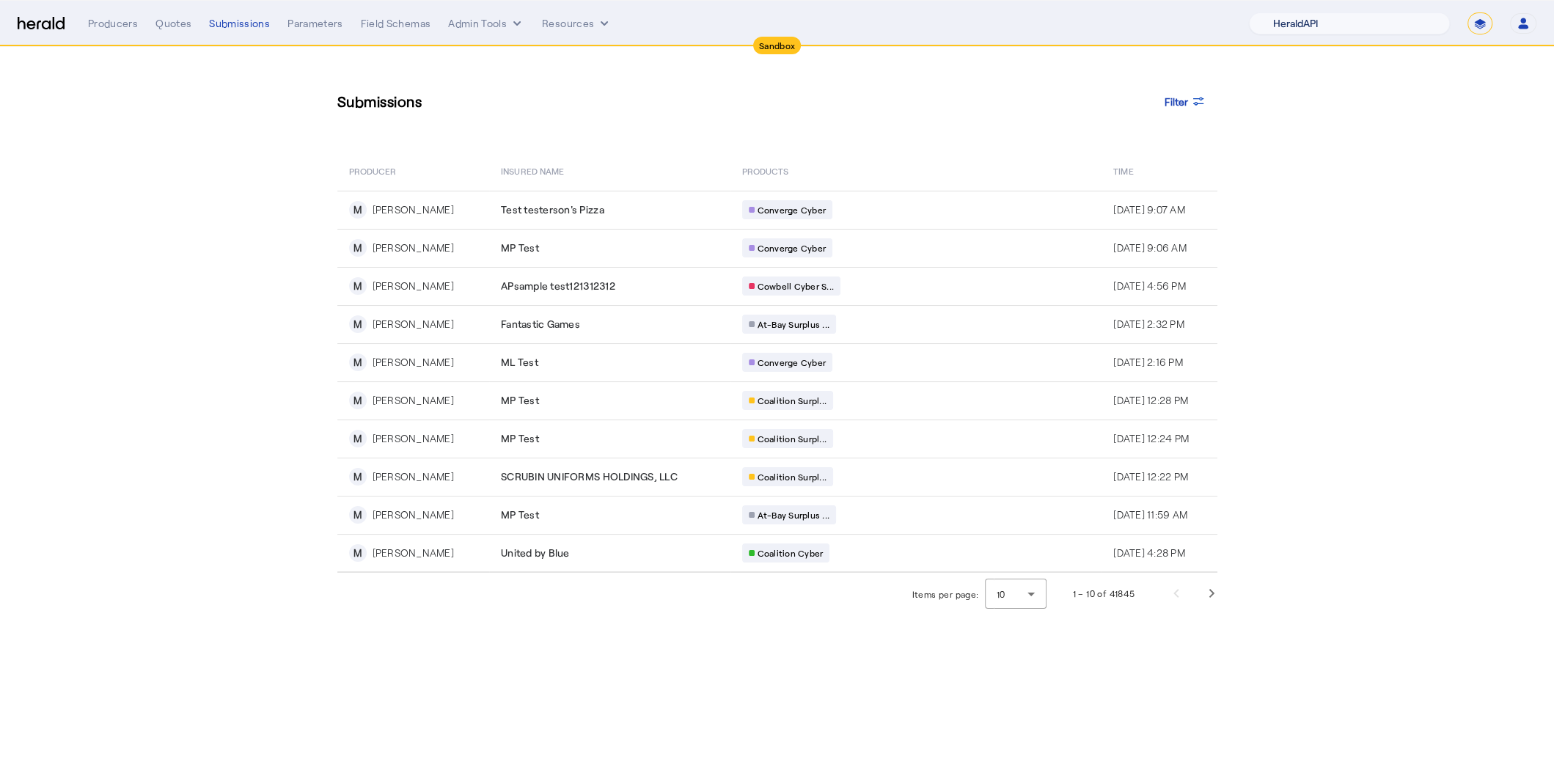
click at [1383, 29] on select "1Fort Acrisure Acturis Affinity Advisors Affinity Risk Agentero AmWins Anzen Ao…" at bounding box center [1349, 23] width 201 height 22
click at [1326, 25] on select "1Fort Acrisure Acturis Affinity Advisors Affinity Risk Agentero AmWins Anzen Ao…" at bounding box center [1349, 23] width 201 height 22
select select "pfm_129z_babbix"
click at [1286, 13] on select "1Fort Acrisure Acturis Affinity Advisors Affinity Risk Agentero AmWins Anzen Ao…" at bounding box center [1349, 23] width 201 height 22
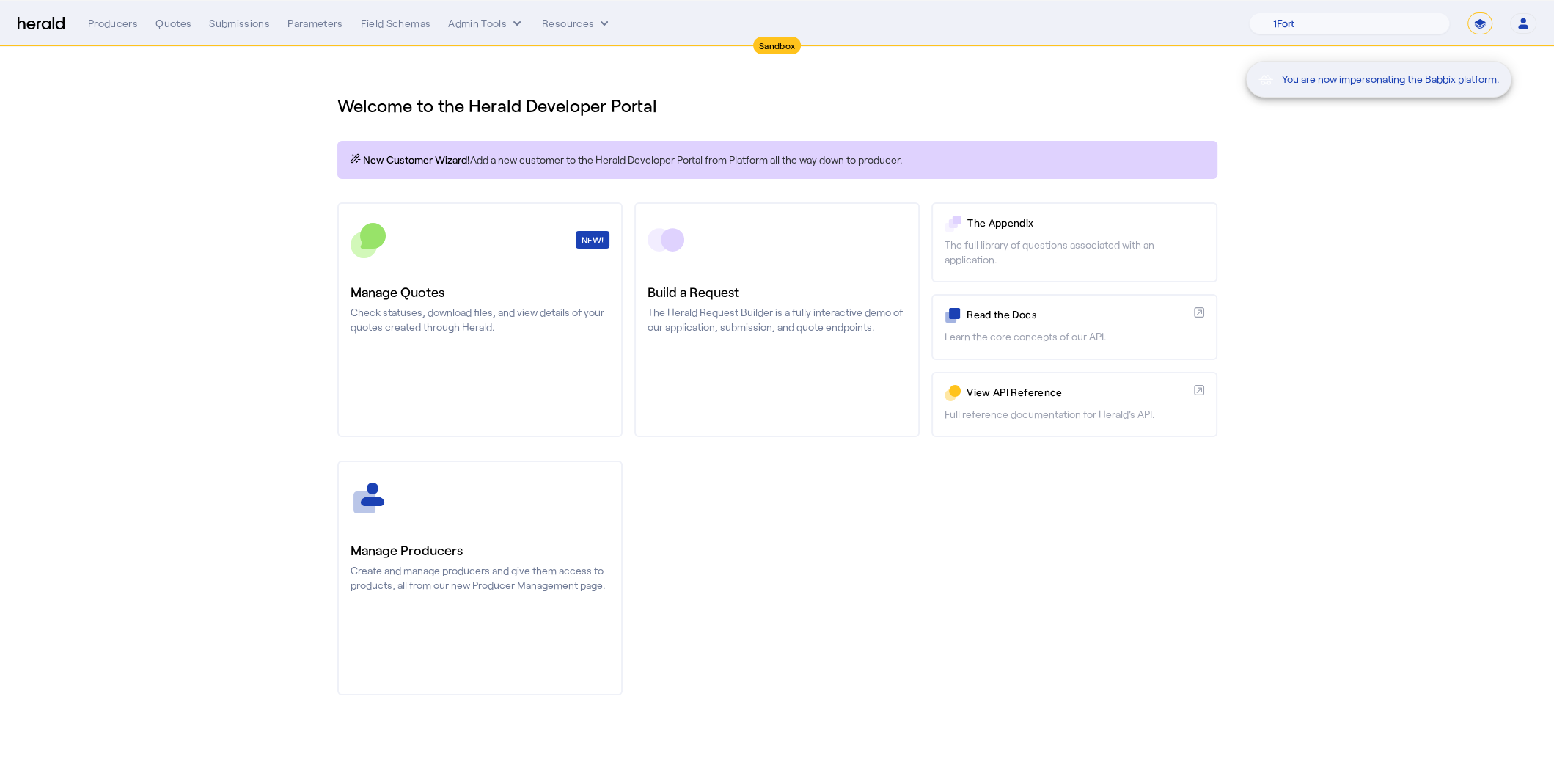
click at [222, 21] on div "You are now impersonating the Babbix platform." at bounding box center [777, 392] width 1554 height 784
click at [240, 15] on div "Producers Quotes Submissions Parameters Field Schemas Admin Tools Resources 1Fo…" at bounding box center [812, 23] width 1448 height 22
click at [240, 20] on div "Submissions" at bounding box center [239, 24] width 61 height 15
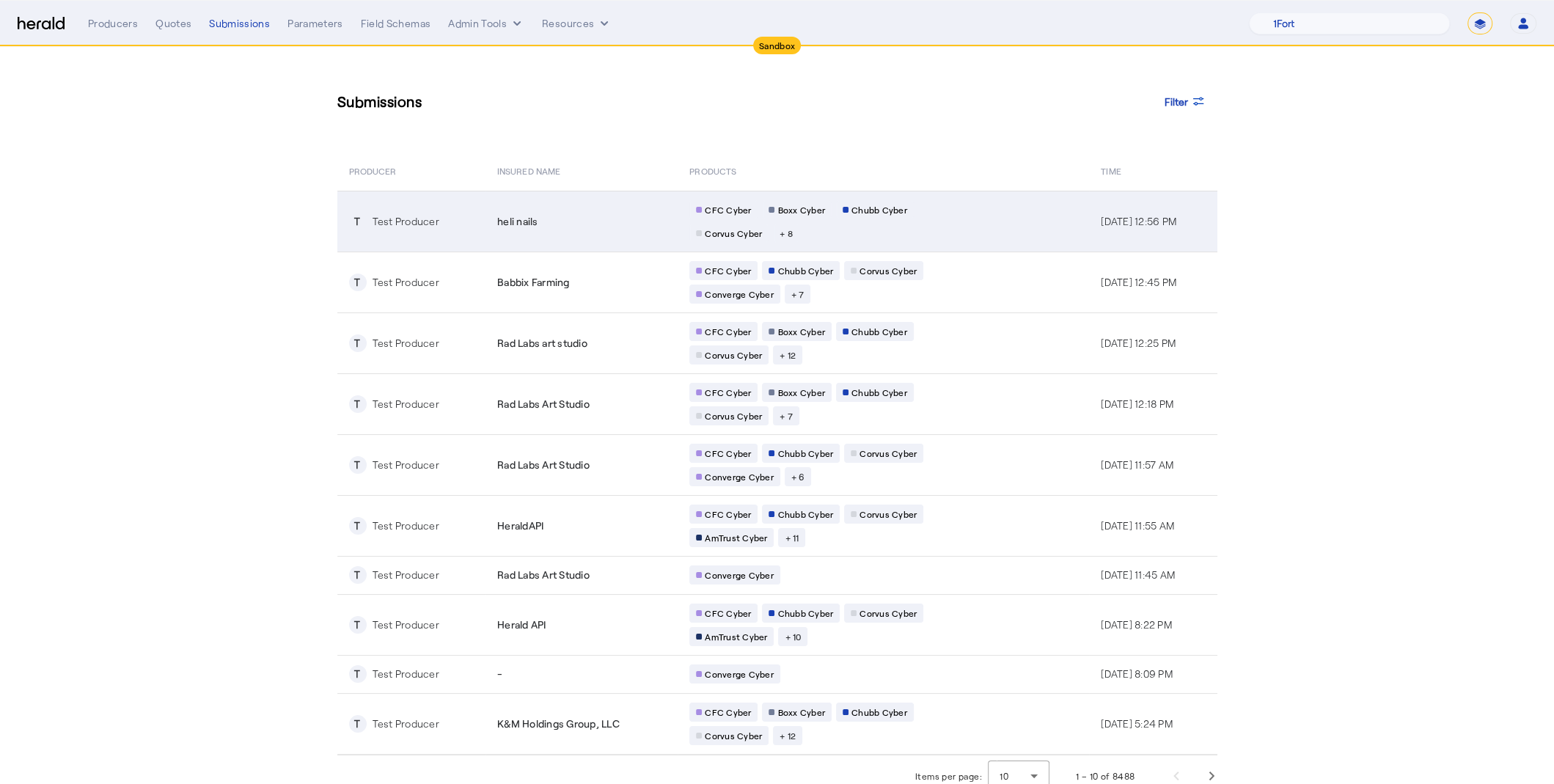
click at [420, 223] on div "Test Producer" at bounding box center [406, 222] width 67 height 15
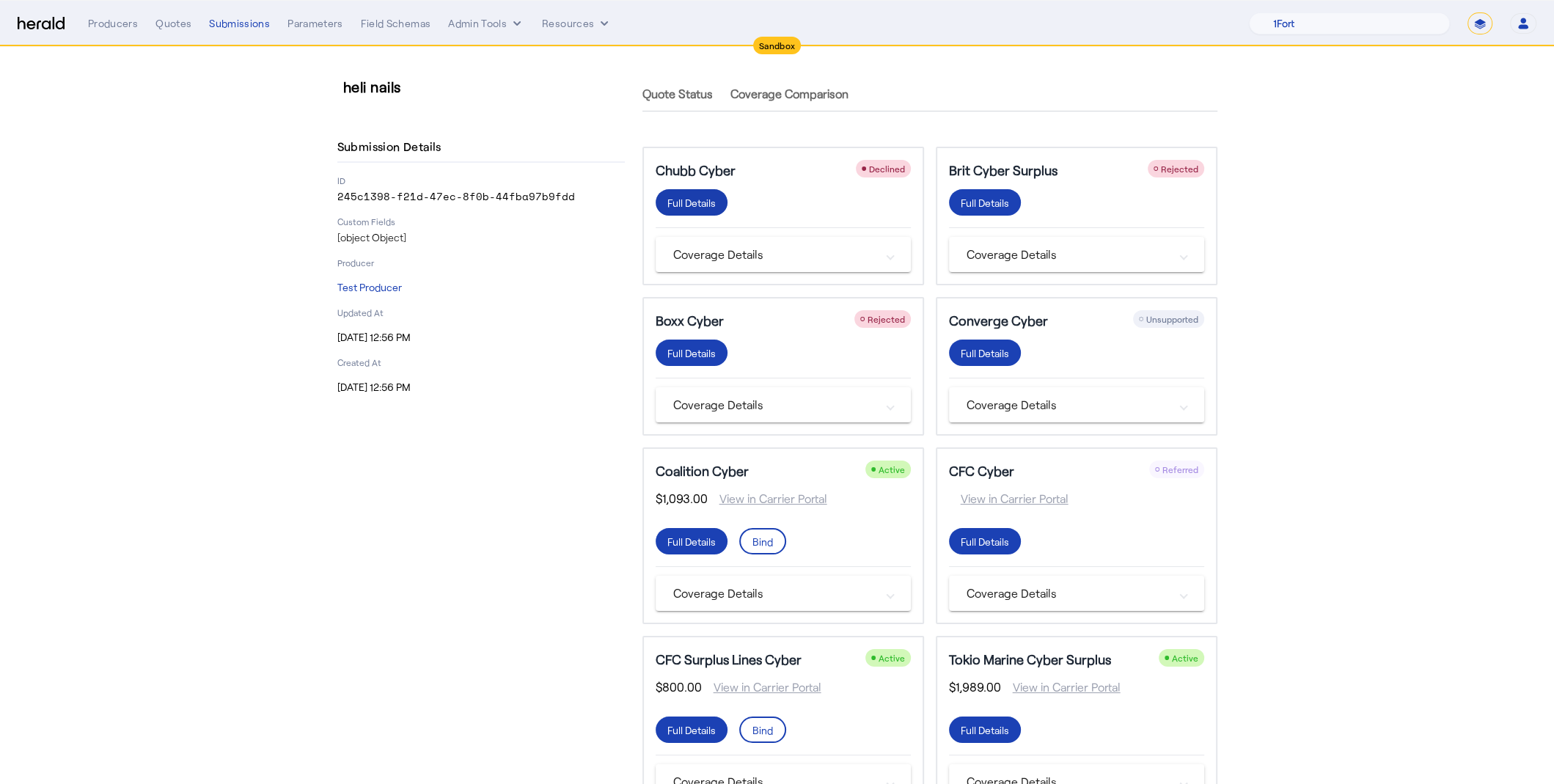
click at [680, 197] on div "Full Details" at bounding box center [691, 202] width 49 height 16
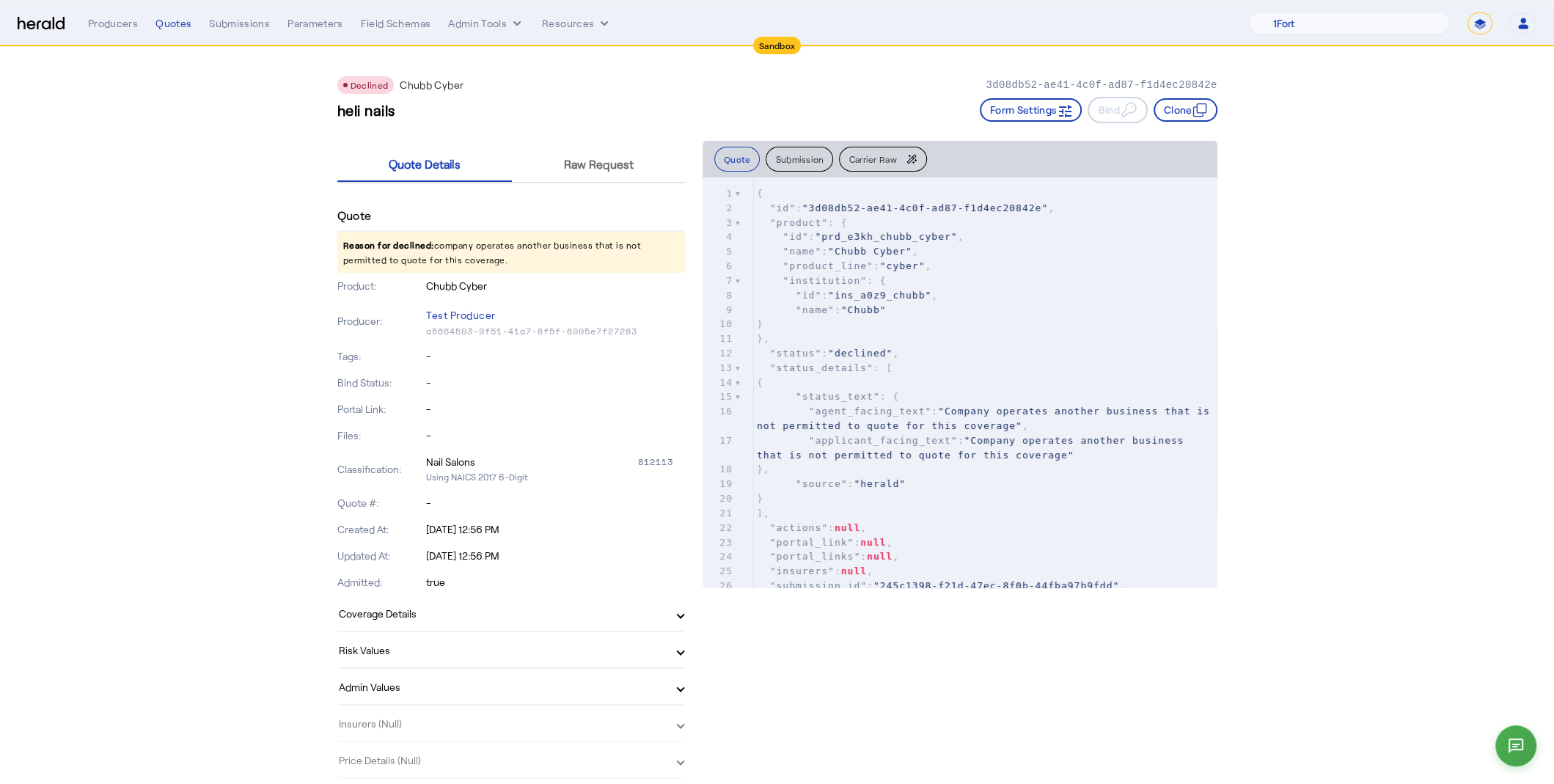
click at [879, 160] on span "Carrier Raw" at bounding box center [873, 159] width 48 height 9
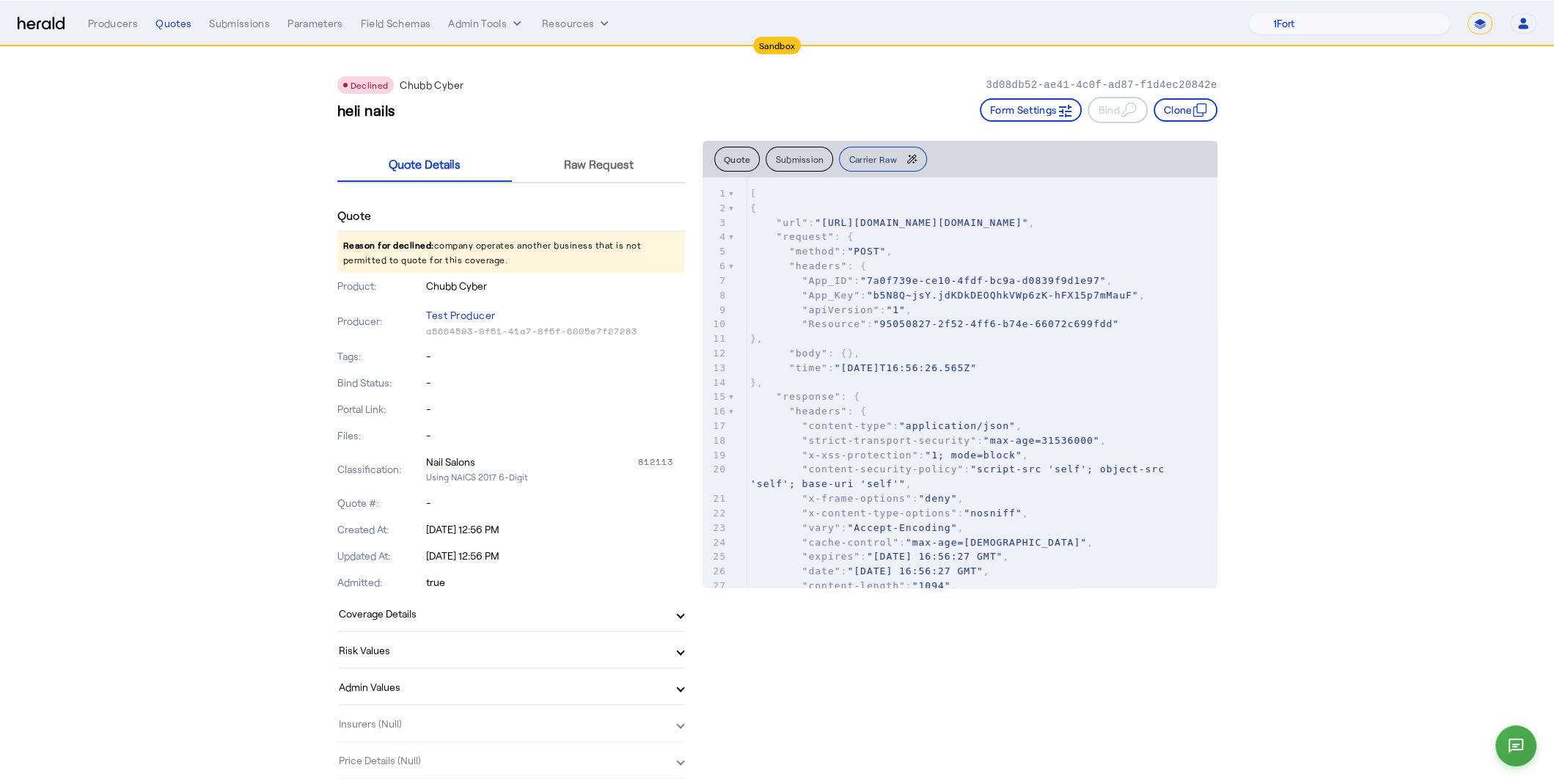
click at [861, 157] on span "Carrier Raw" at bounding box center [873, 159] width 48 height 9
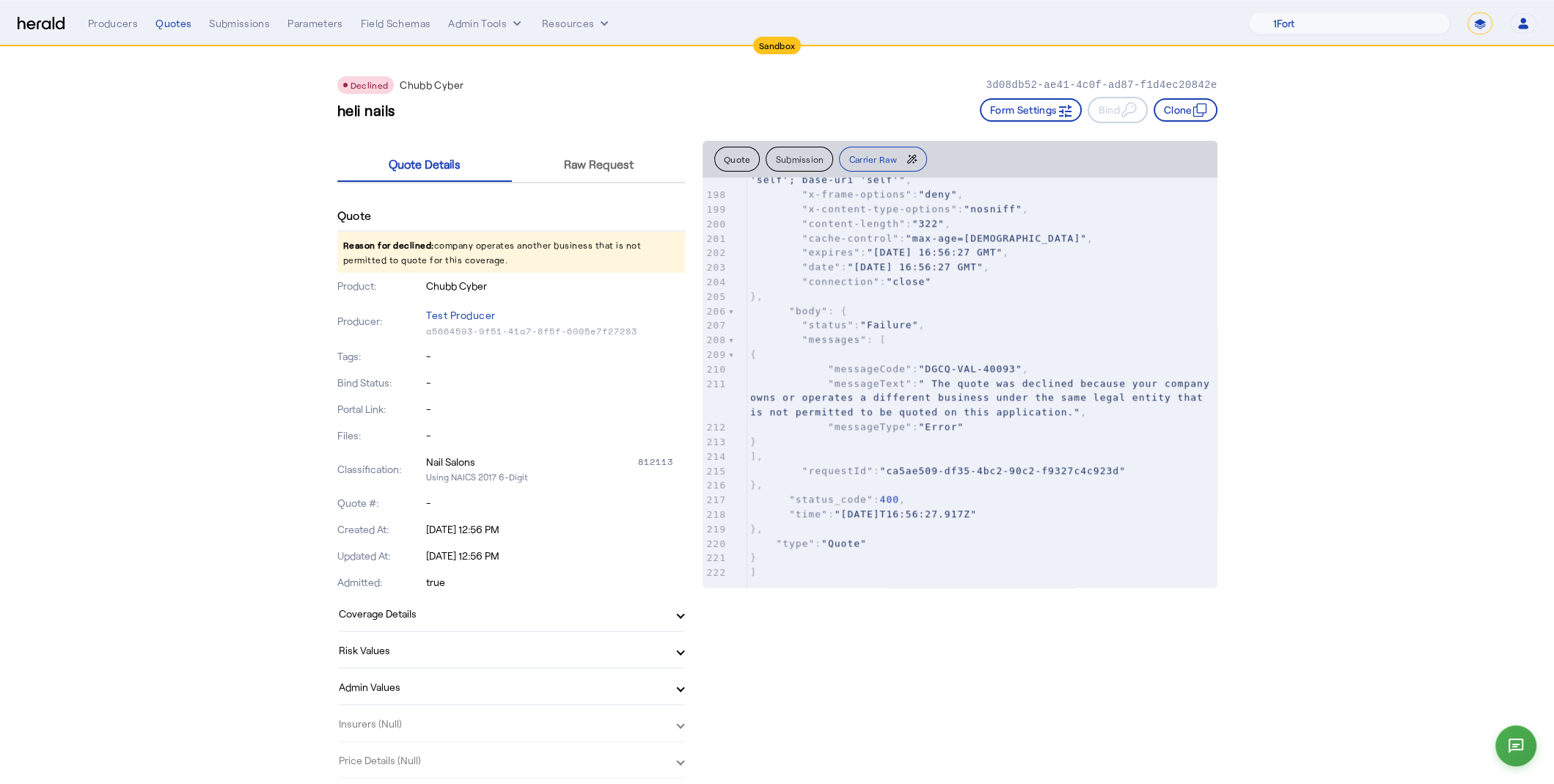
scroll to position [3194, 0]
click at [798, 150] on button "Submission" at bounding box center [799, 159] width 67 height 25
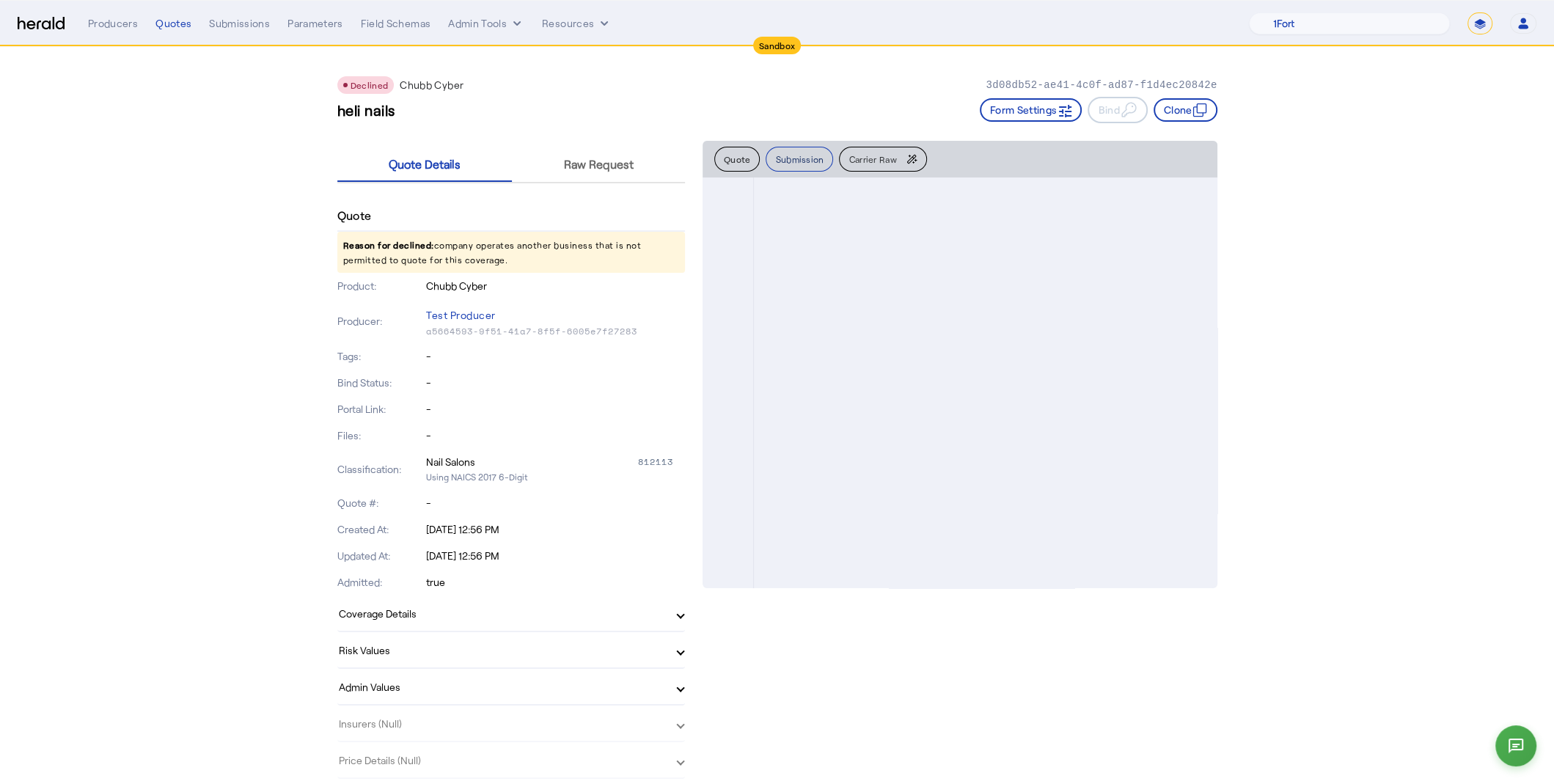
scroll to position [0, 0]
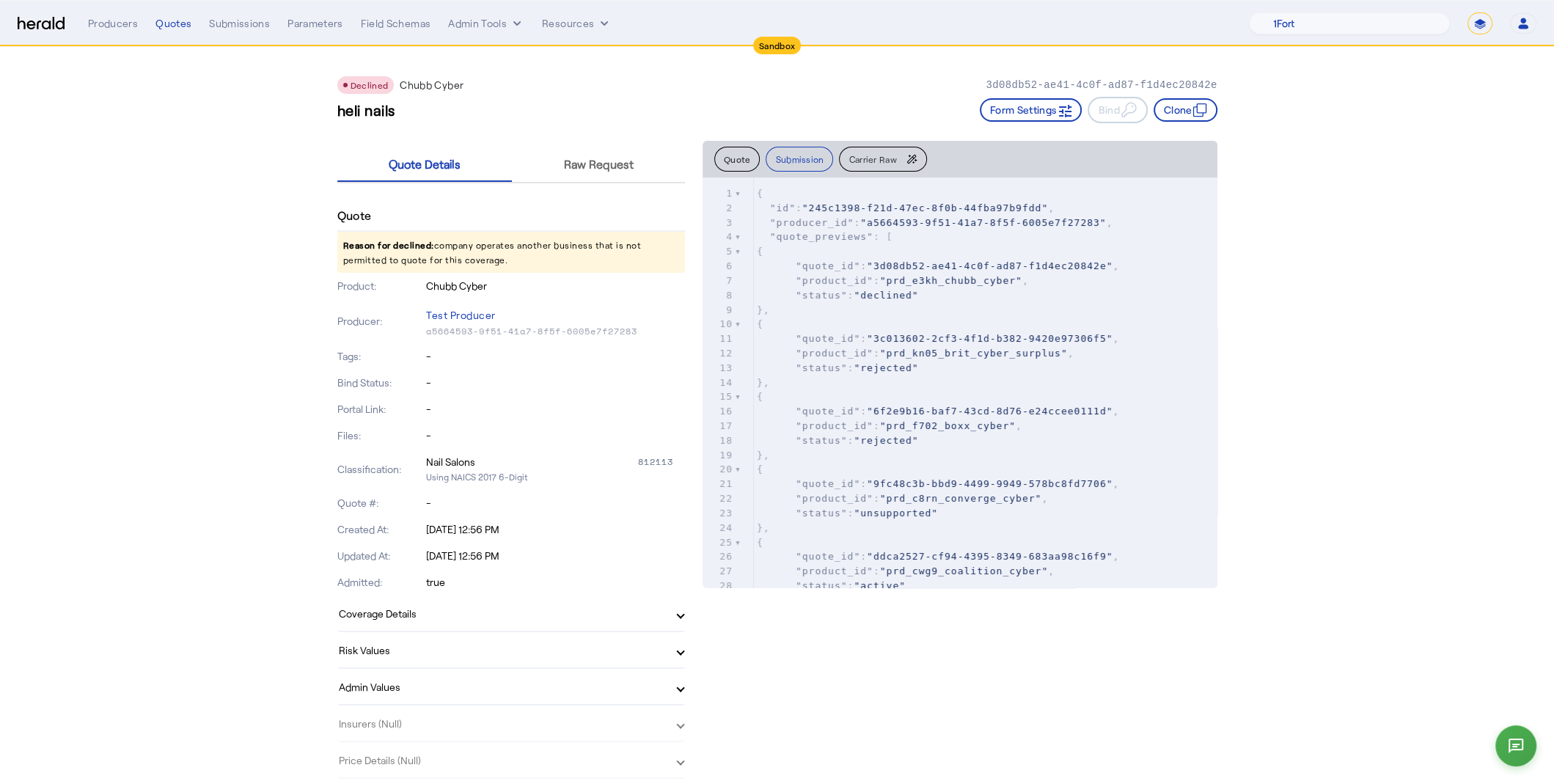
click at [735, 159] on button "Quote" at bounding box center [738, 159] width 46 height 25
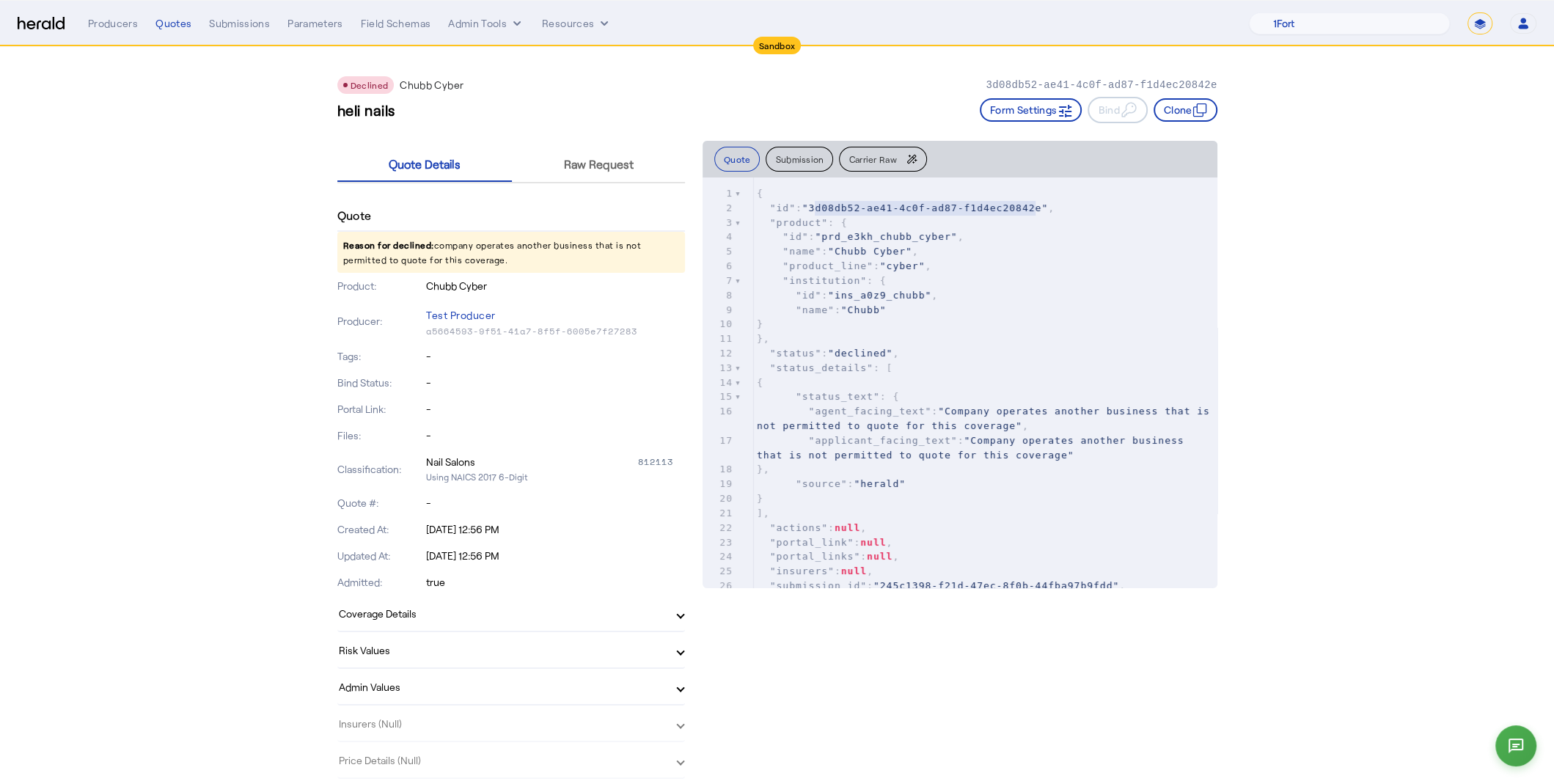
type textarea "**********"
drag, startPoint x: 820, startPoint y: 205, endPoint x: 1052, endPoint y: 208, distance: 232.0
click at [1048, 208] on span ""3d08db52-ae41-4c0f-ad87-f1d4ec20842e"" at bounding box center [925, 208] width 246 height 11
